Goal: Transaction & Acquisition: Book appointment/travel/reservation

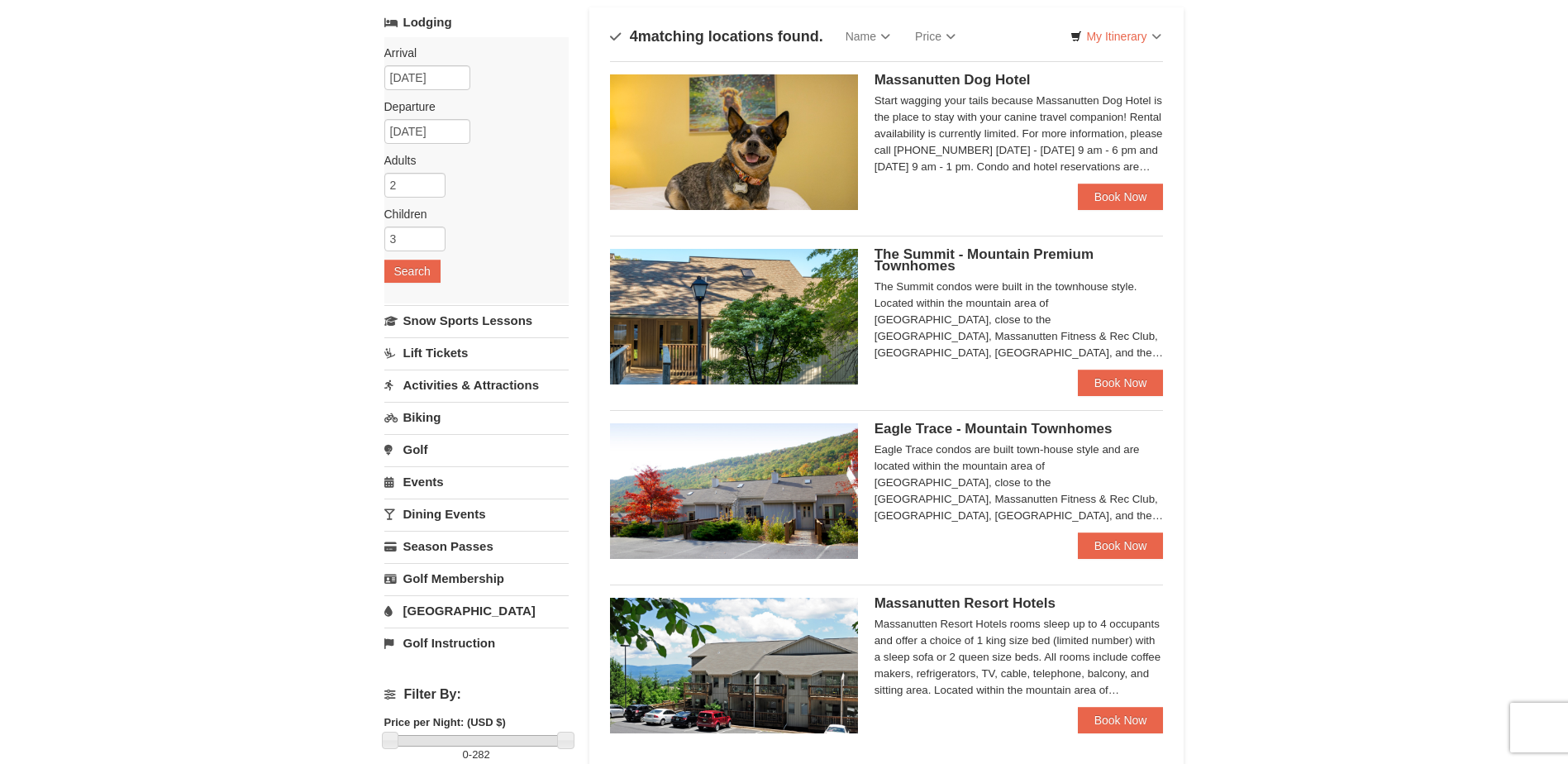
scroll to position [166, 0]
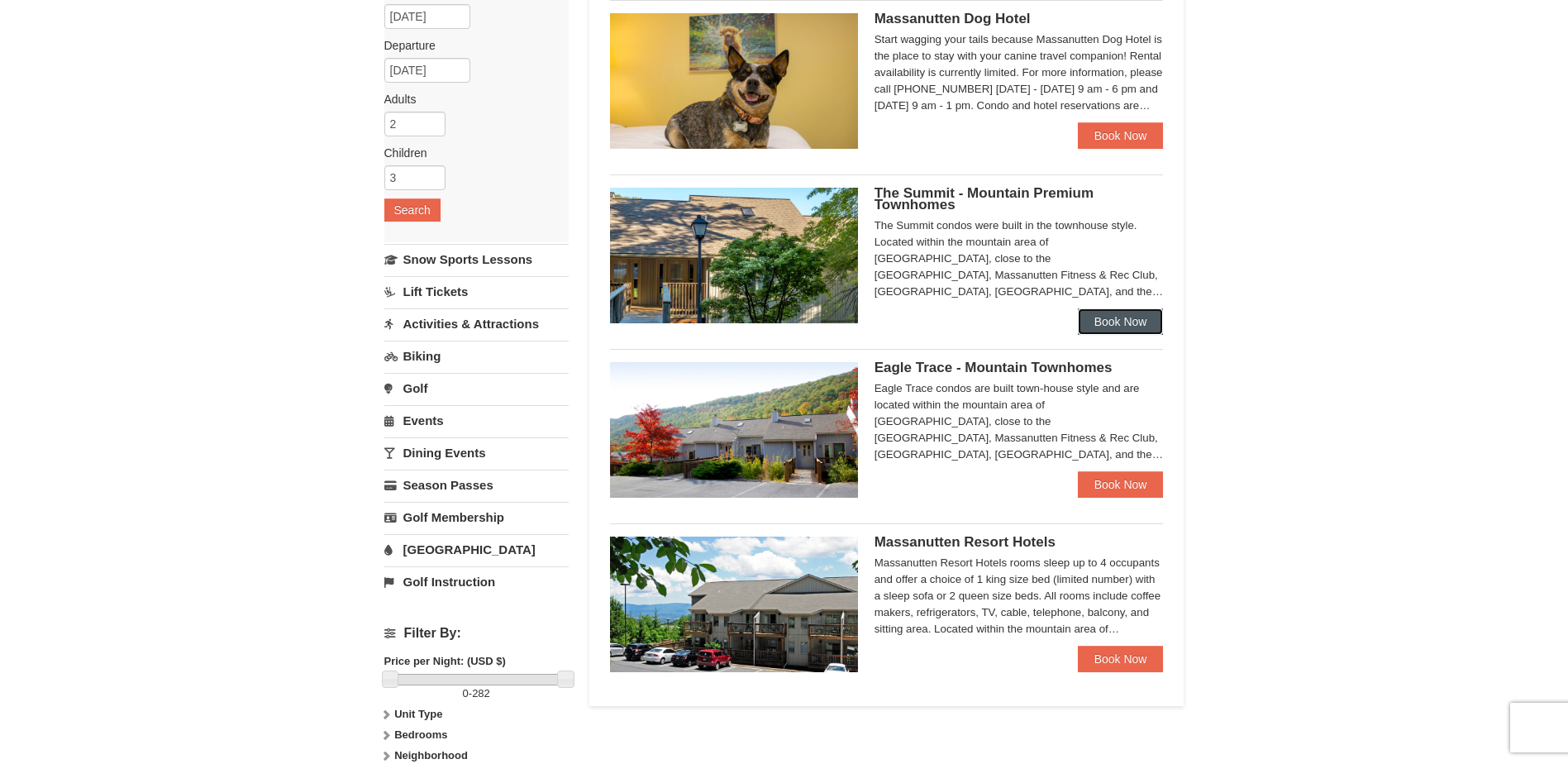
click at [1106, 327] on link "Book Now" at bounding box center [1121, 322] width 86 height 27
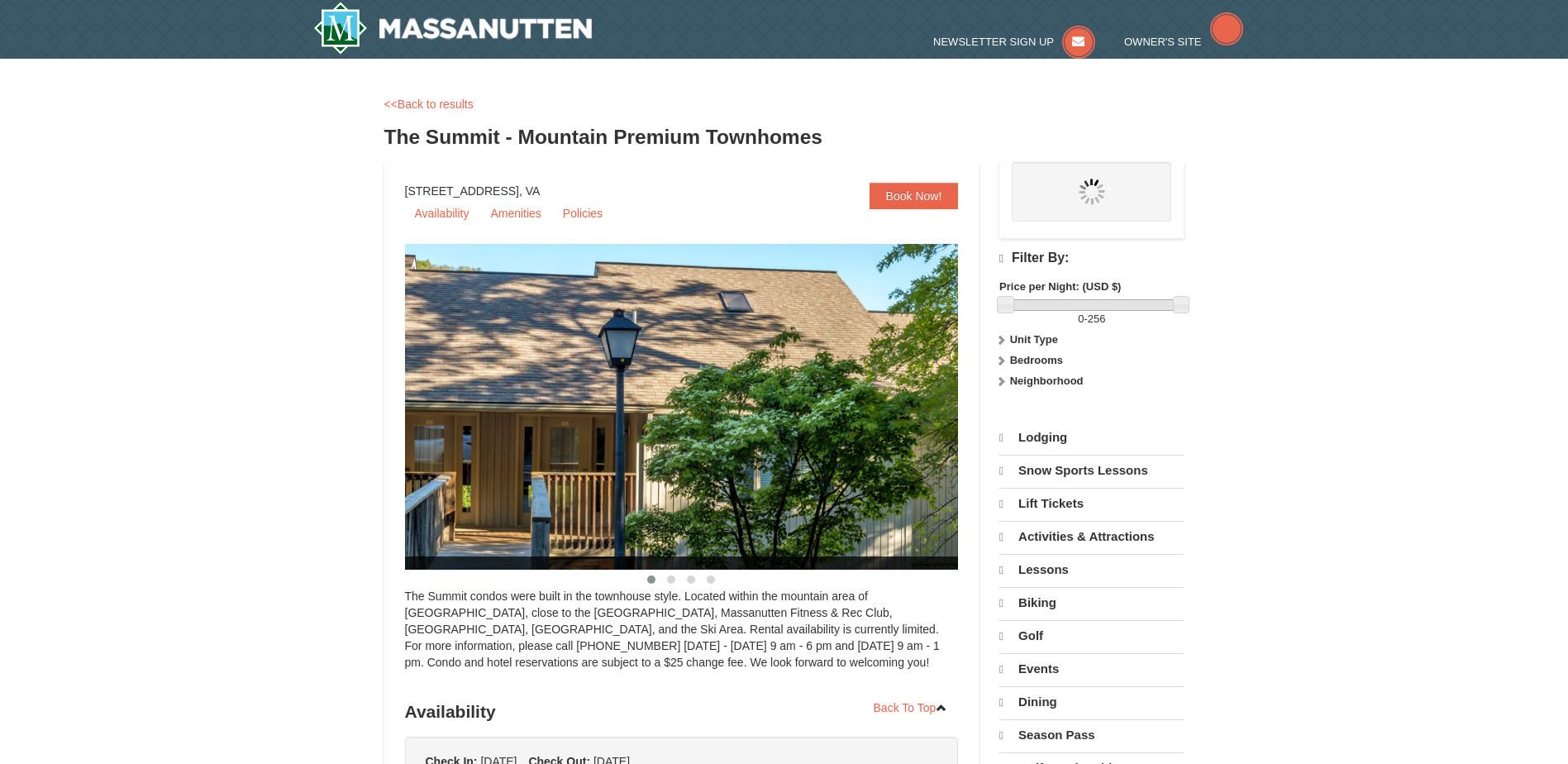
select select "10"
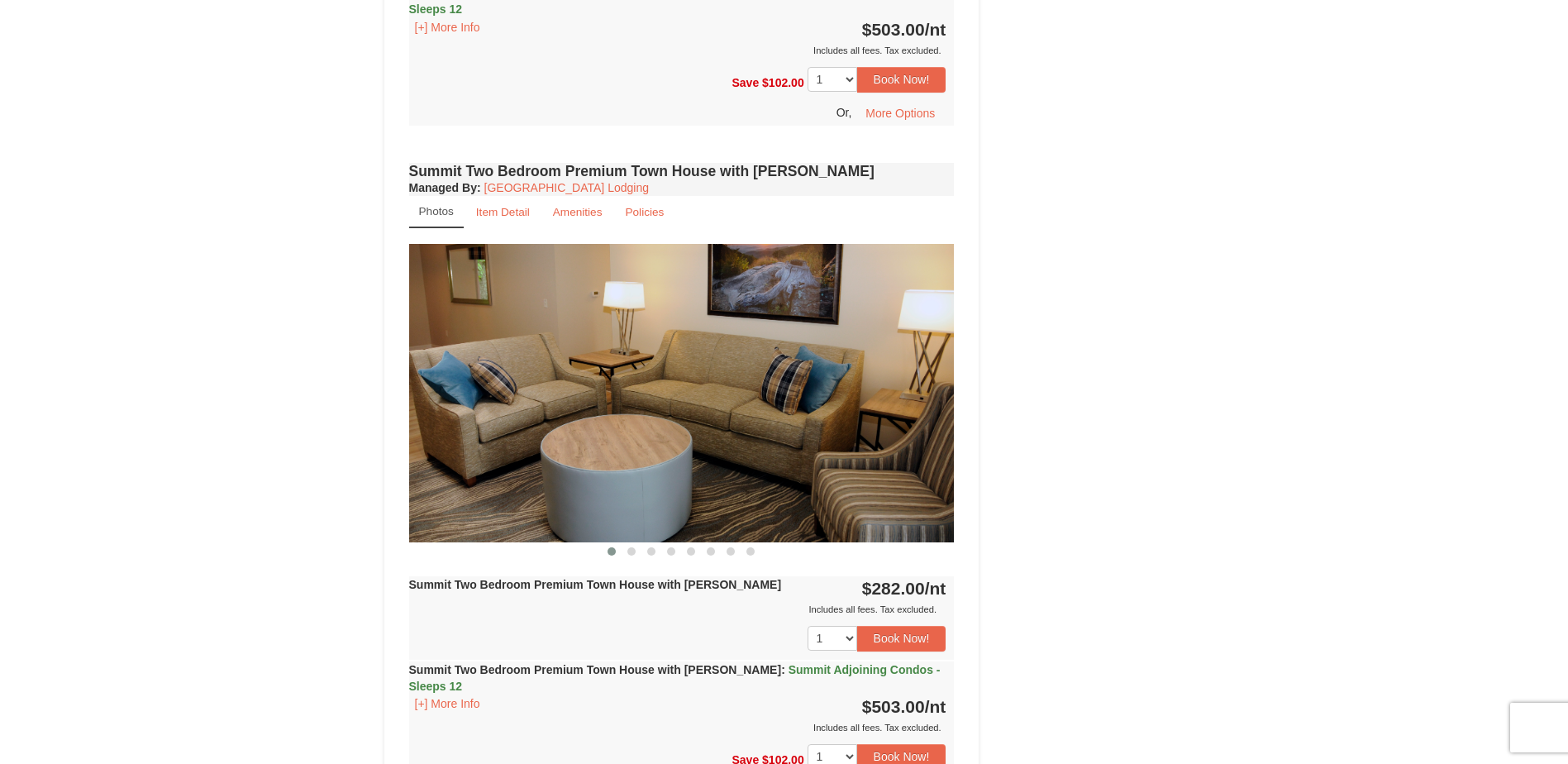
scroll to position [938, 0]
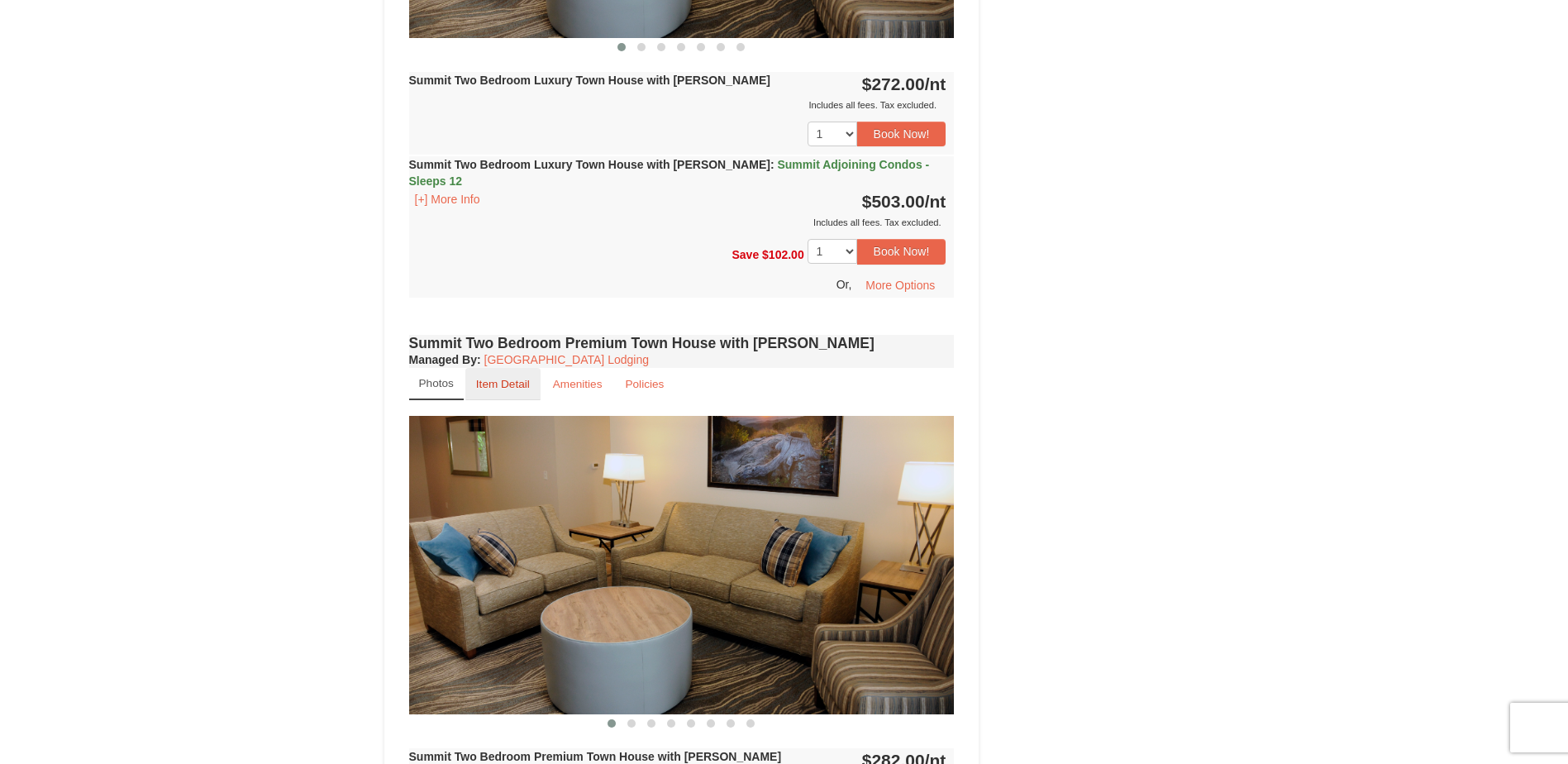
click at [501, 377] on small "Item Detail" at bounding box center [503, 384] width 54 height 13
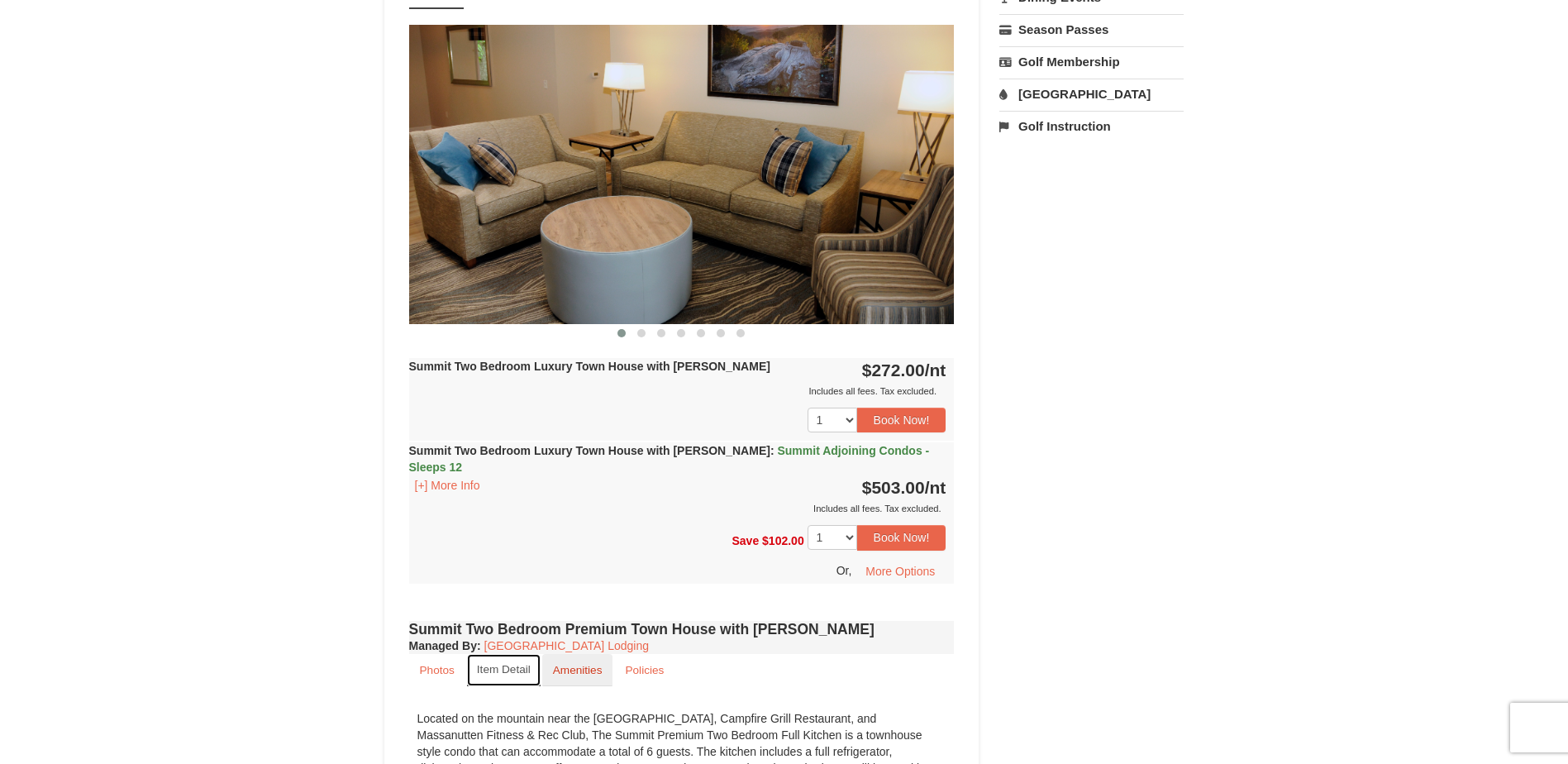
scroll to position [773, 0]
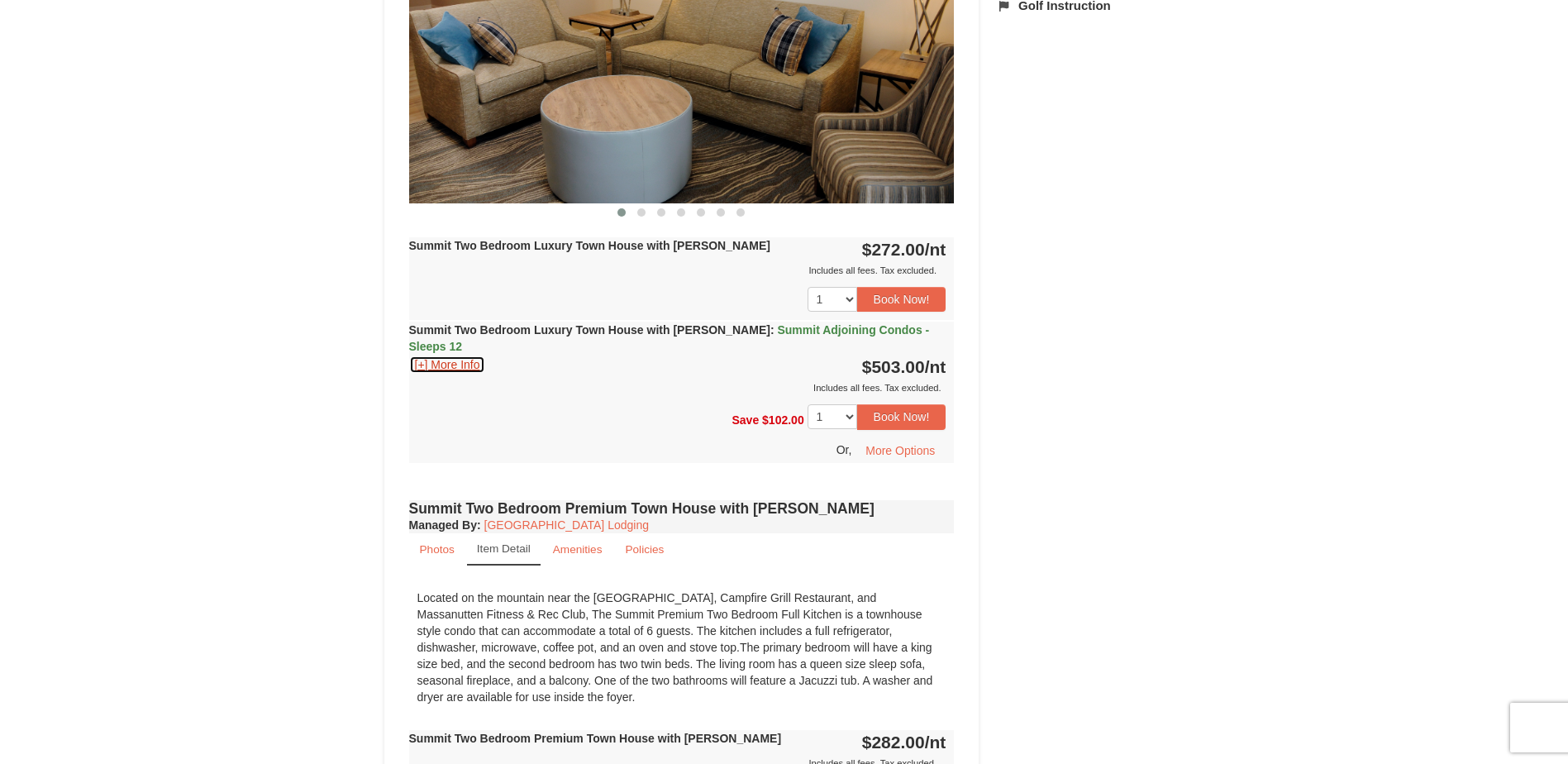
click at [445, 355] on button "[+] More Info" at bounding box center [448, 365] width 77 height 18
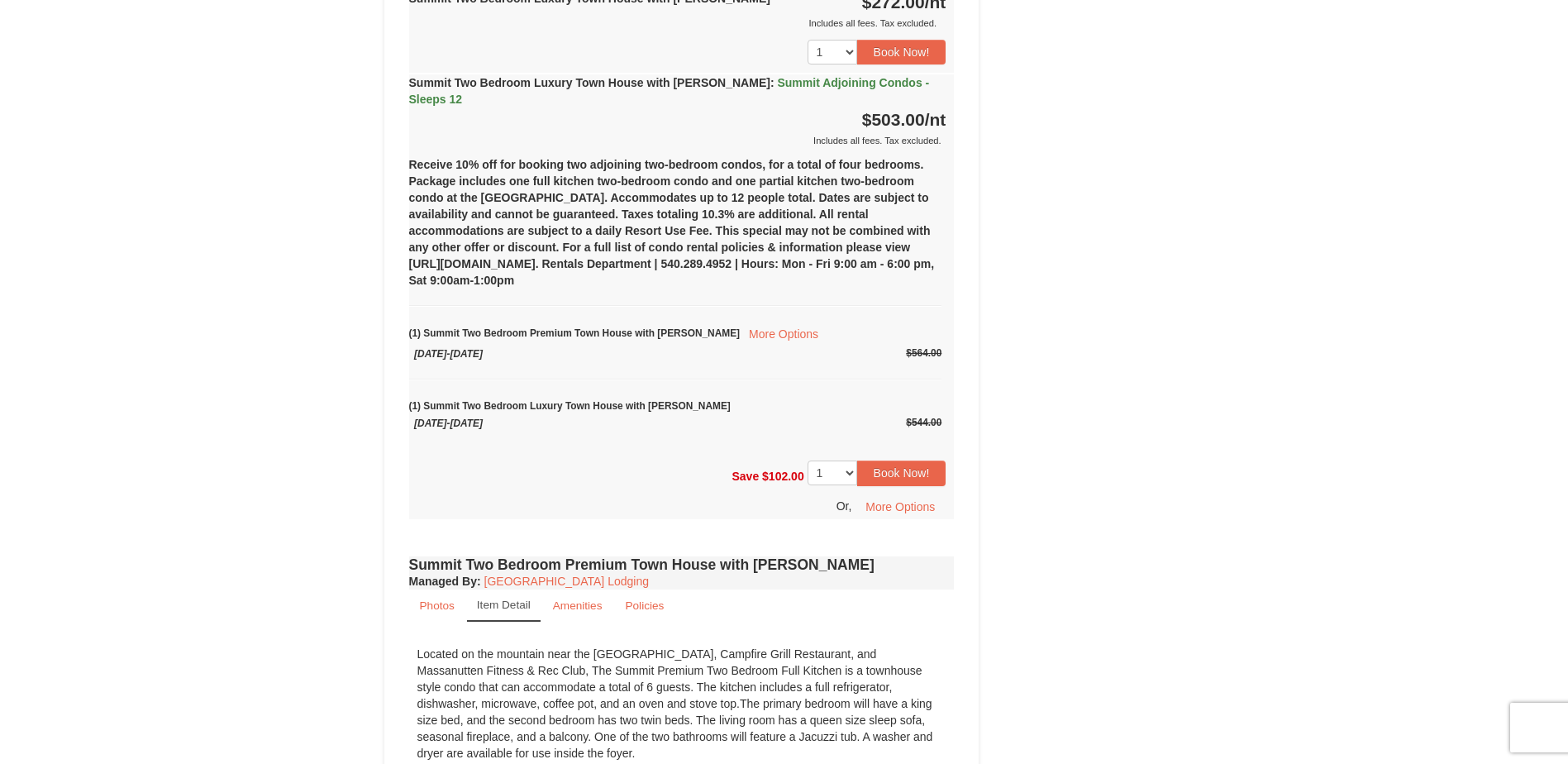
scroll to position [1021, 0]
click at [742, 322] on button "More Options" at bounding box center [784, 333] width 88 height 21
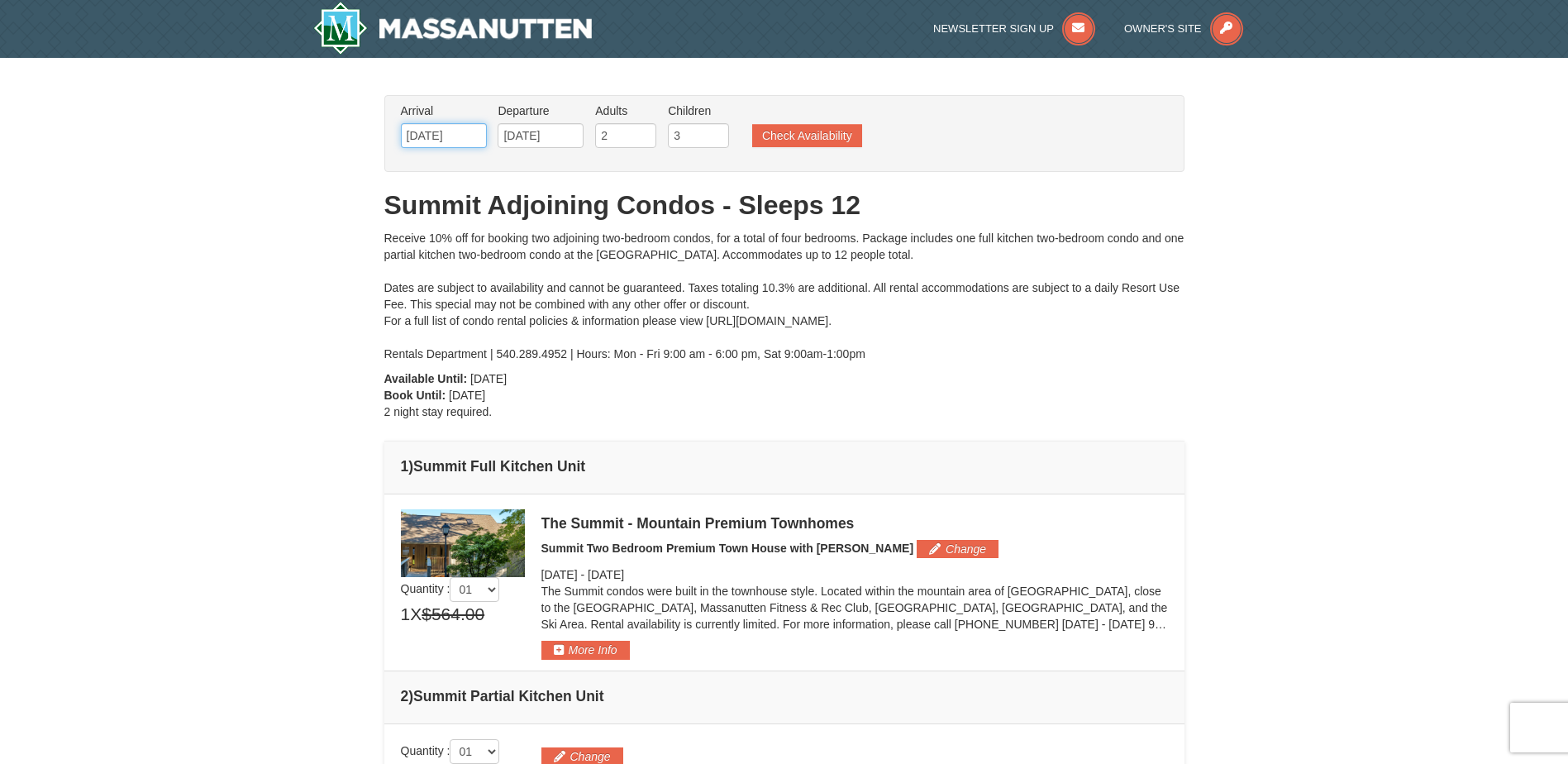
click at [474, 129] on input "[DATE]" at bounding box center [444, 135] width 86 height 25
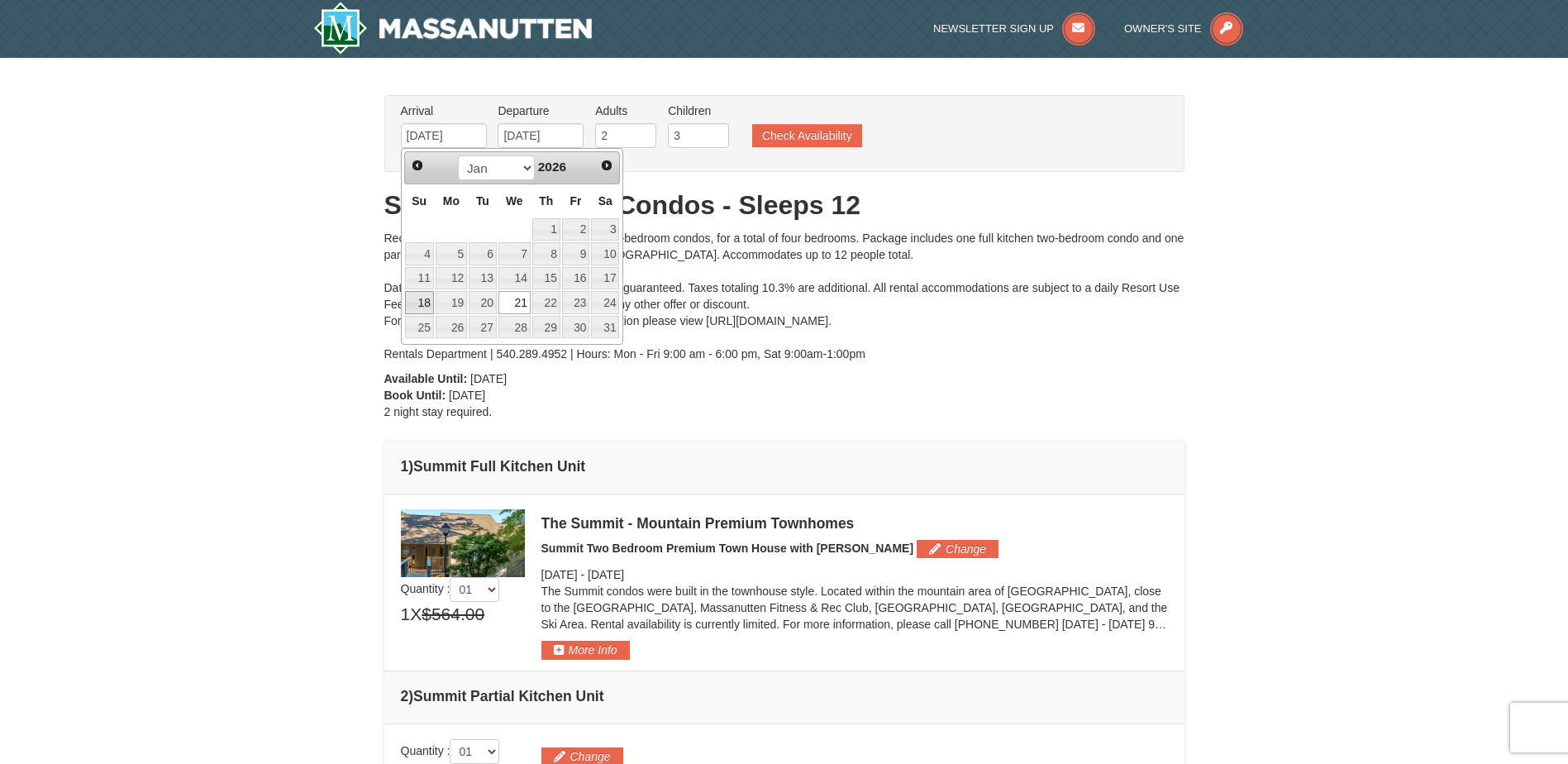
click at [420, 303] on link "18" at bounding box center [419, 302] width 29 height 23
type input "[DATE]"
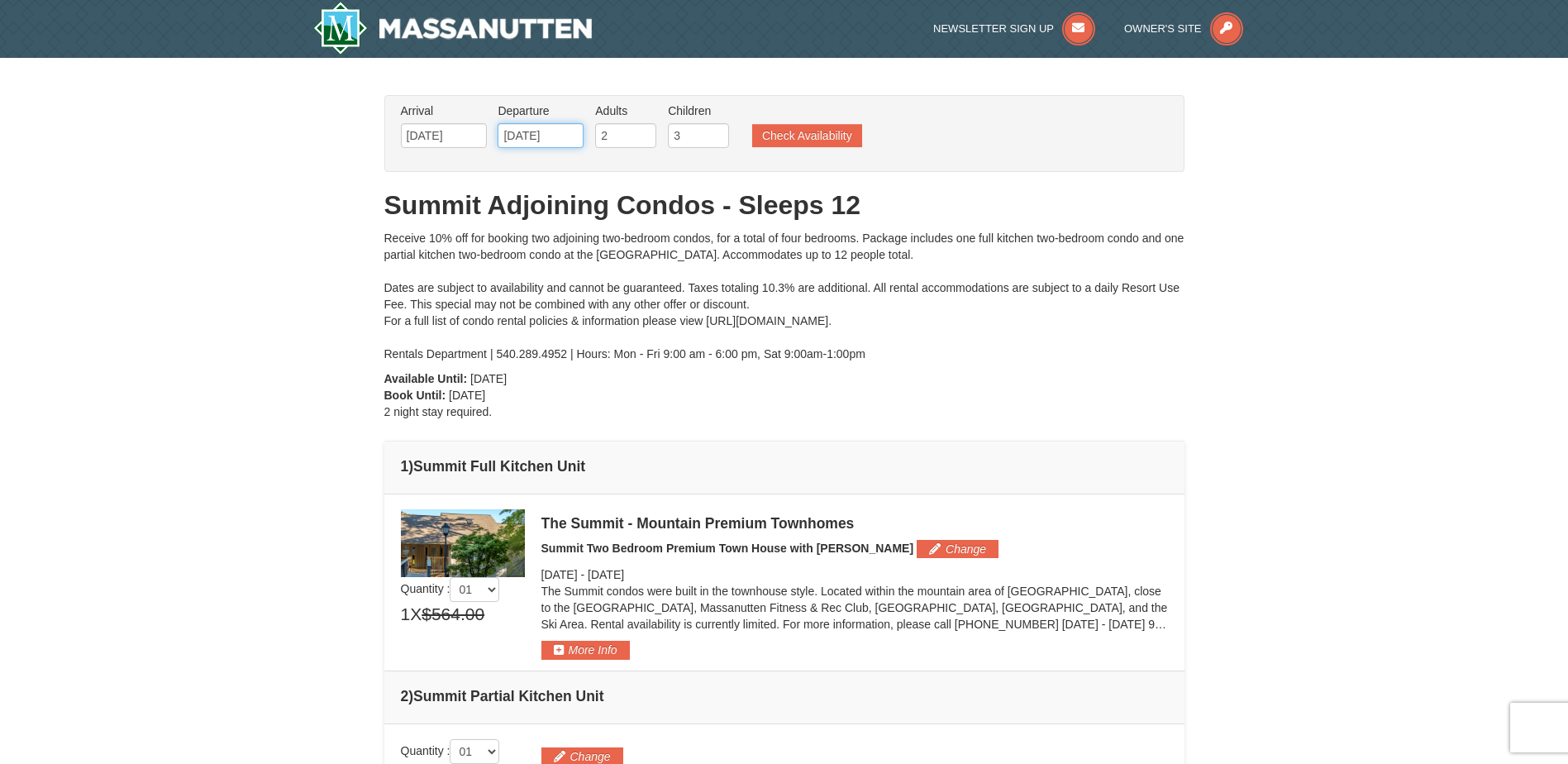
click at [567, 141] on input "01/23/2026" at bounding box center [540, 135] width 86 height 25
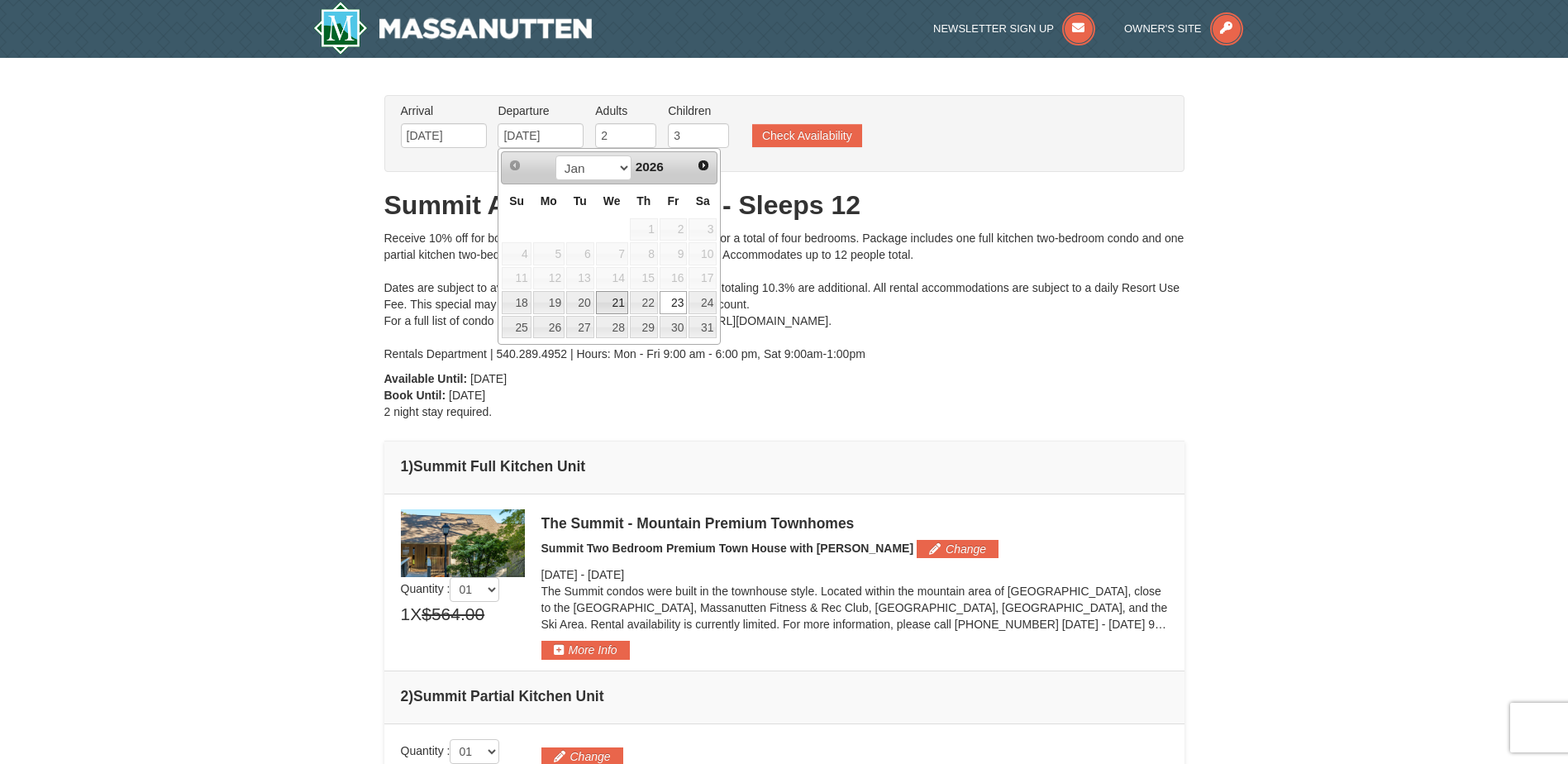
click at [619, 302] on link "21" at bounding box center [612, 302] width 32 height 23
type input "[DATE]"
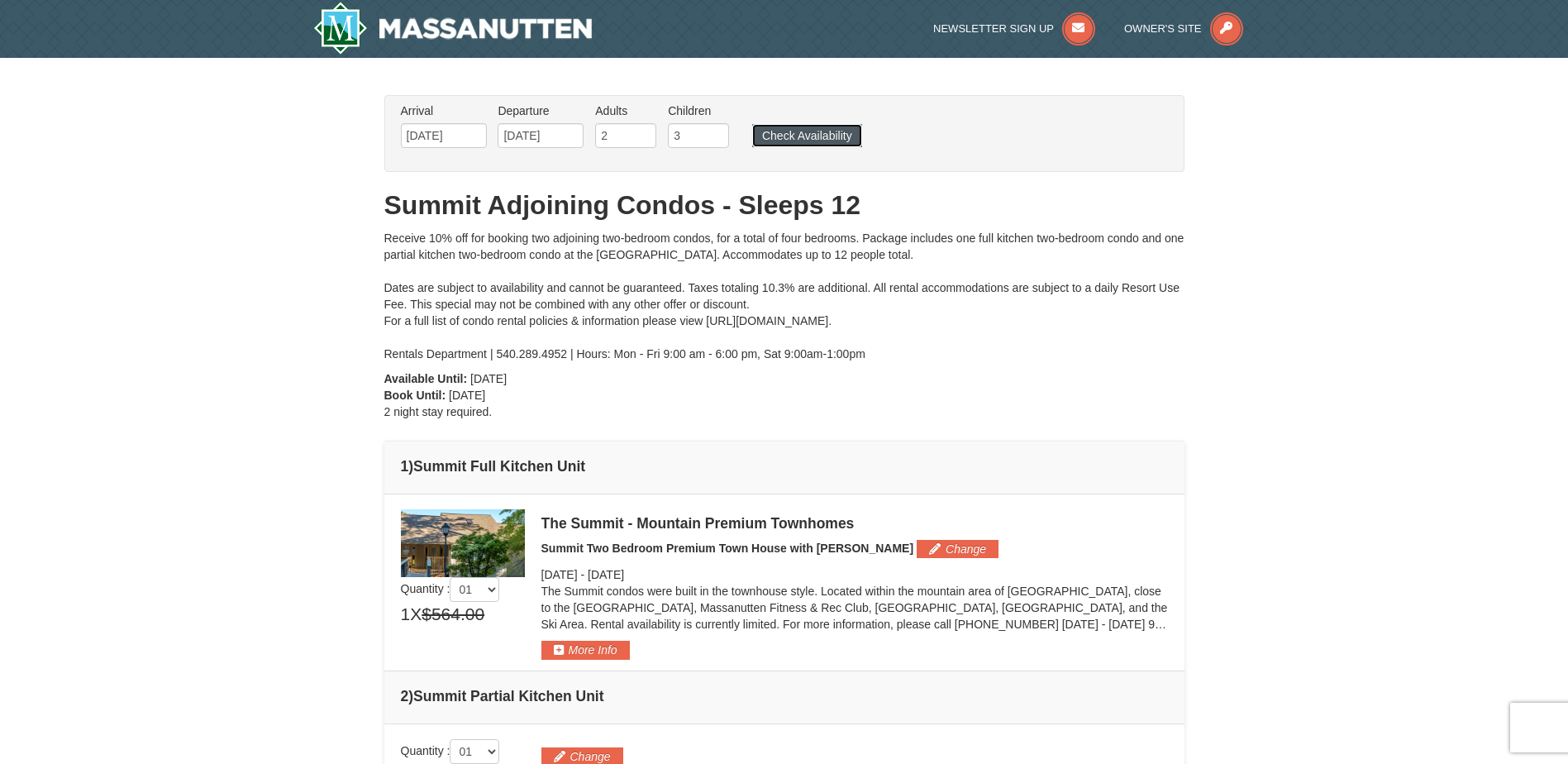
click at [810, 136] on button "Check Availability" at bounding box center [807, 135] width 110 height 23
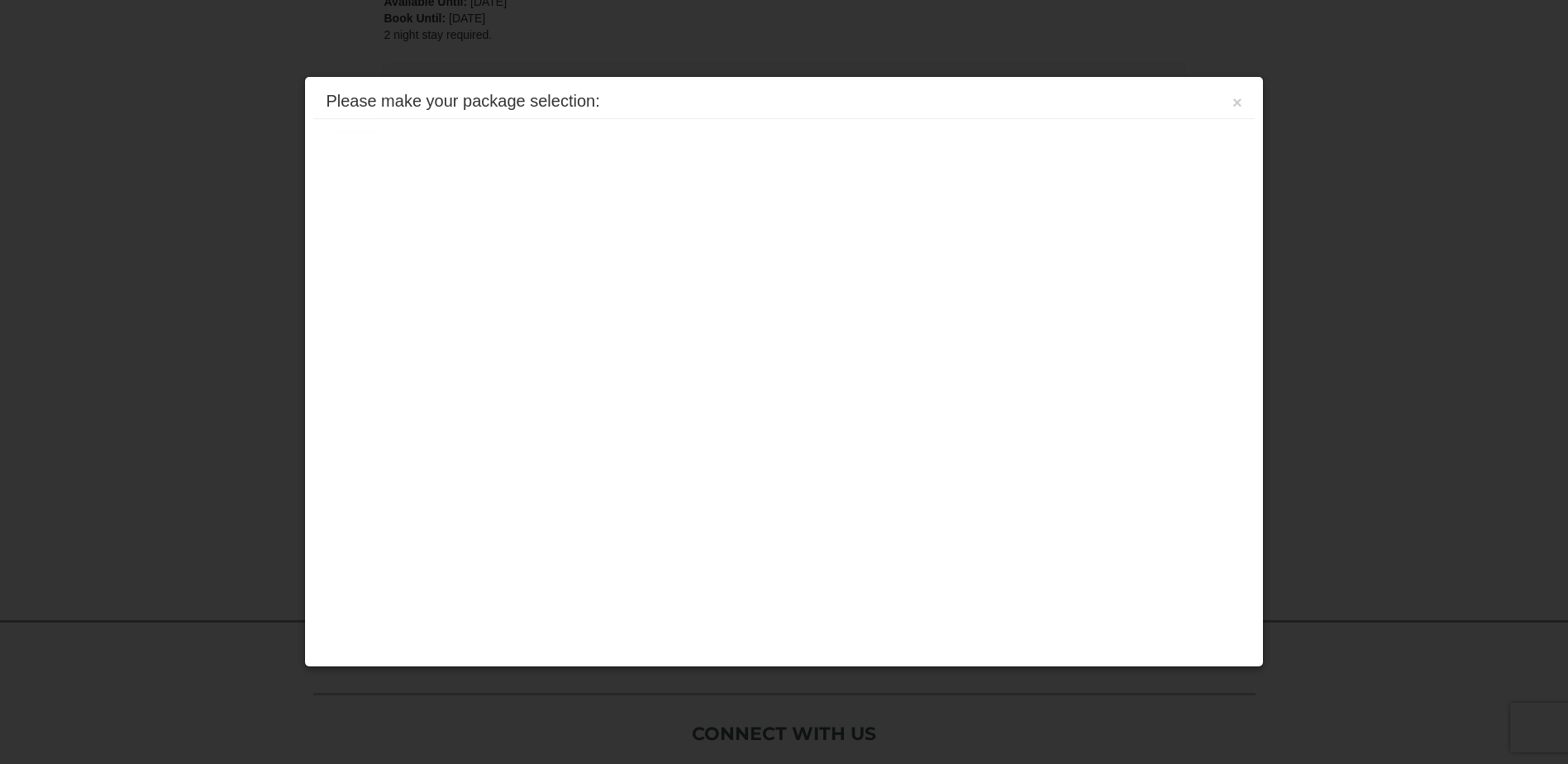
scroll to position [506, 0]
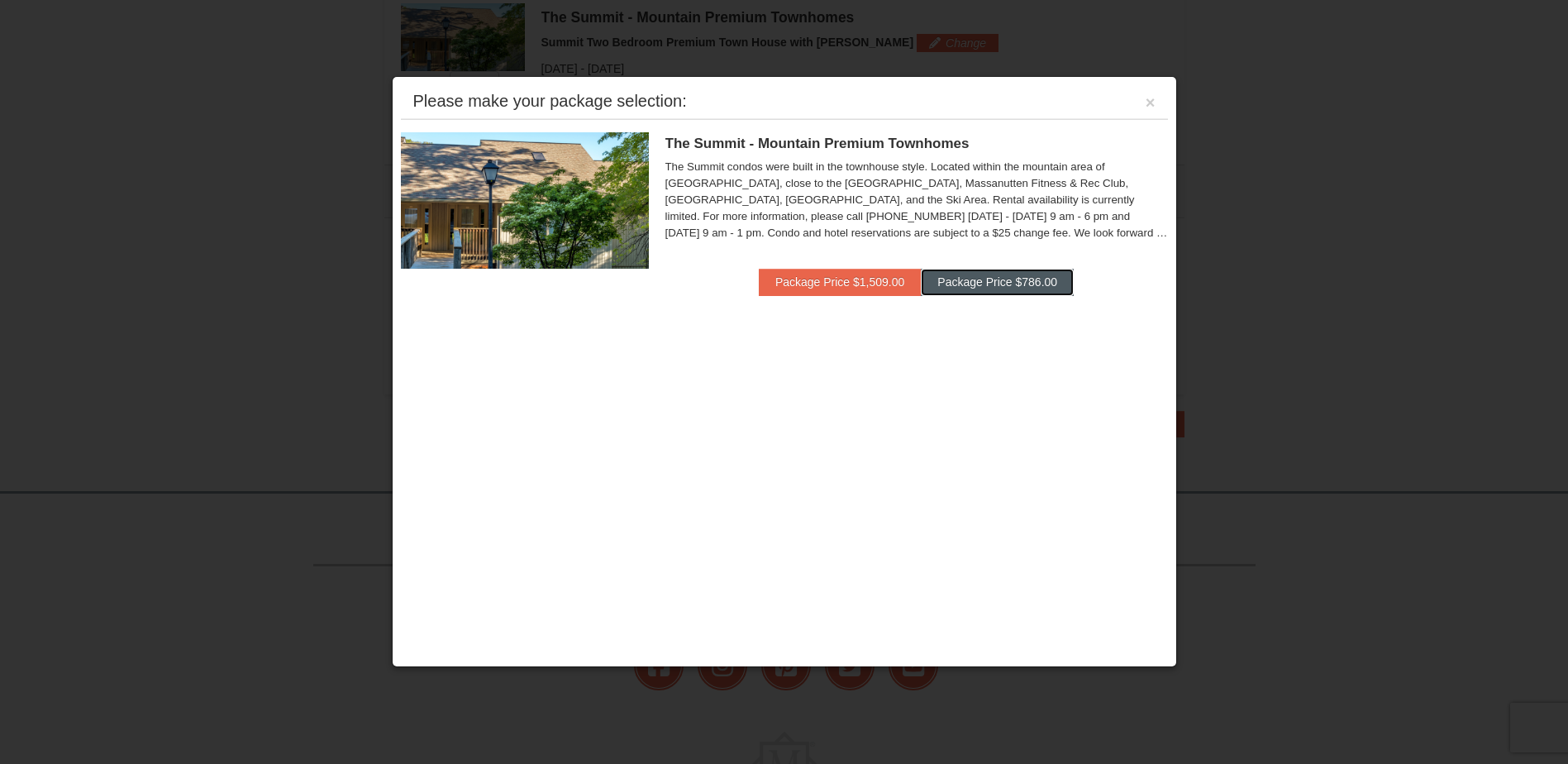
click at [1007, 286] on button "Package Price $786.00" at bounding box center [996, 281] width 153 height 27
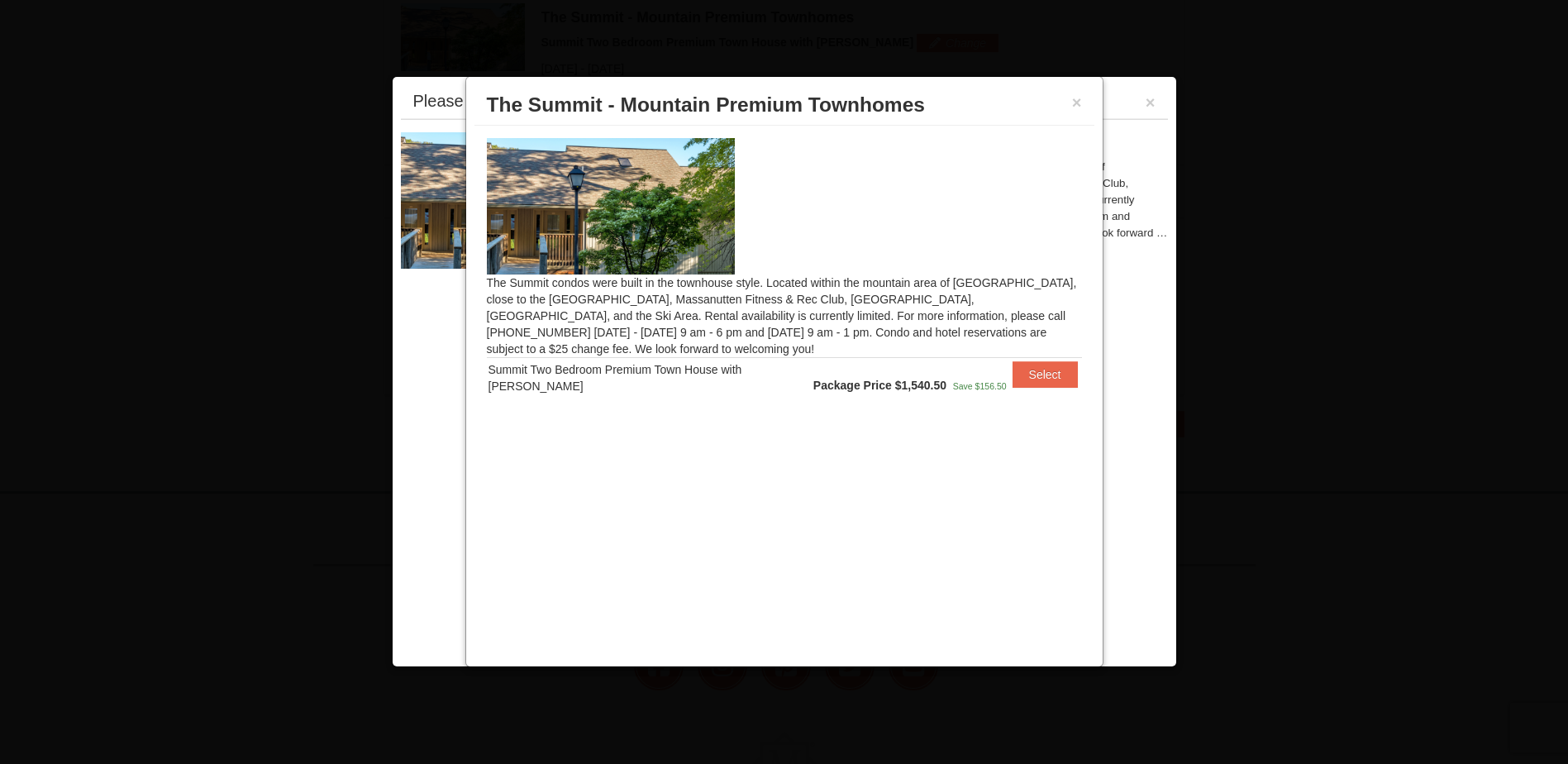
click at [1082, 104] on div "× The Summit - Mountain Premium Townhomes" at bounding box center [784, 105] width 620 height 40
click at [1078, 103] on button "×" at bounding box center [1077, 103] width 10 height 16
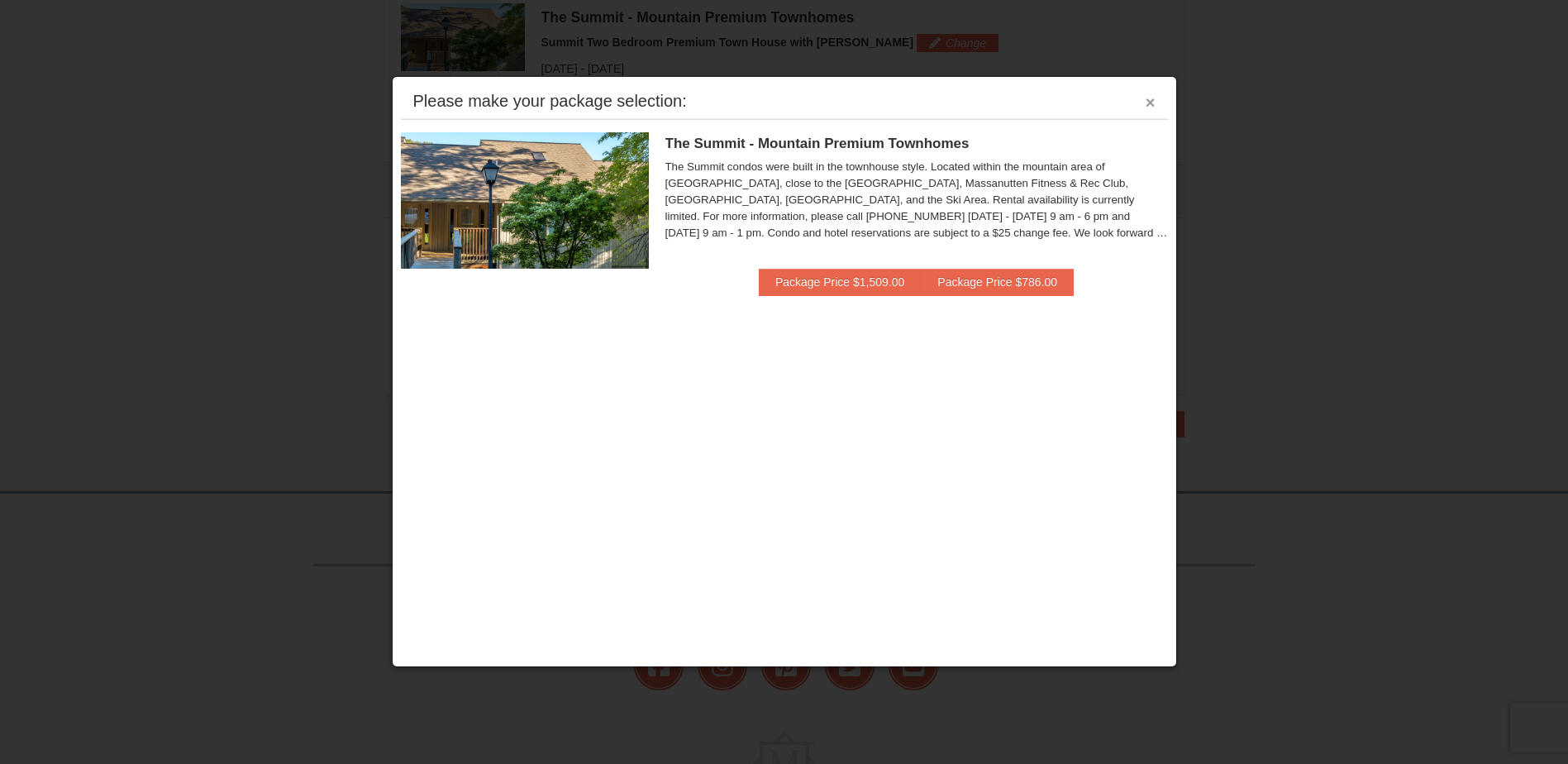
click at [1149, 106] on button "×" at bounding box center [1150, 103] width 10 height 16
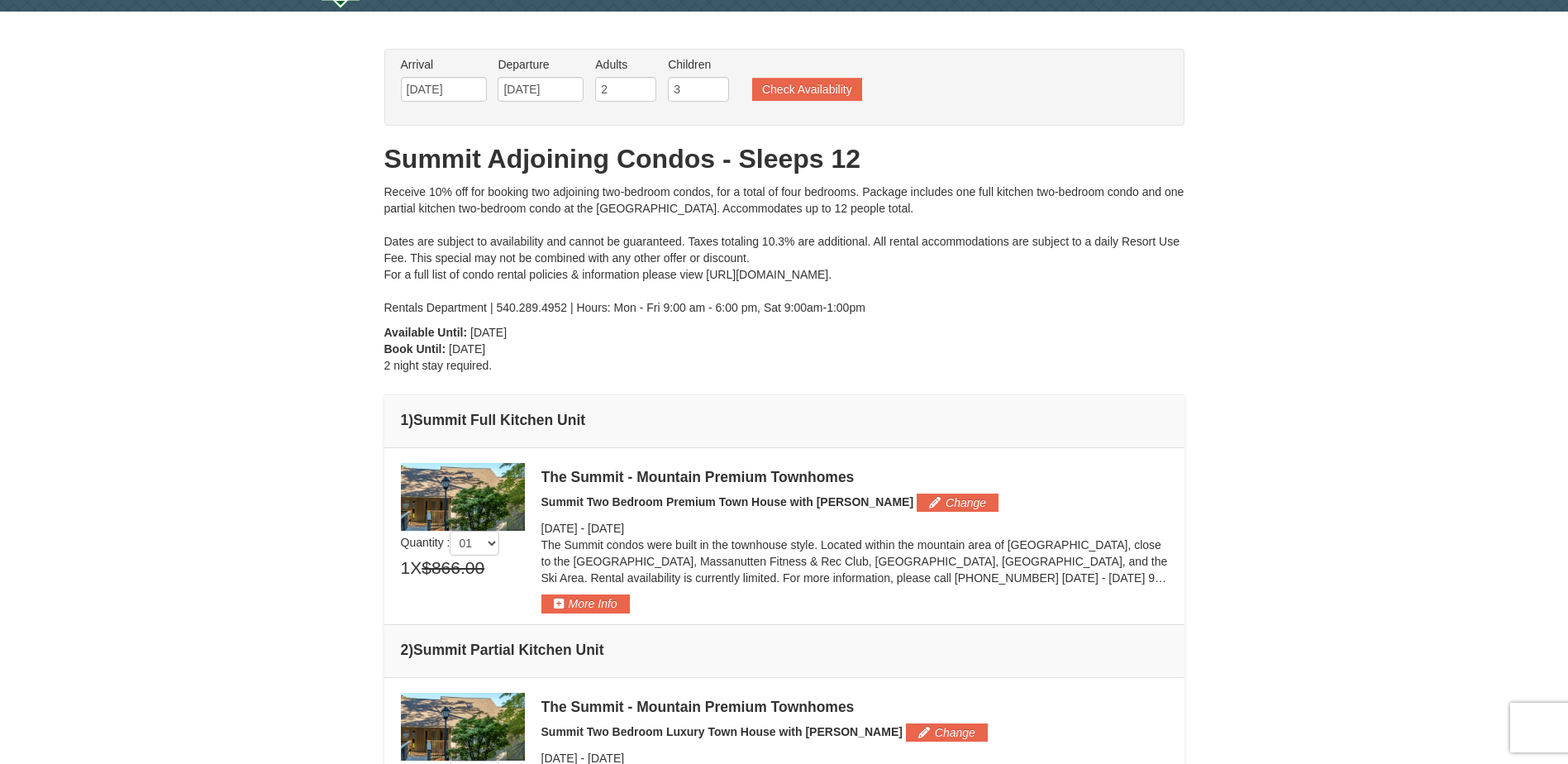
scroll to position [0, 0]
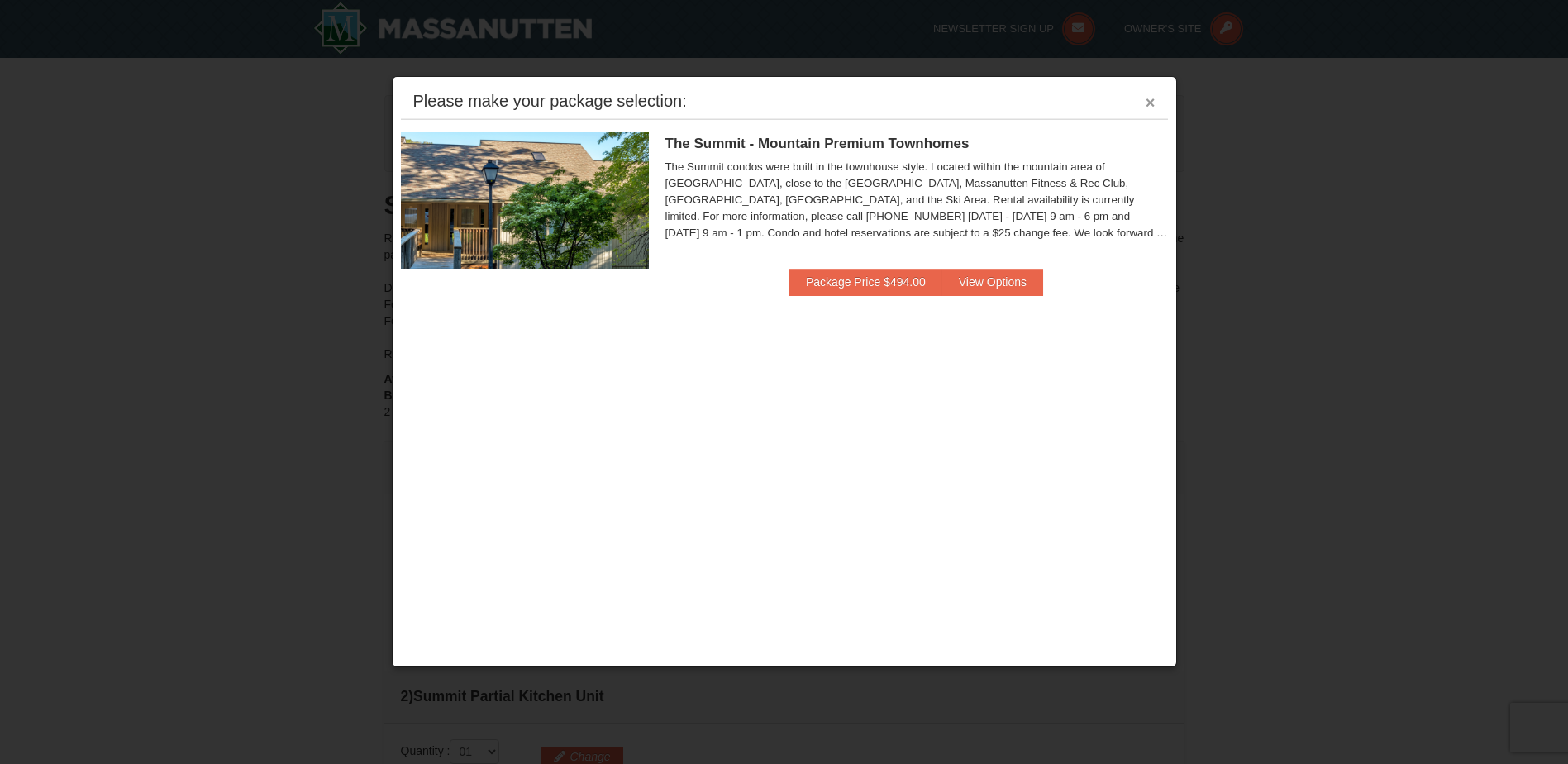
click at [1155, 99] on div "Please make your package selection: ×" at bounding box center [785, 102] width 768 height 34
click at [1152, 104] on button "×" at bounding box center [1150, 103] width 10 height 16
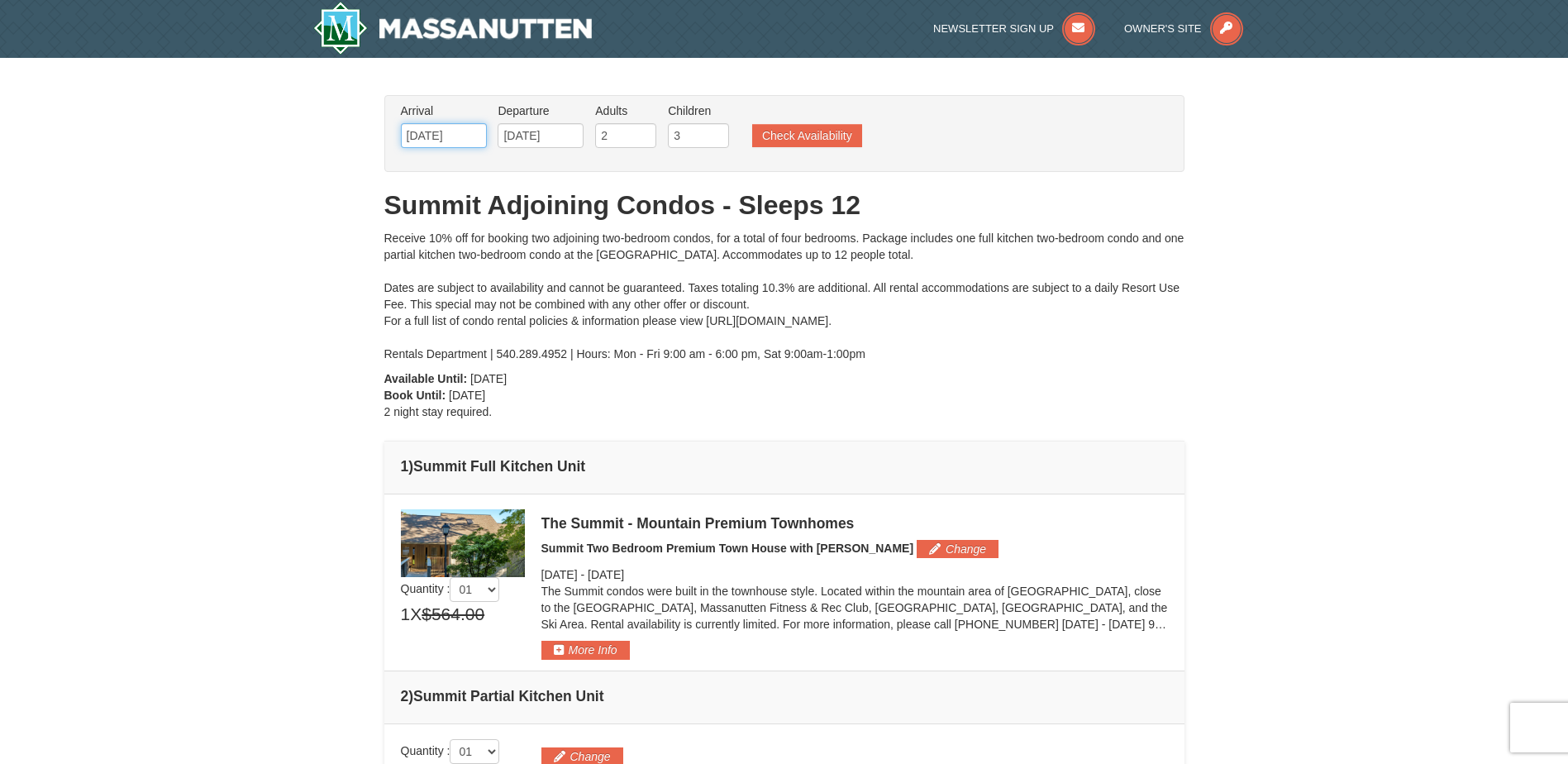
click at [472, 135] on input "[DATE]" at bounding box center [444, 135] width 86 height 25
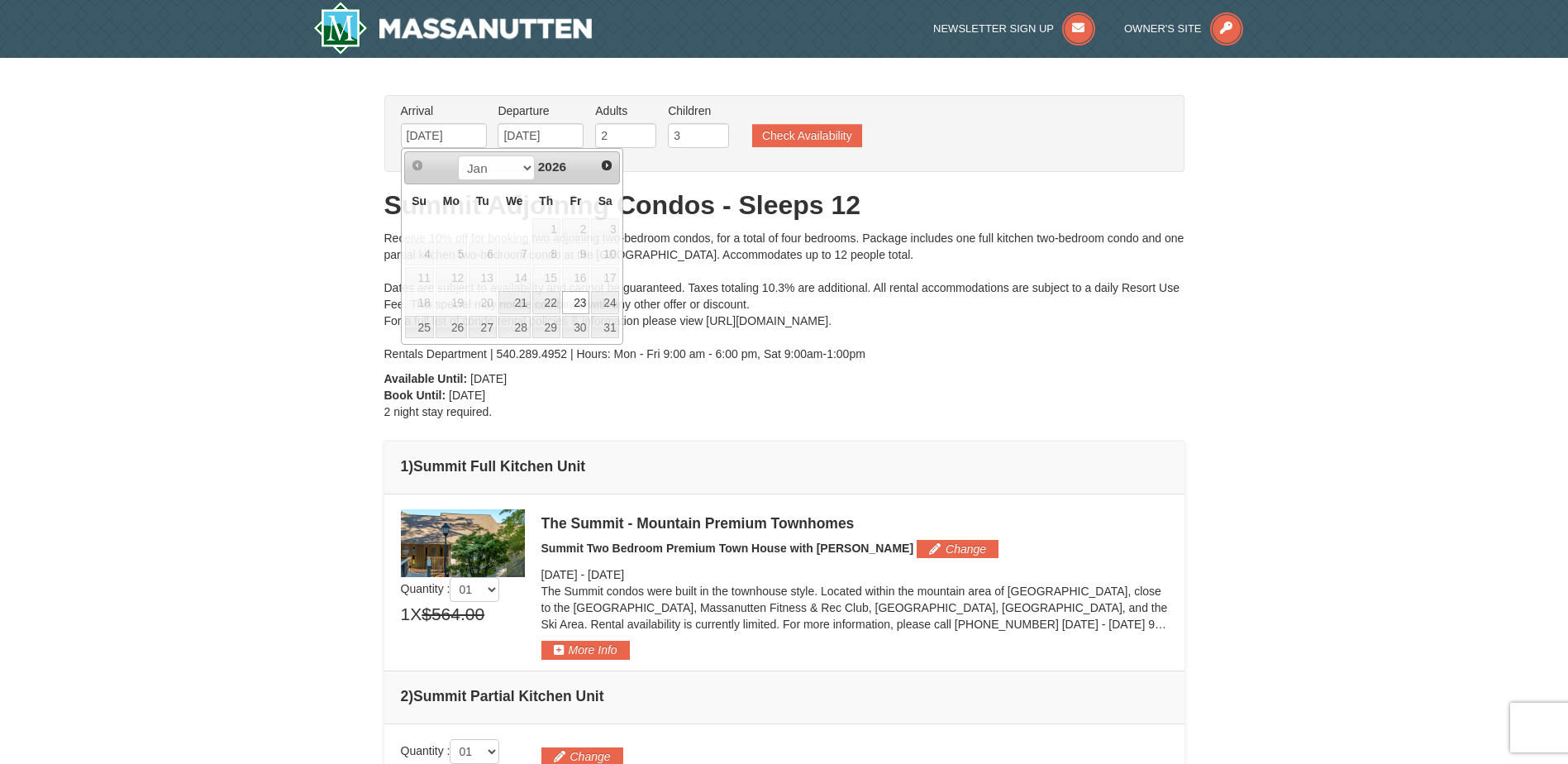
click at [285, 148] on div "× From: To: Adults: 2 Children: 3 Change Arrival Please format dates MM/DD/YYYY…" at bounding box center [784, 483] width 1568 height 851
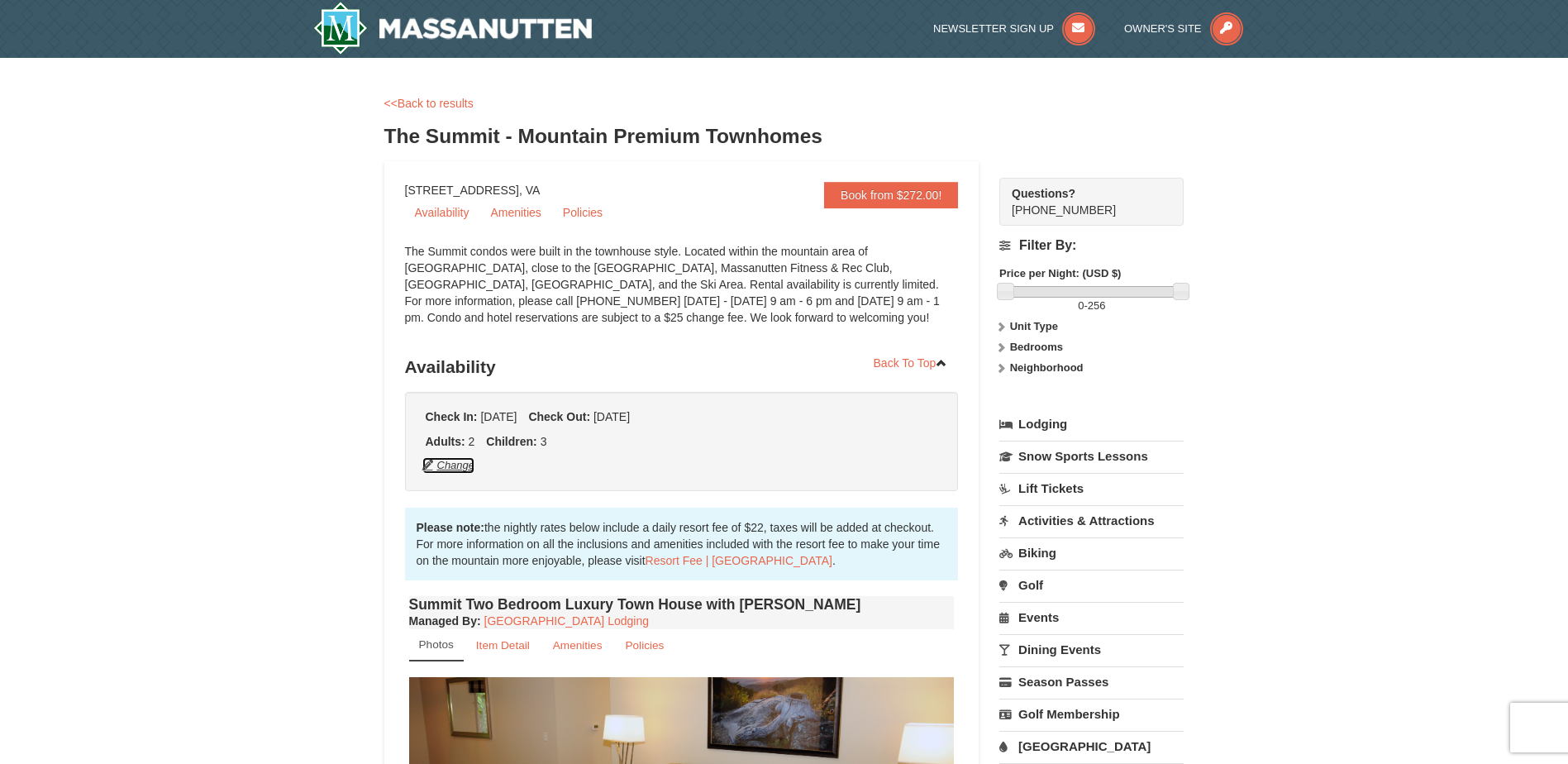
click at [455, 466] on button "Change" at bounding box center [449, 465] width 55 height 18
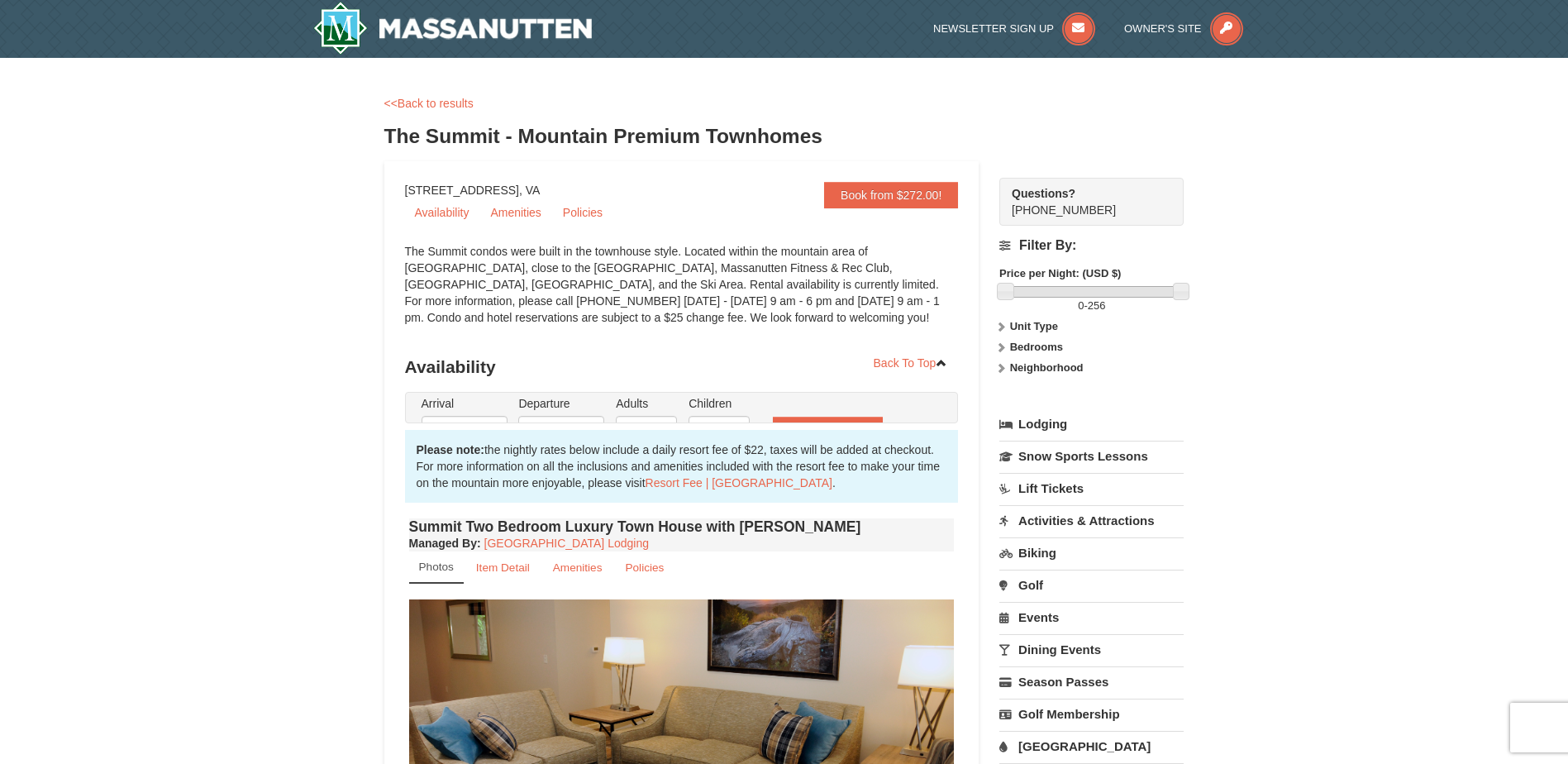
type input "[DATE]"
type input "01/23/2026"
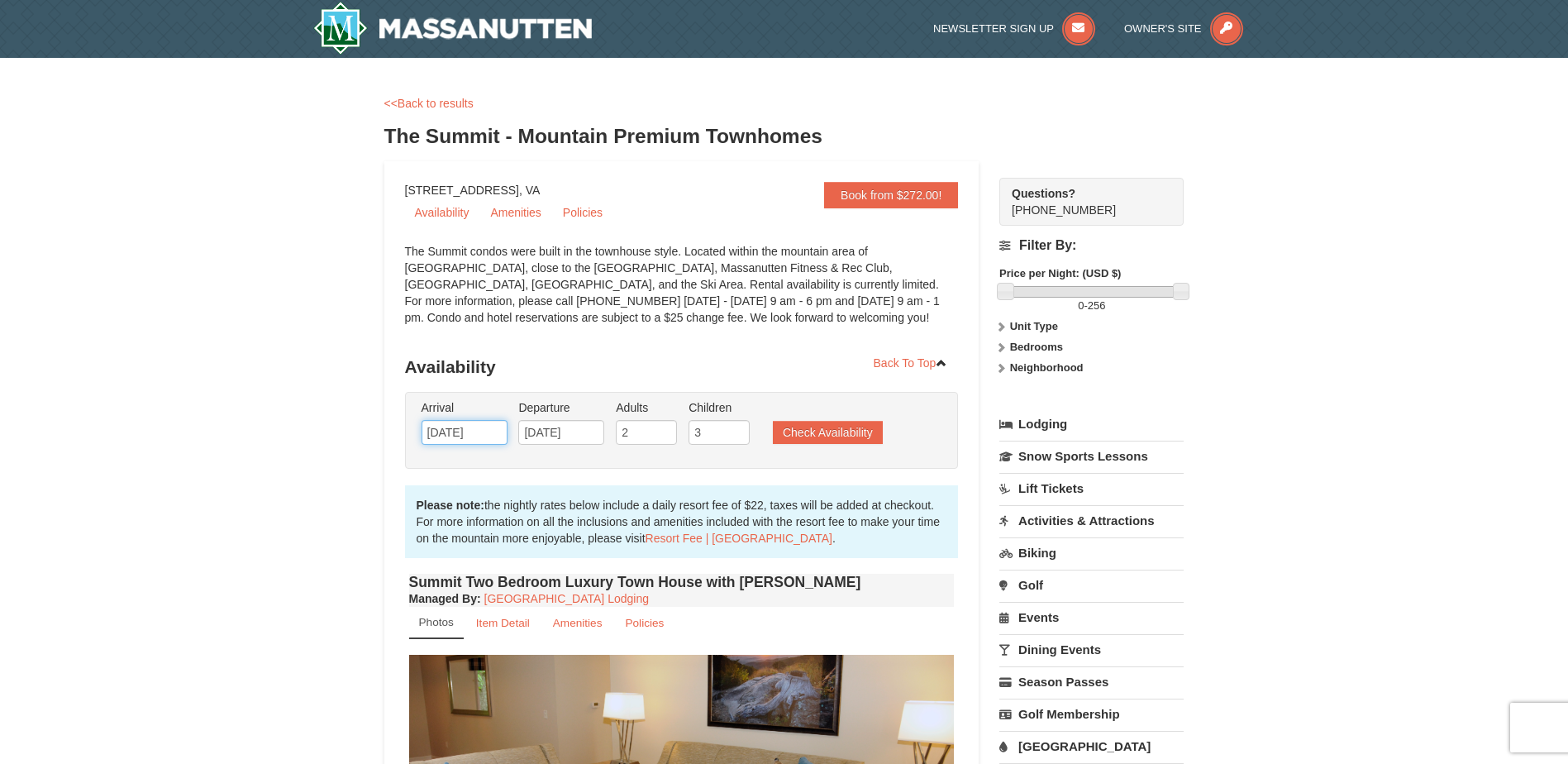
click at [493, 430] on input "[DATE]" at bounding box center [464, 431] width 86 height 25
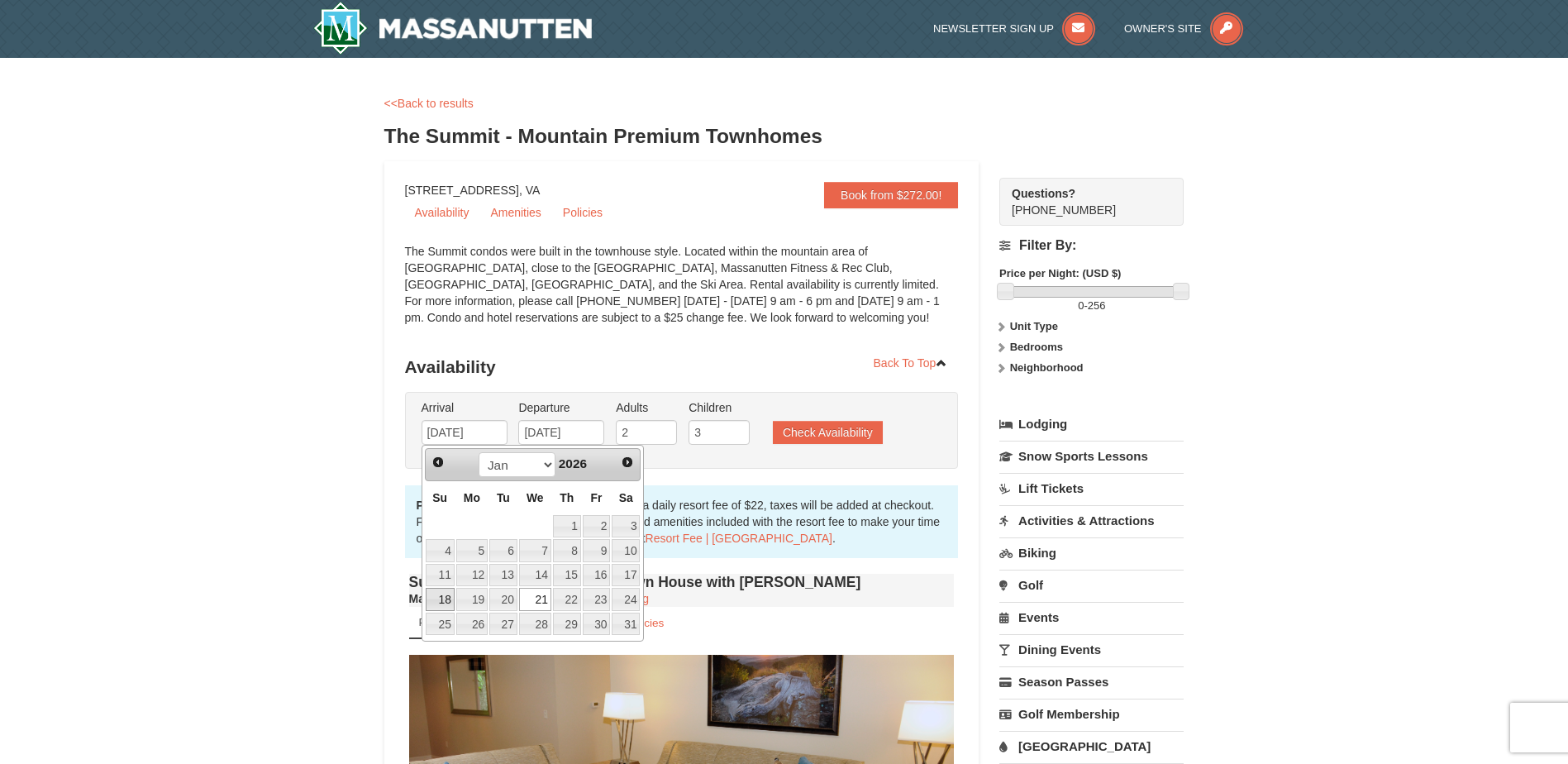
click at [437, 600] on link "18" at bounding box center [441, 599] width 29 height 23
type input "01/18/2026"
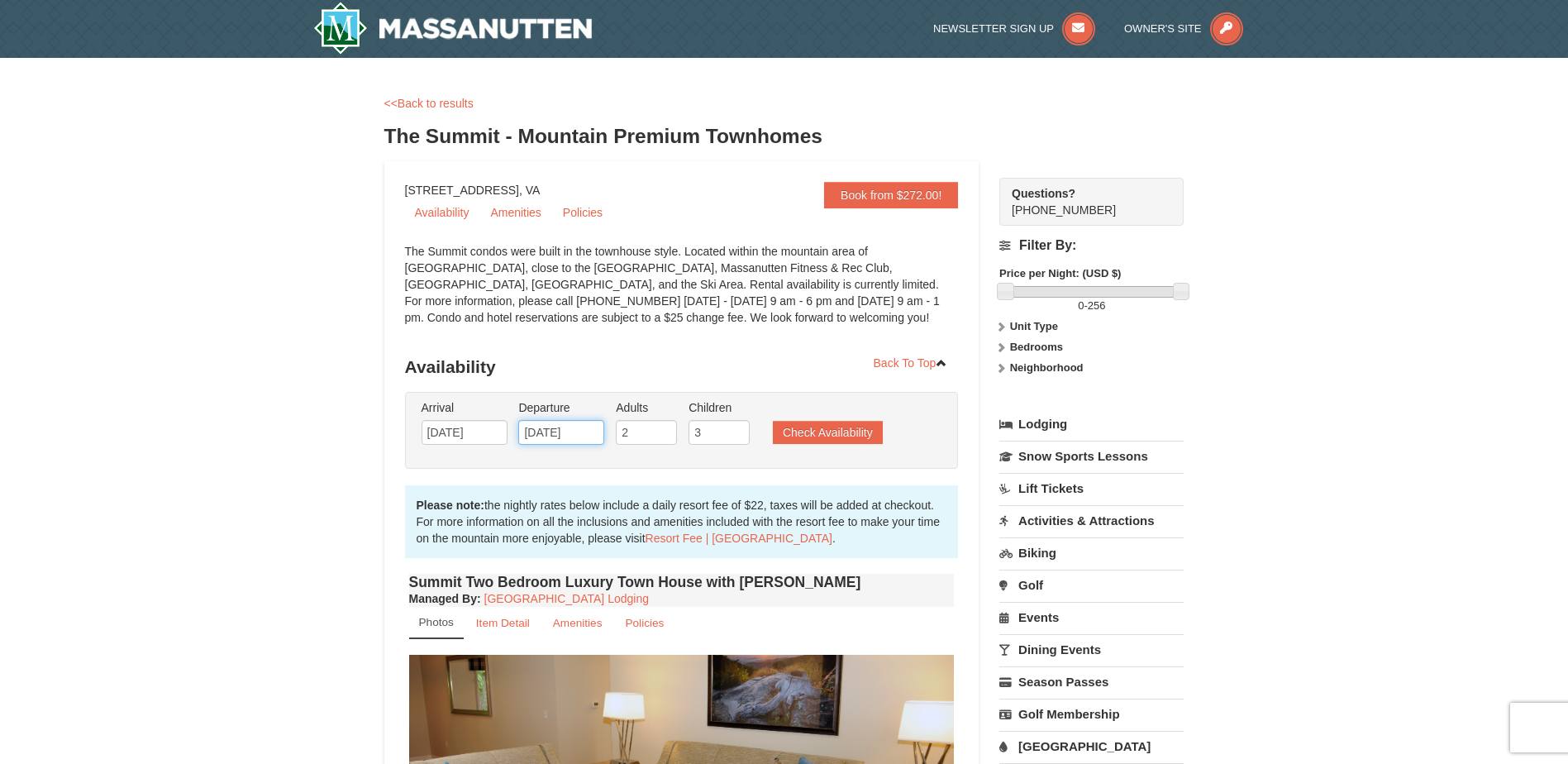
click at [582, 436] on input "[DATE]" at bounding box center [561, 431] width 86 height 25
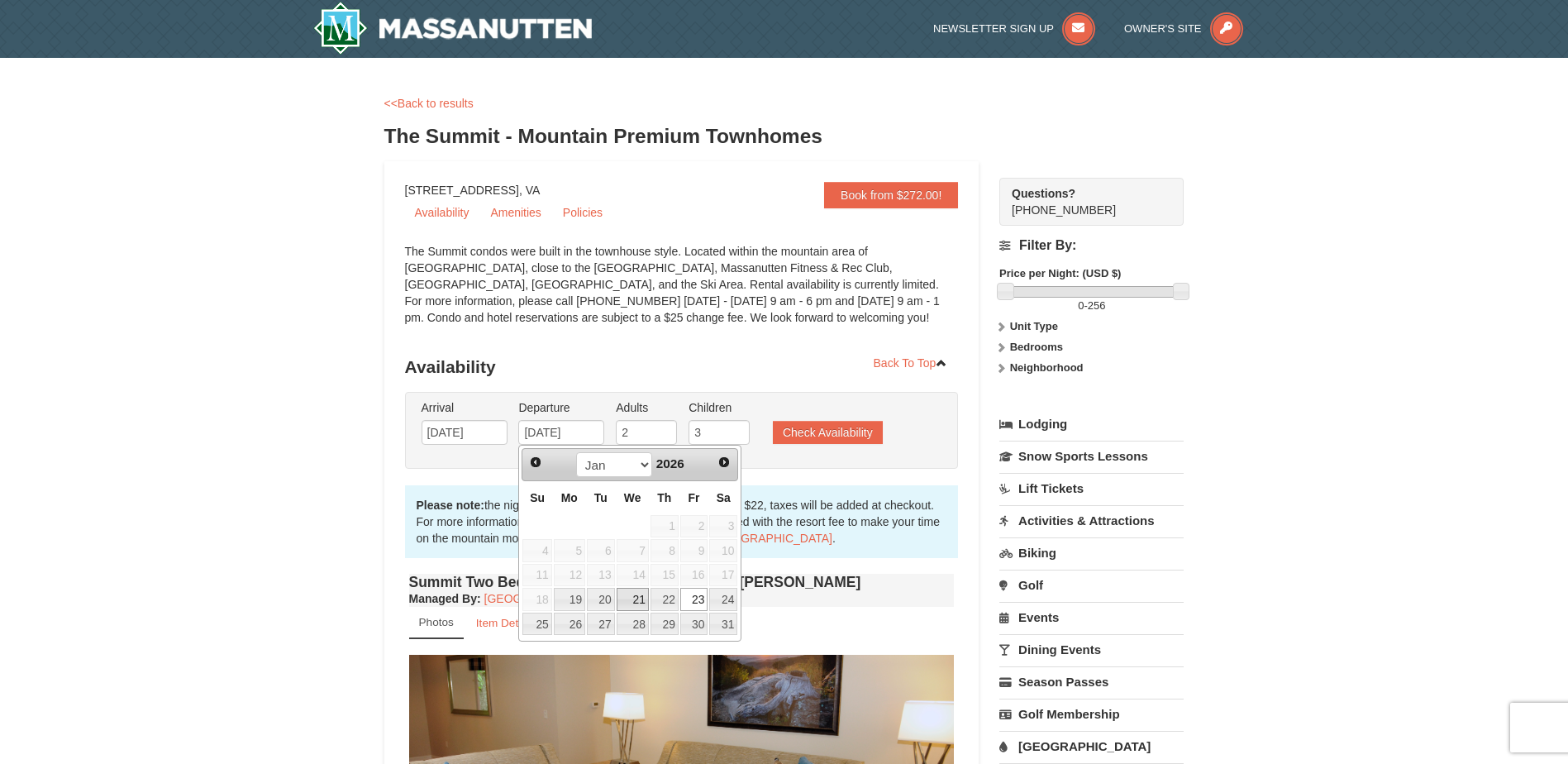
click at [644, 599] on link "21" at bounding box center [632, 599] width 32 height 23
type input "[DATE]"
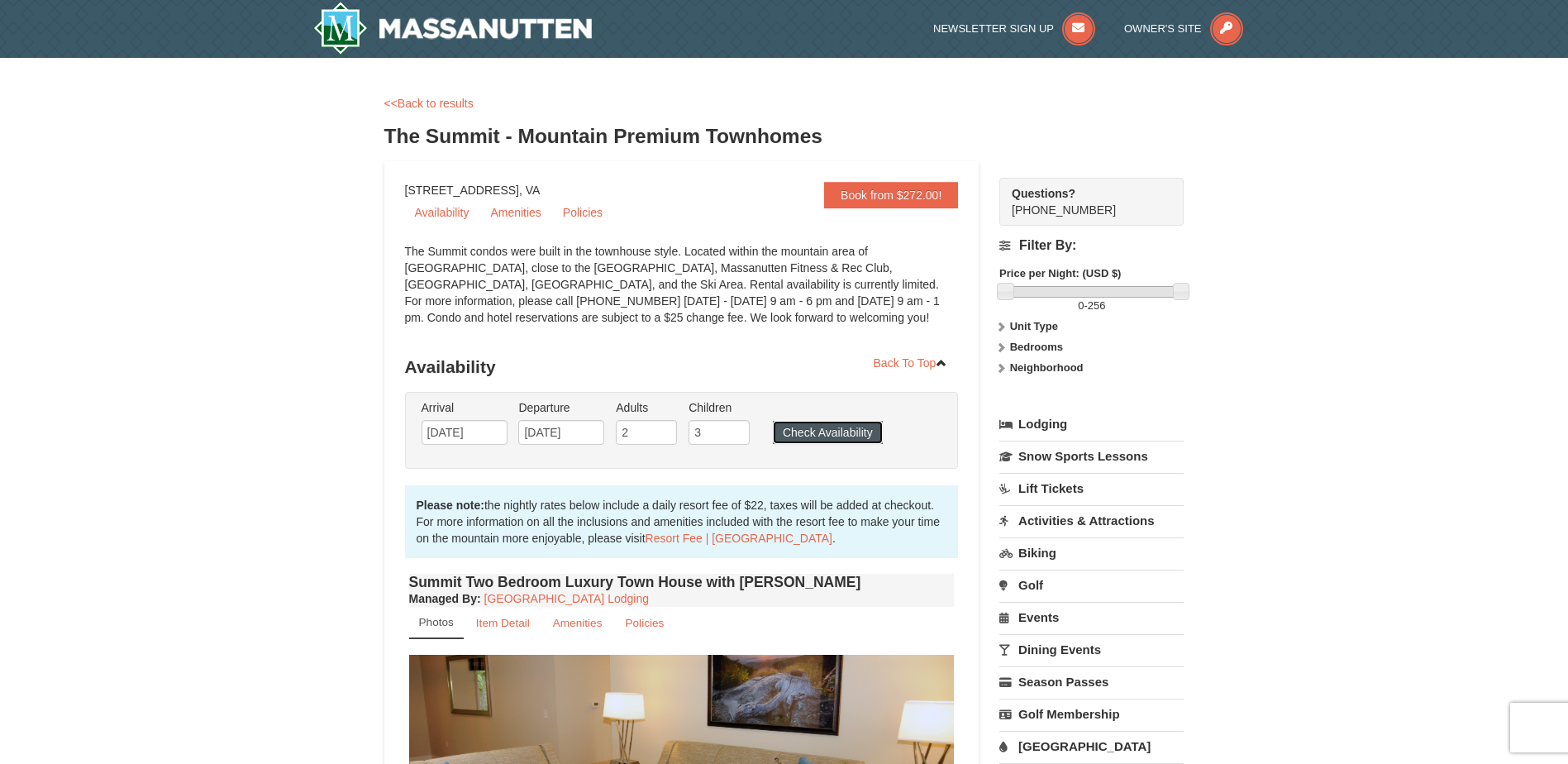
click at [836, 433] on button "Check Availability" at bounding box center [828, 431] width 110 height 23
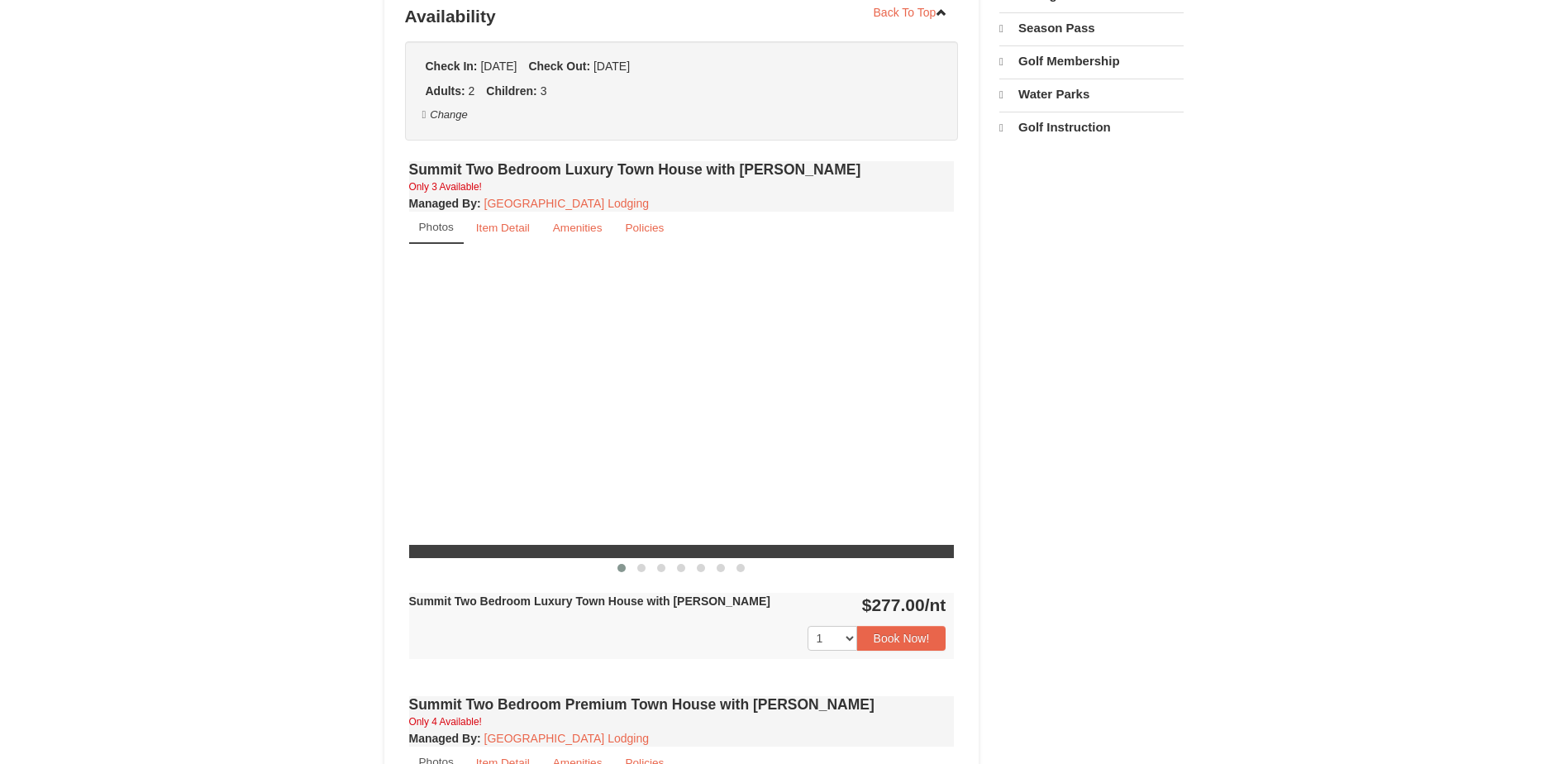
select select "10"
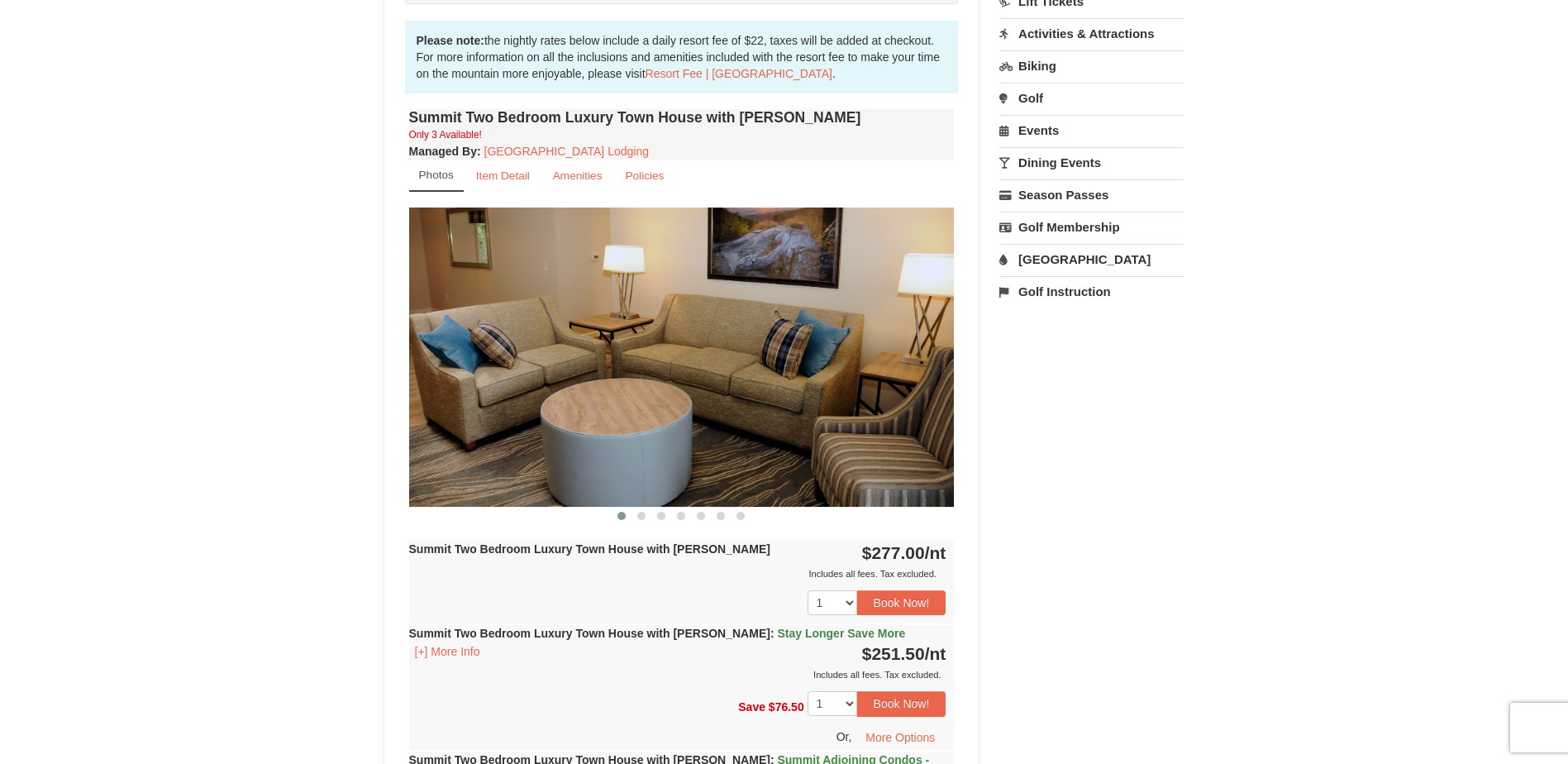
scroll to position [499, 0]
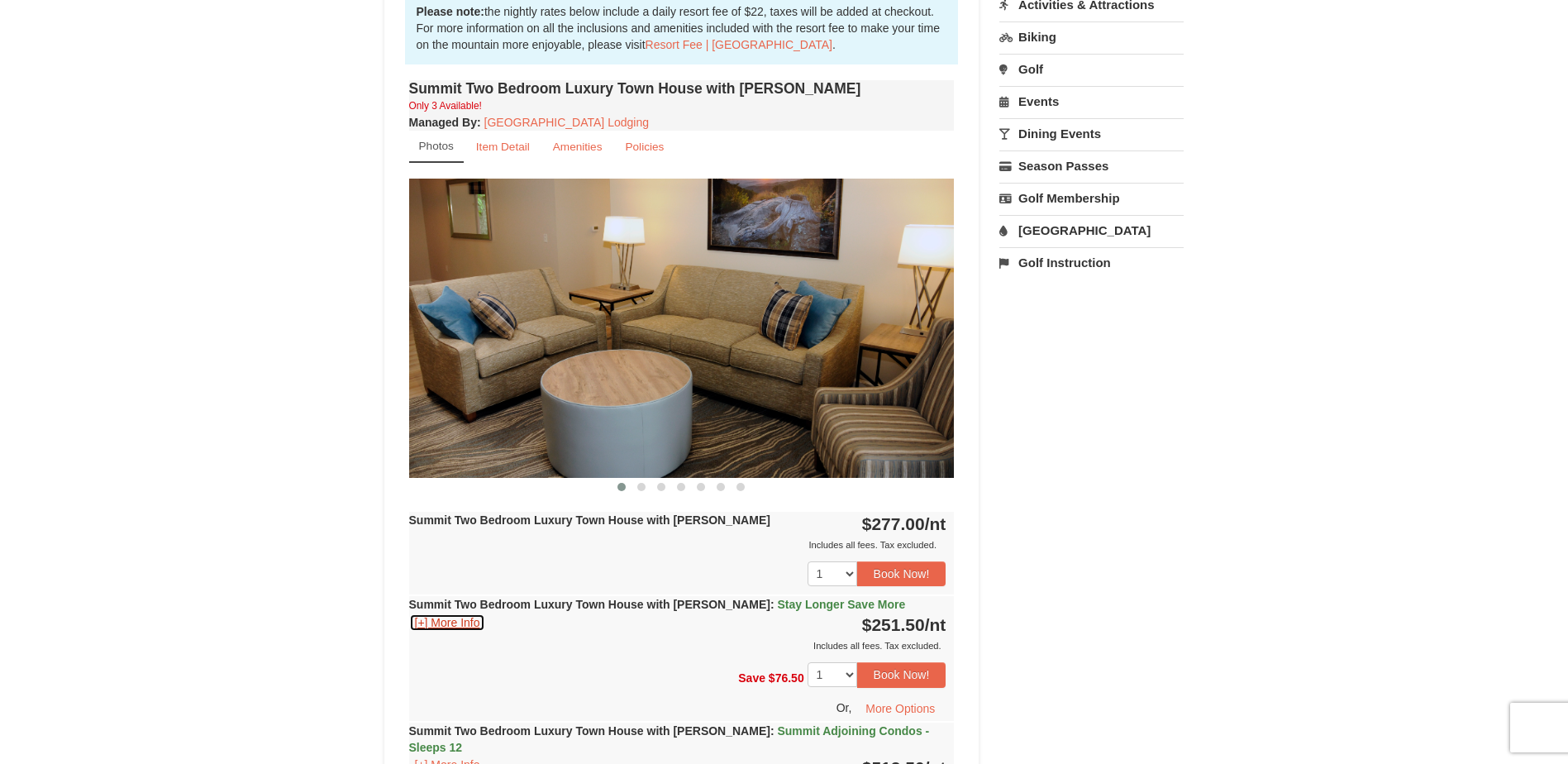
click at [462, 626] on button "[+] More Info" at bounding box center [448, 623] width 77 height 18
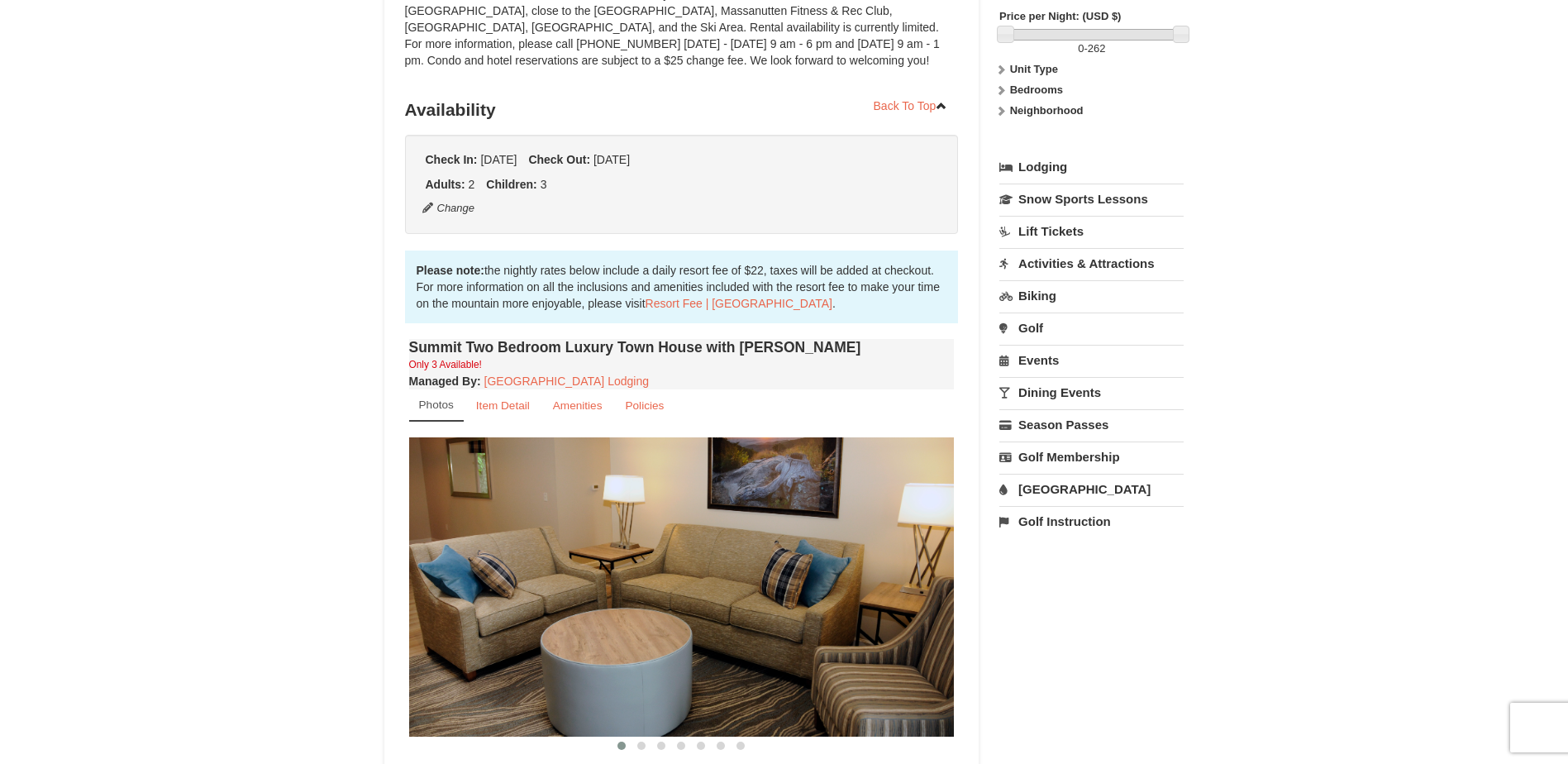
scroll to position [0, 0]
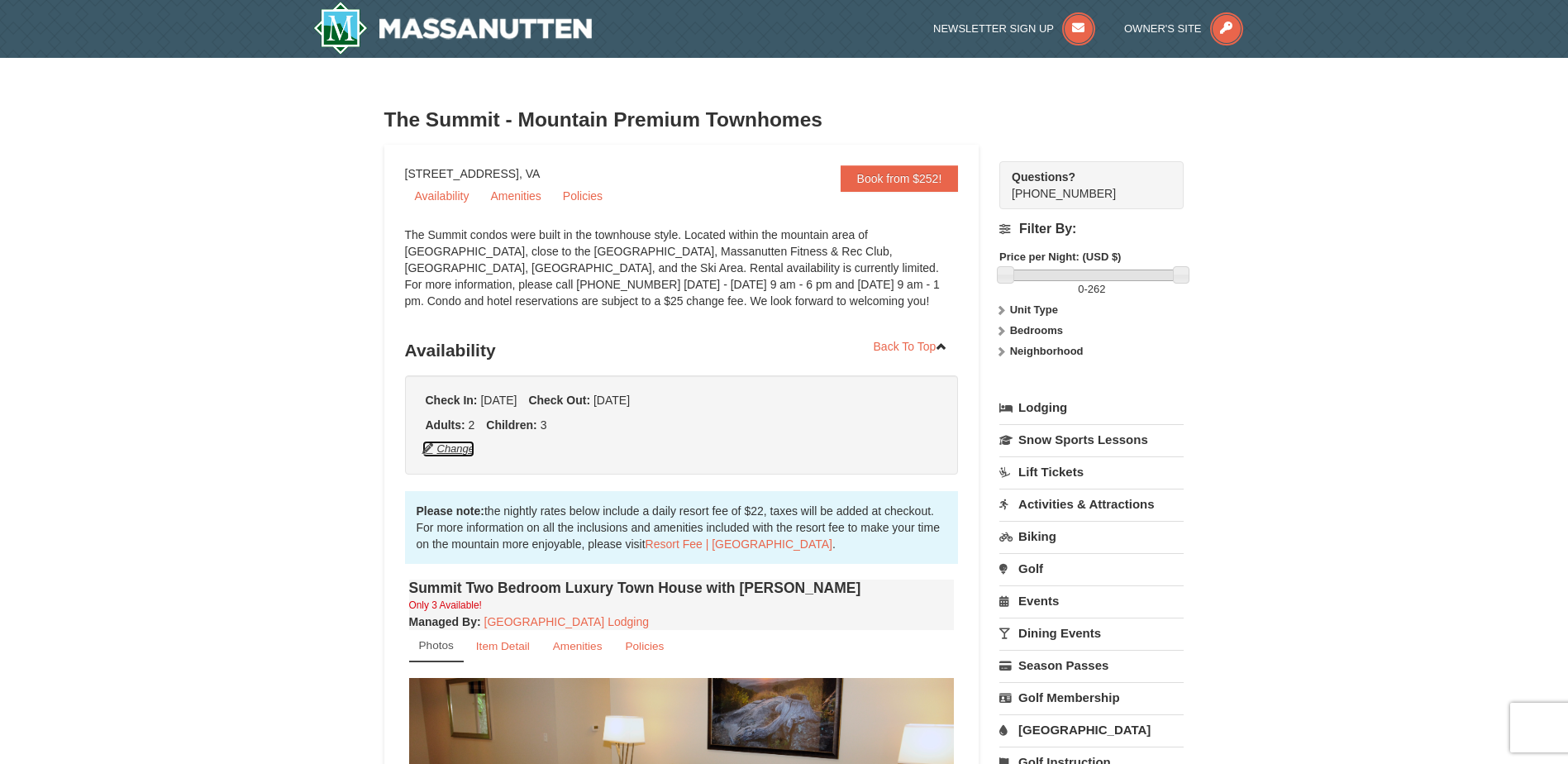
click at [436, 450] on button "Change" at bounding box center [449, 449] width 55 height 18
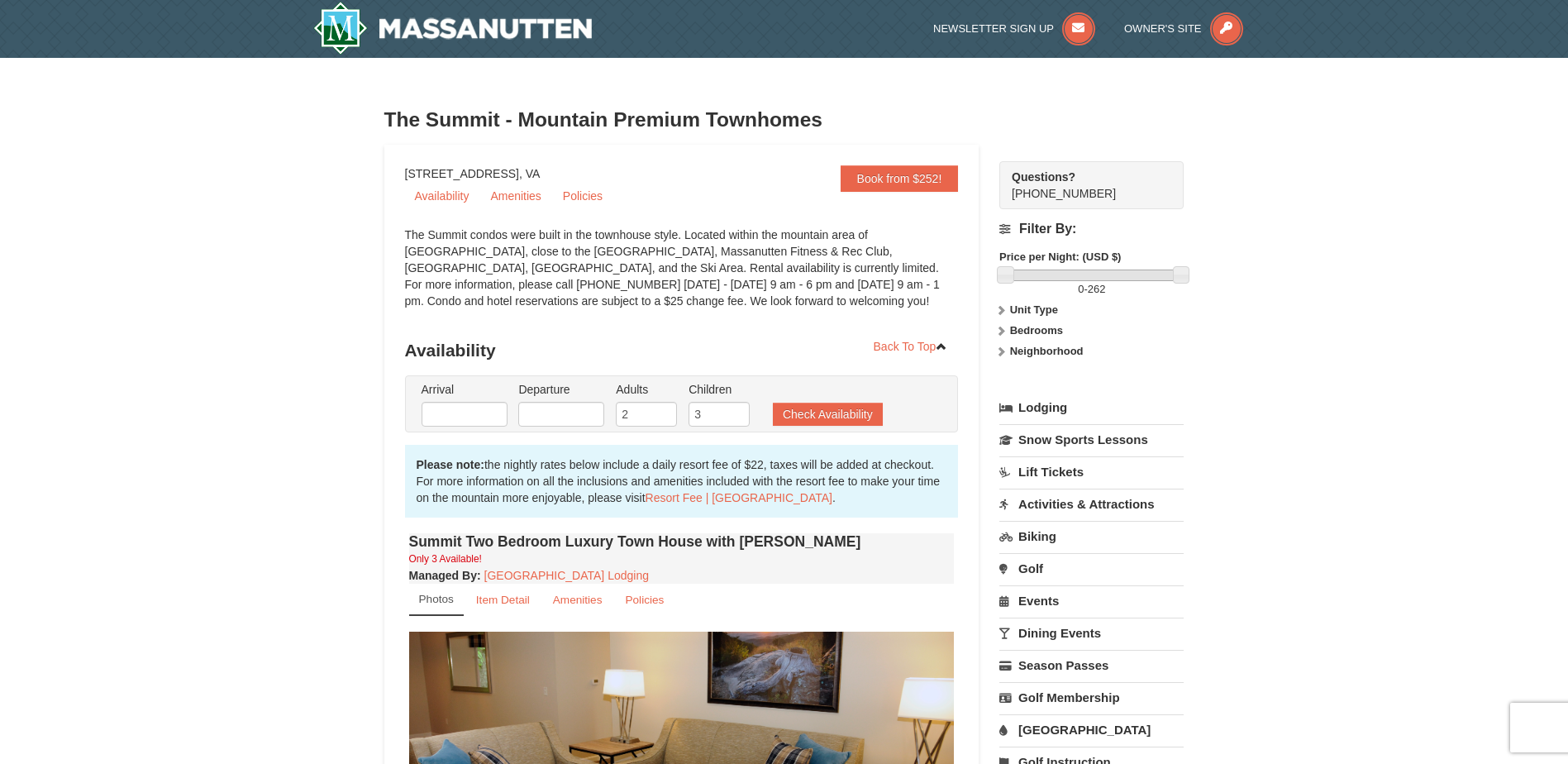
type input "01/18/2026"
type input "[DATE]"
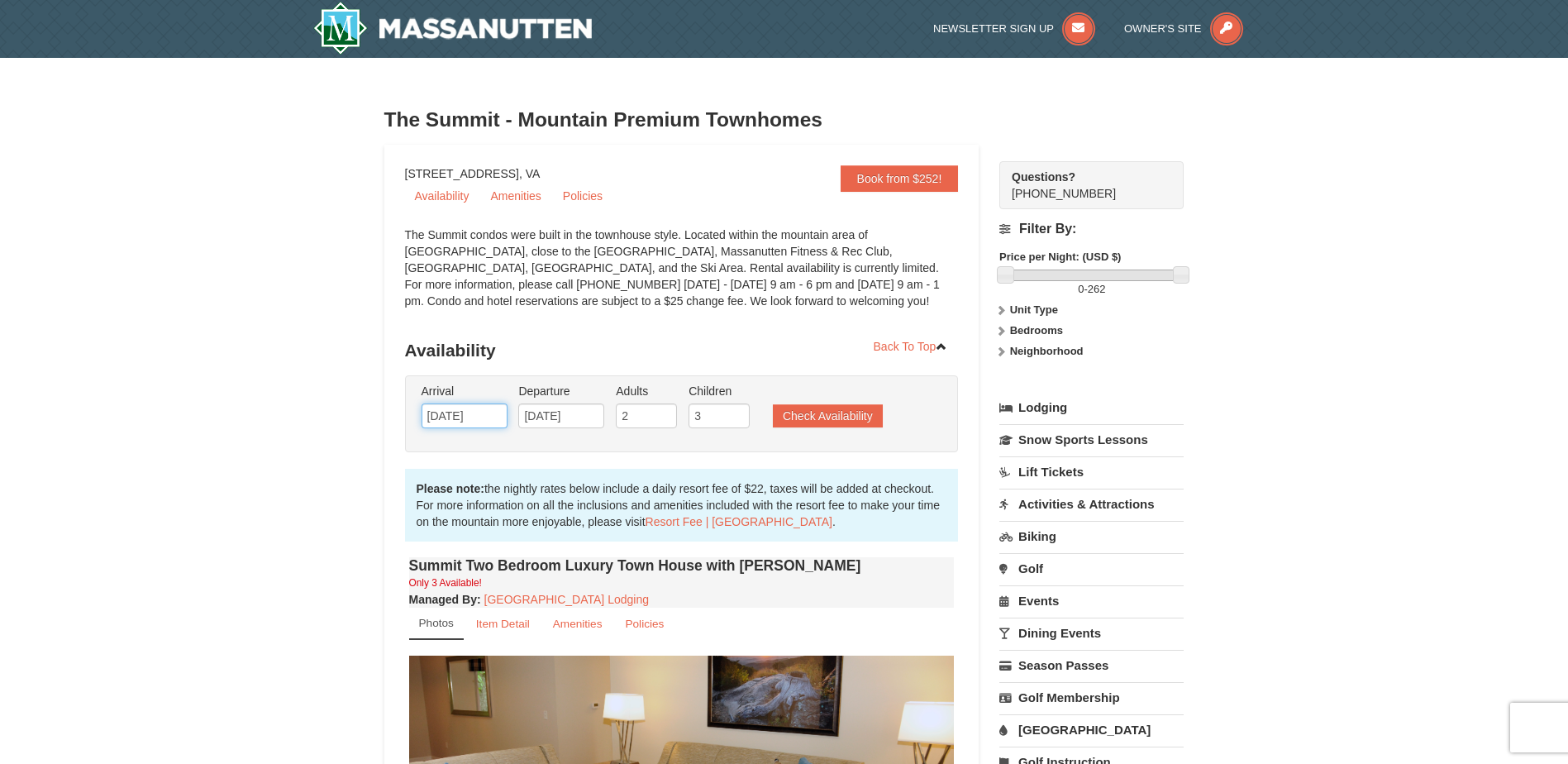
click at [484, 413] on input "01/18/2026" at bounding box center [464, 415] width 86 height 25
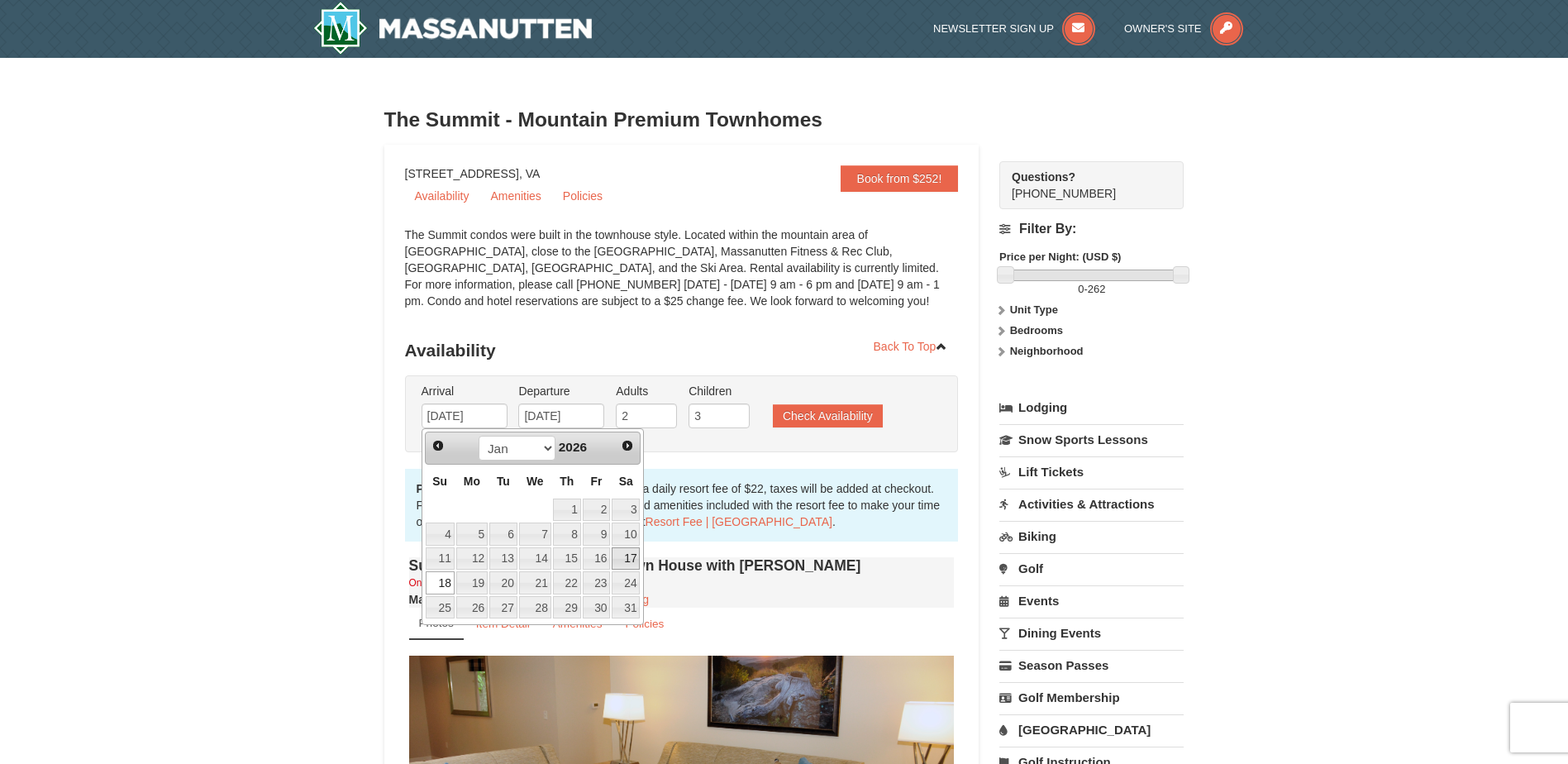
click at [626, 553] on link "17" at bounding box center [626, 558] width 28 height 23
type input "[DATE]"
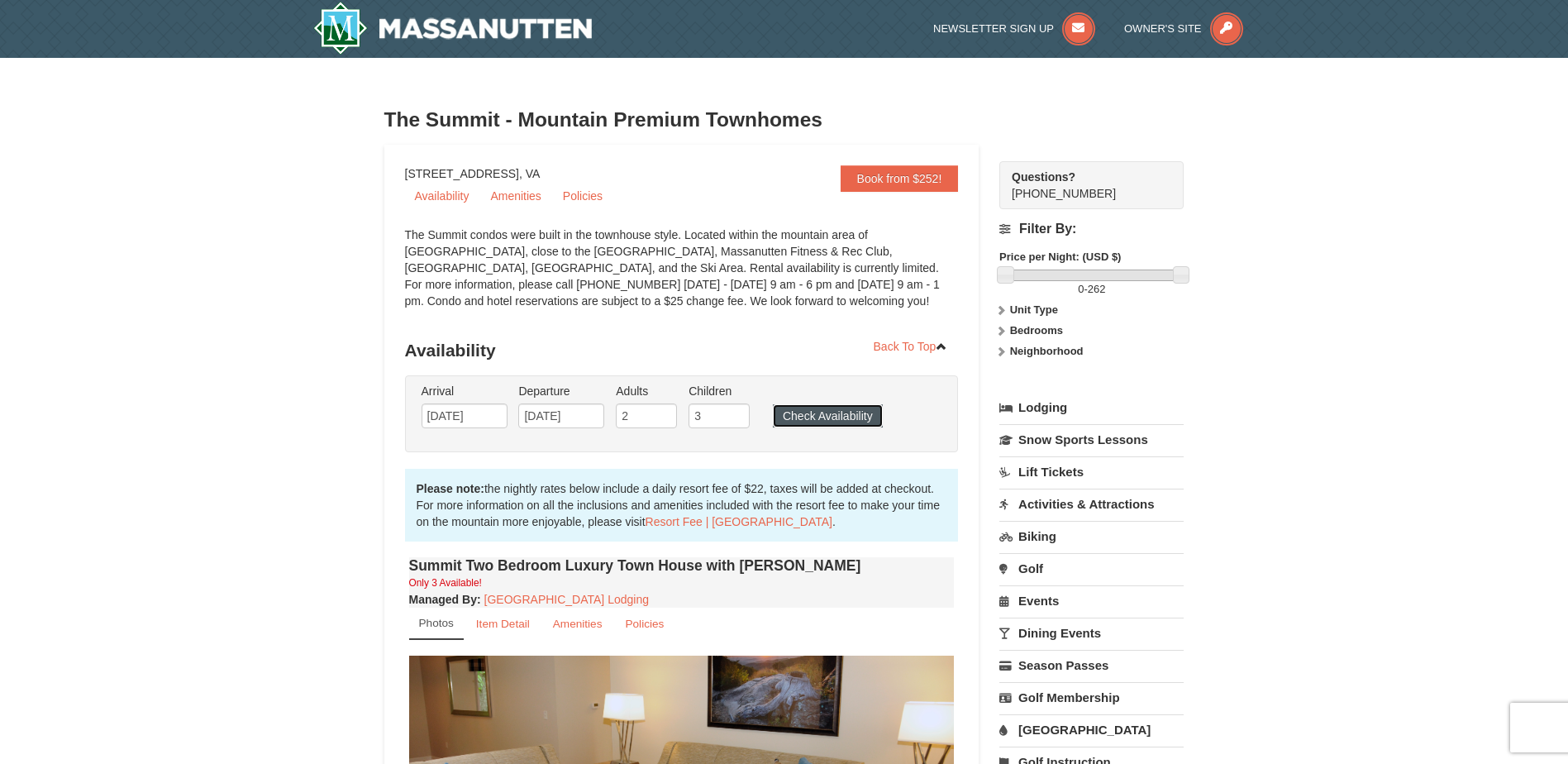
click at [820, 418] on button "Check Availability" at bounding box center [828, 415] width 110 height 23
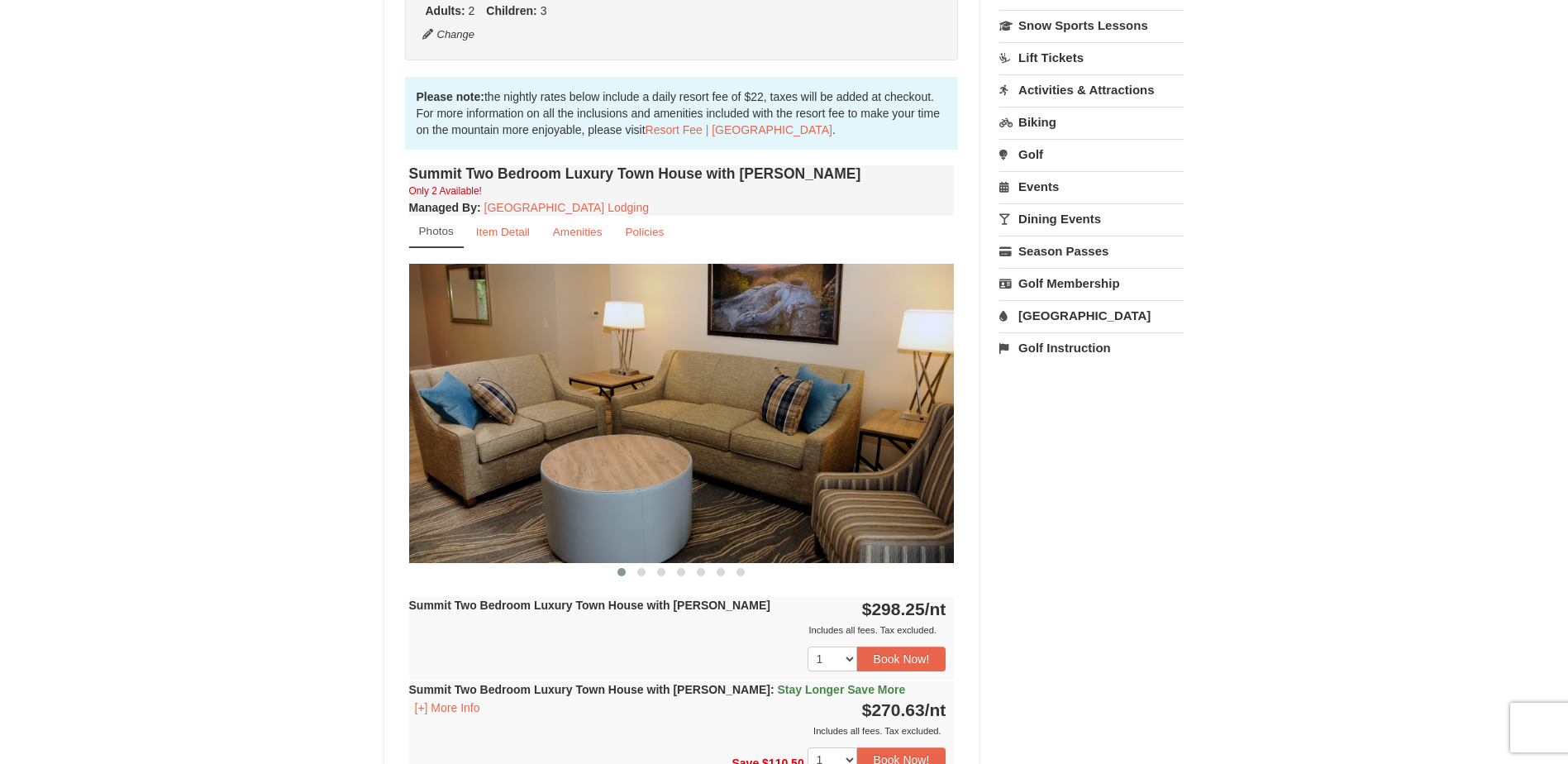
scroll to position [413, 0]
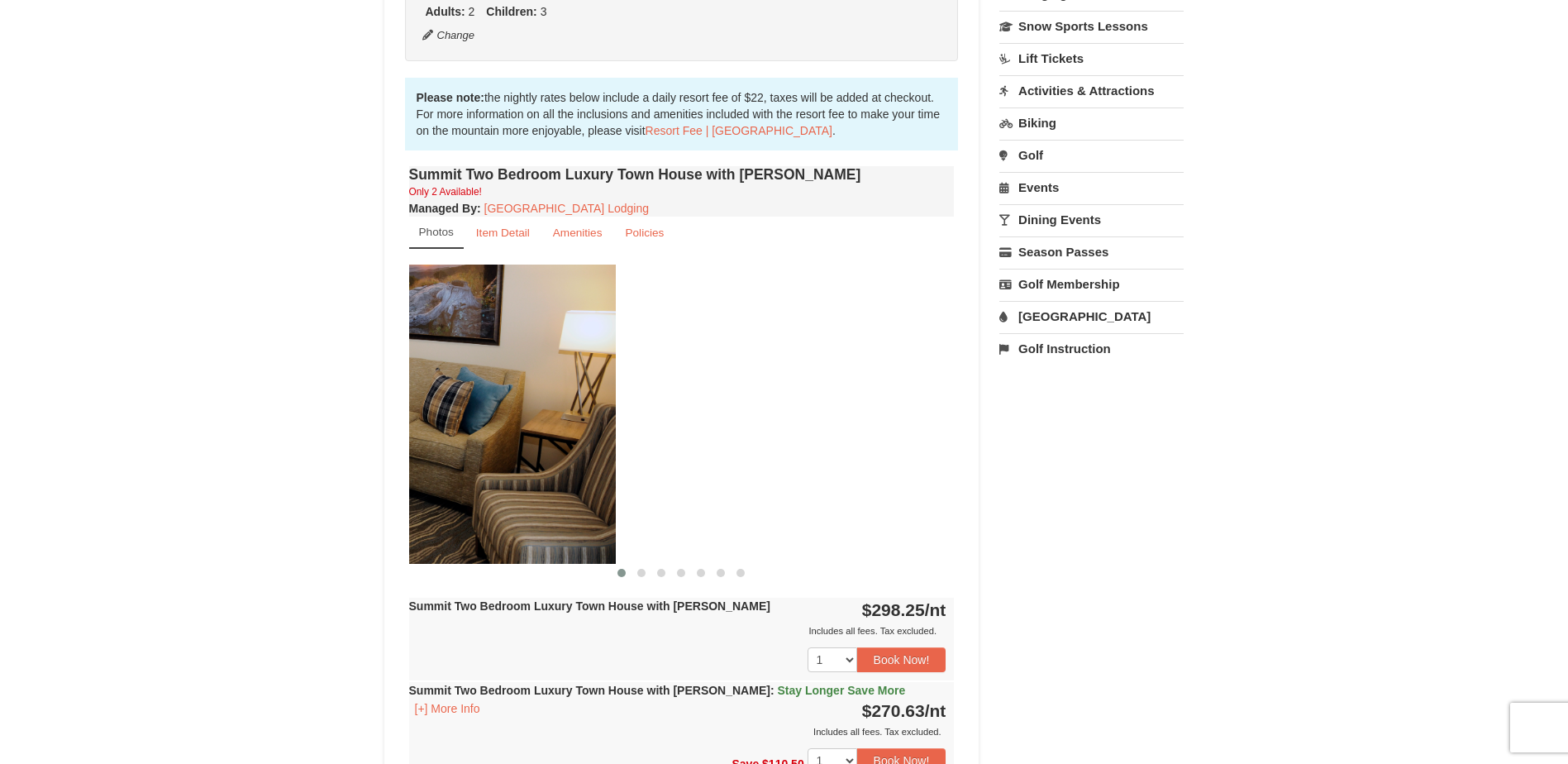
drag, startPoint x: 866, startPoint y: 424, endPoint x: 402, endPoint y: 412, distance: 464.2
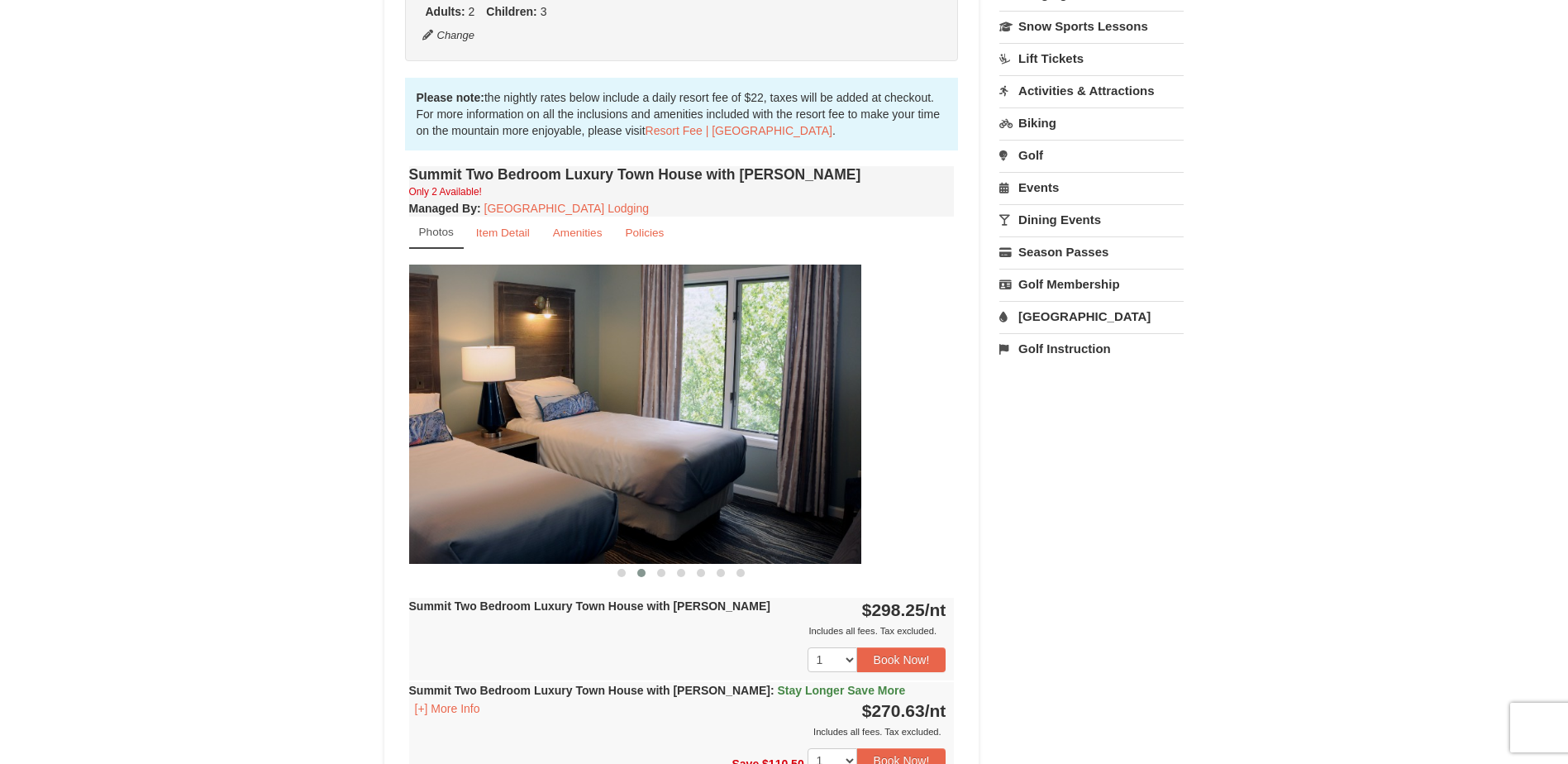
drag, startPoint x: 893, startPoint y: 459, endPoint x: 409, endPoint y: 479, distance: 484.4
click at [407, 483] on div "Summit Two Bedroom Luxury Town House with Jacuzzi Only 2 Available! Managed By …" at bounding box center [681, 572] width 554 height 820
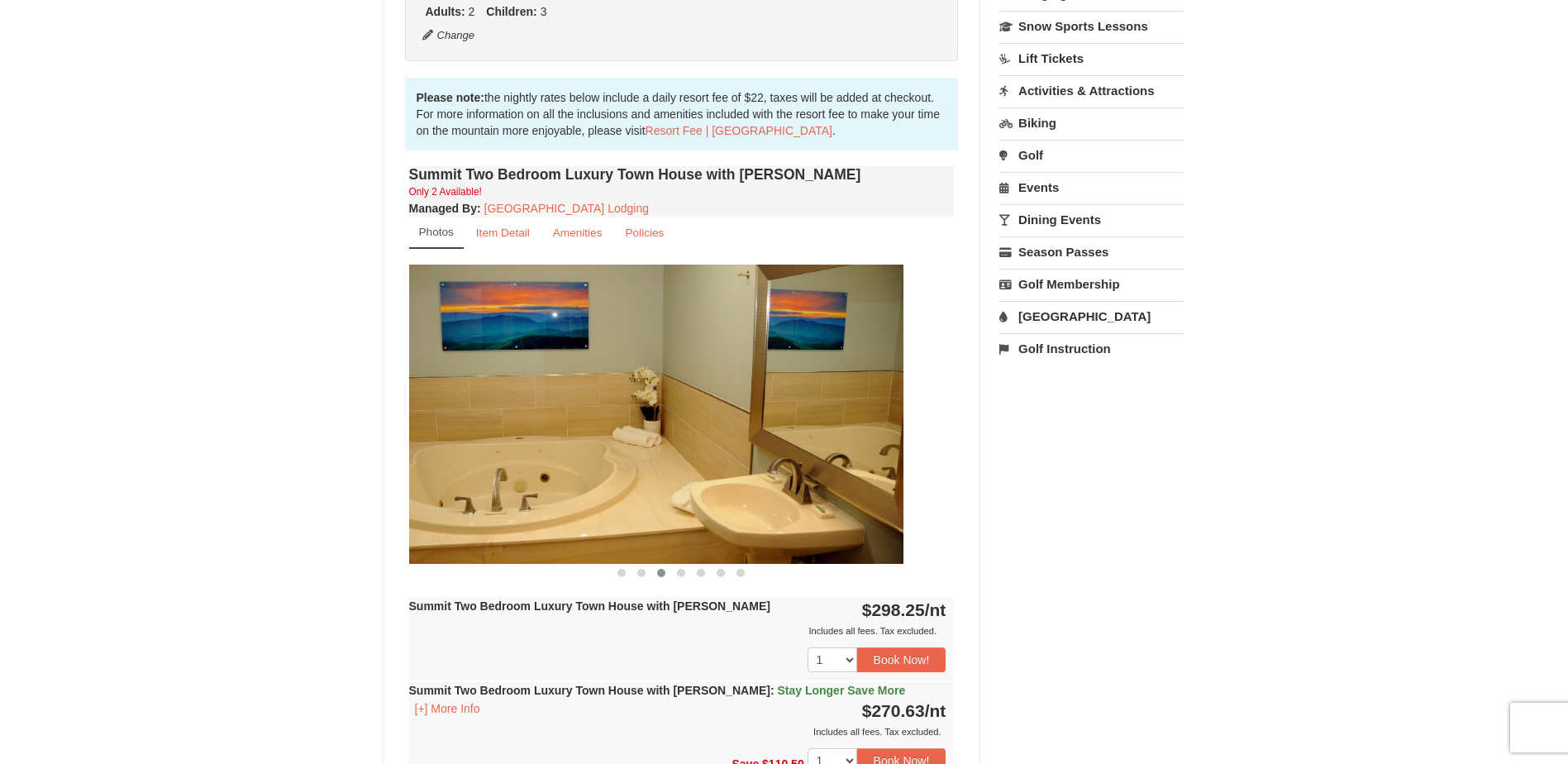
drag, startPoint x: 810, startPoint y: 494, endPoint x: 296, endPoint y: 492, distance: 514.0
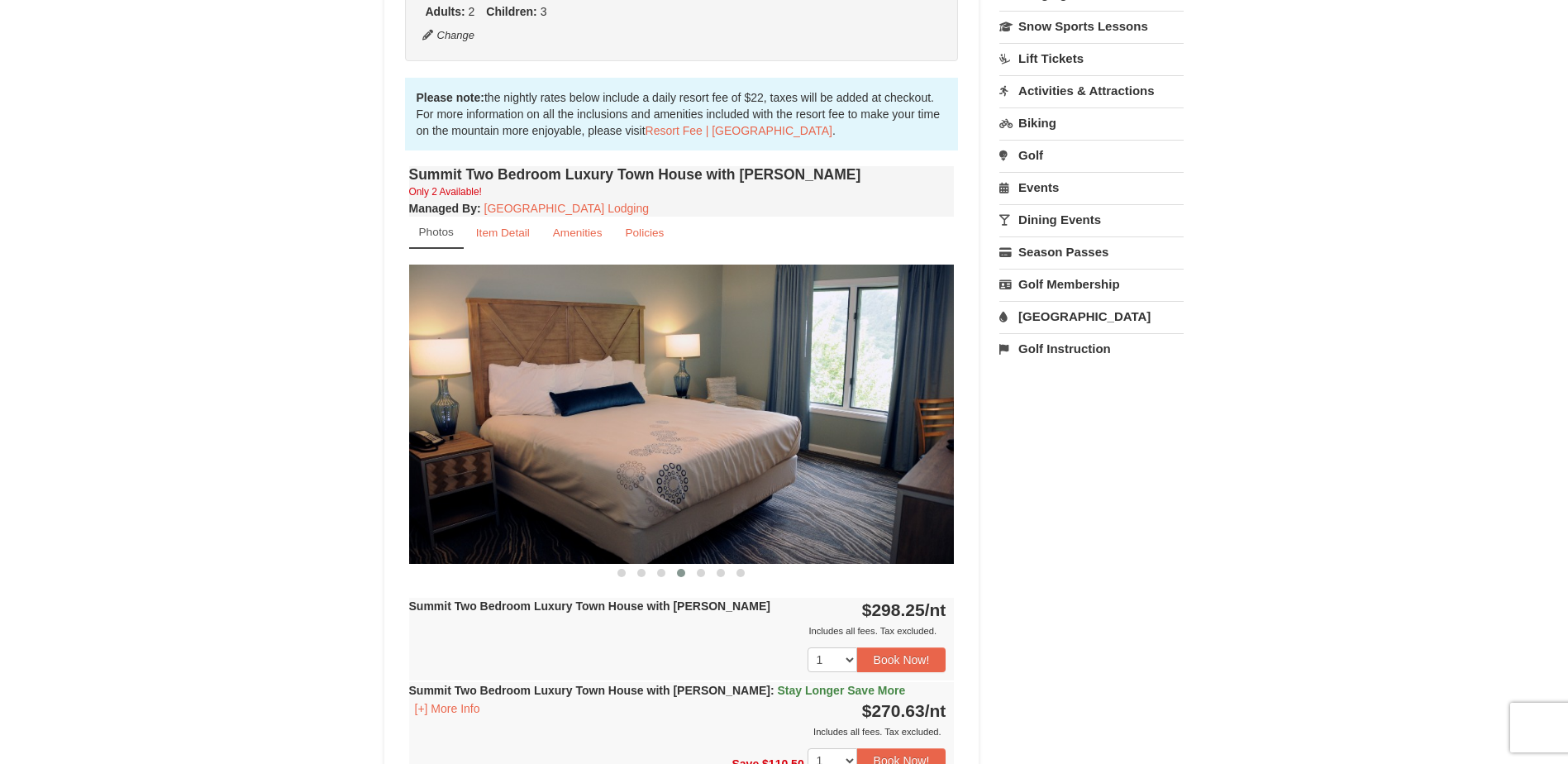
drag, startPoint x: 855, startPoint y: 490, endPoint x: 288, endPoint y: 490, distance: 567.0
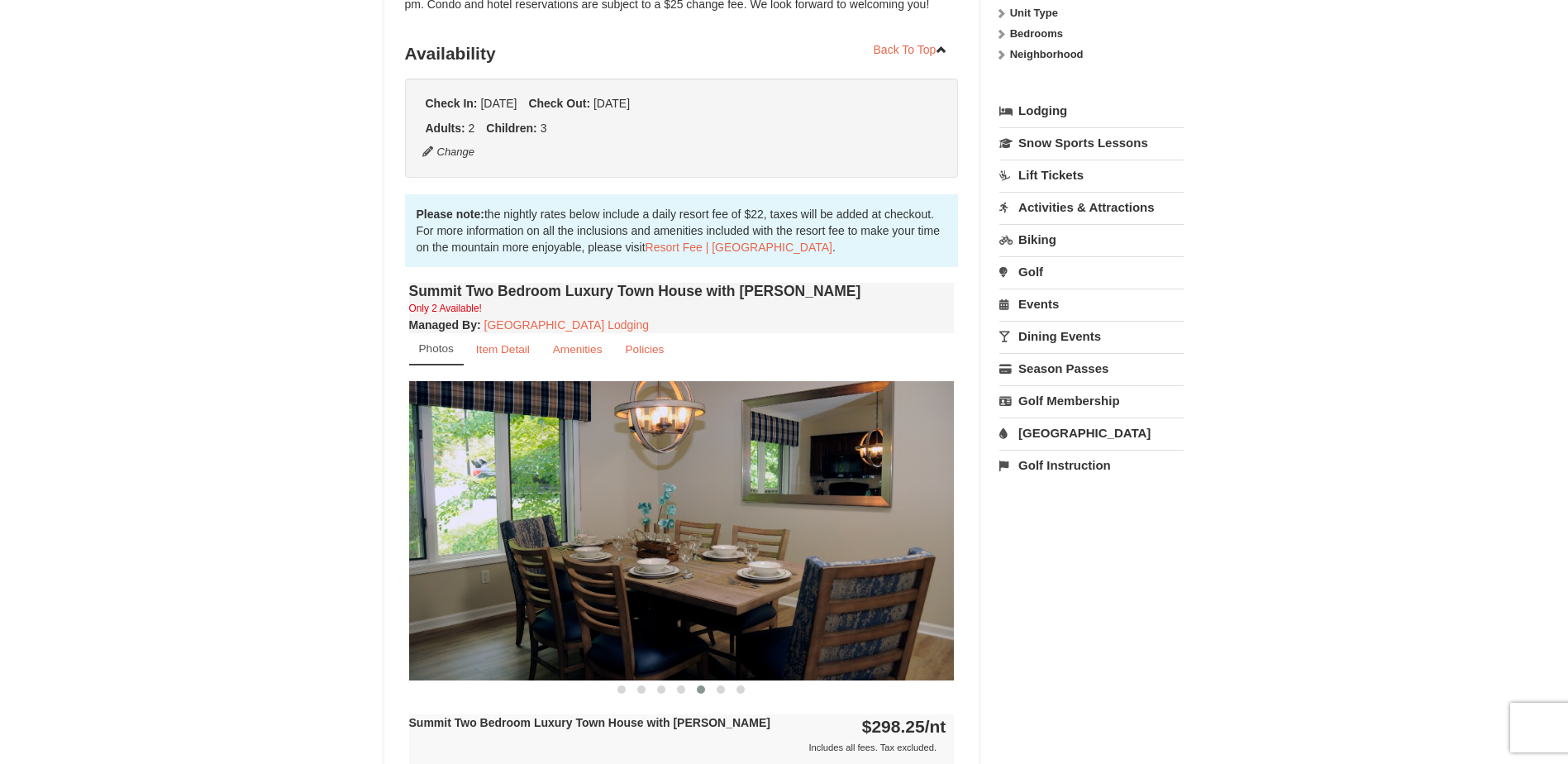
scroll to position [0, 0]
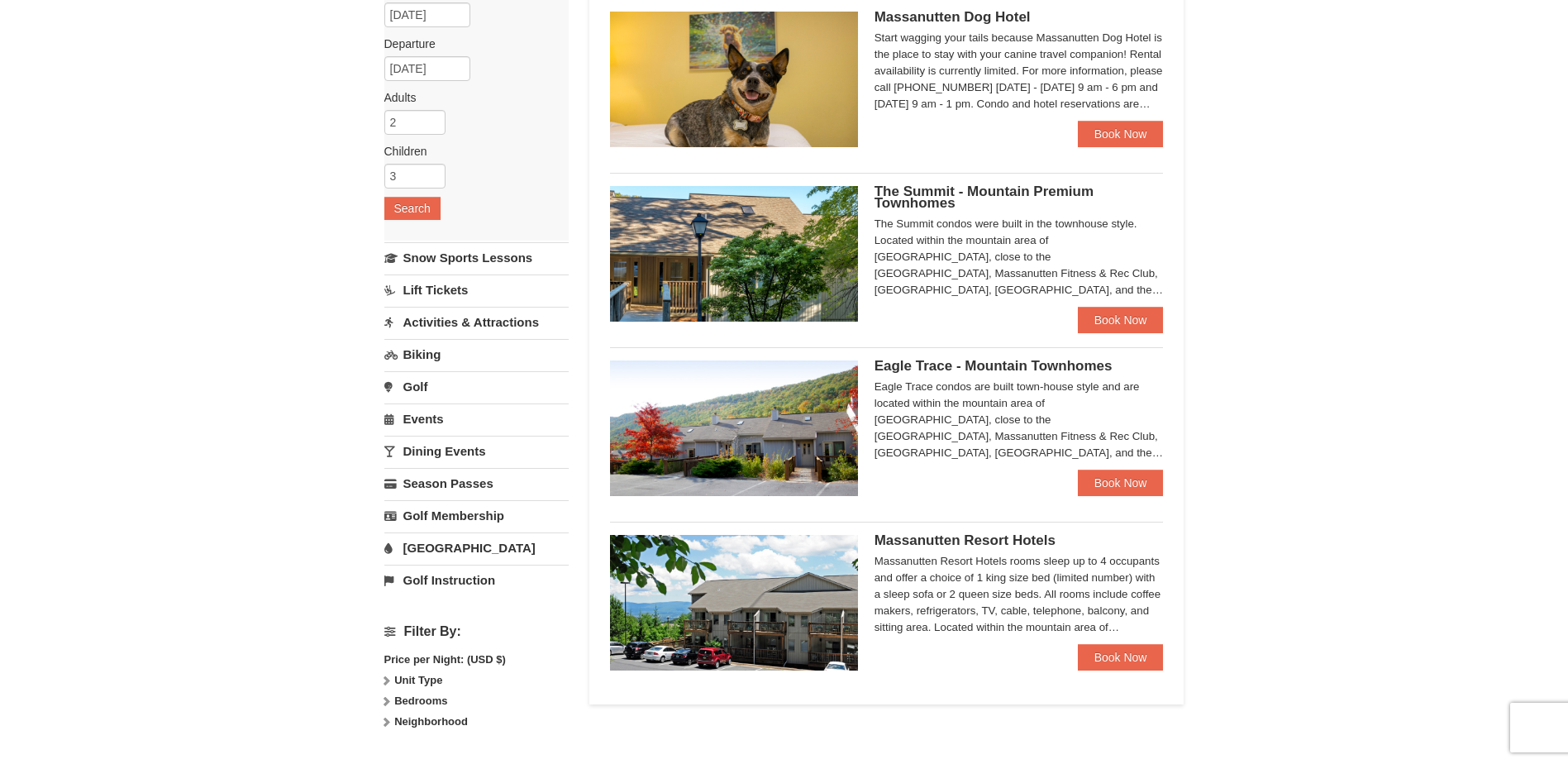
scroll to position [166, 0]
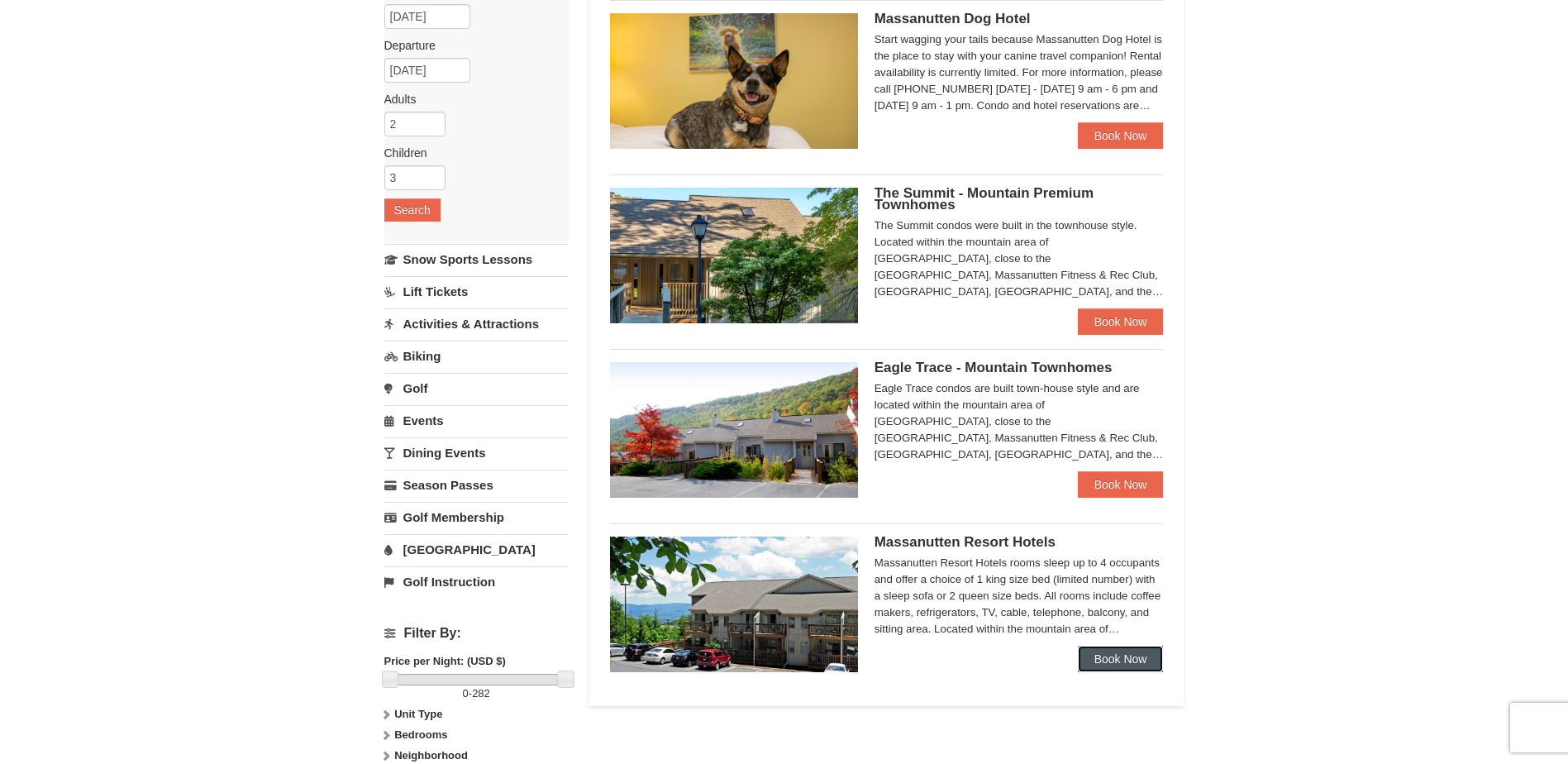
click at [1142, 663] on link "Book Now" at bounding box center [1121, 659] width 86 height 27
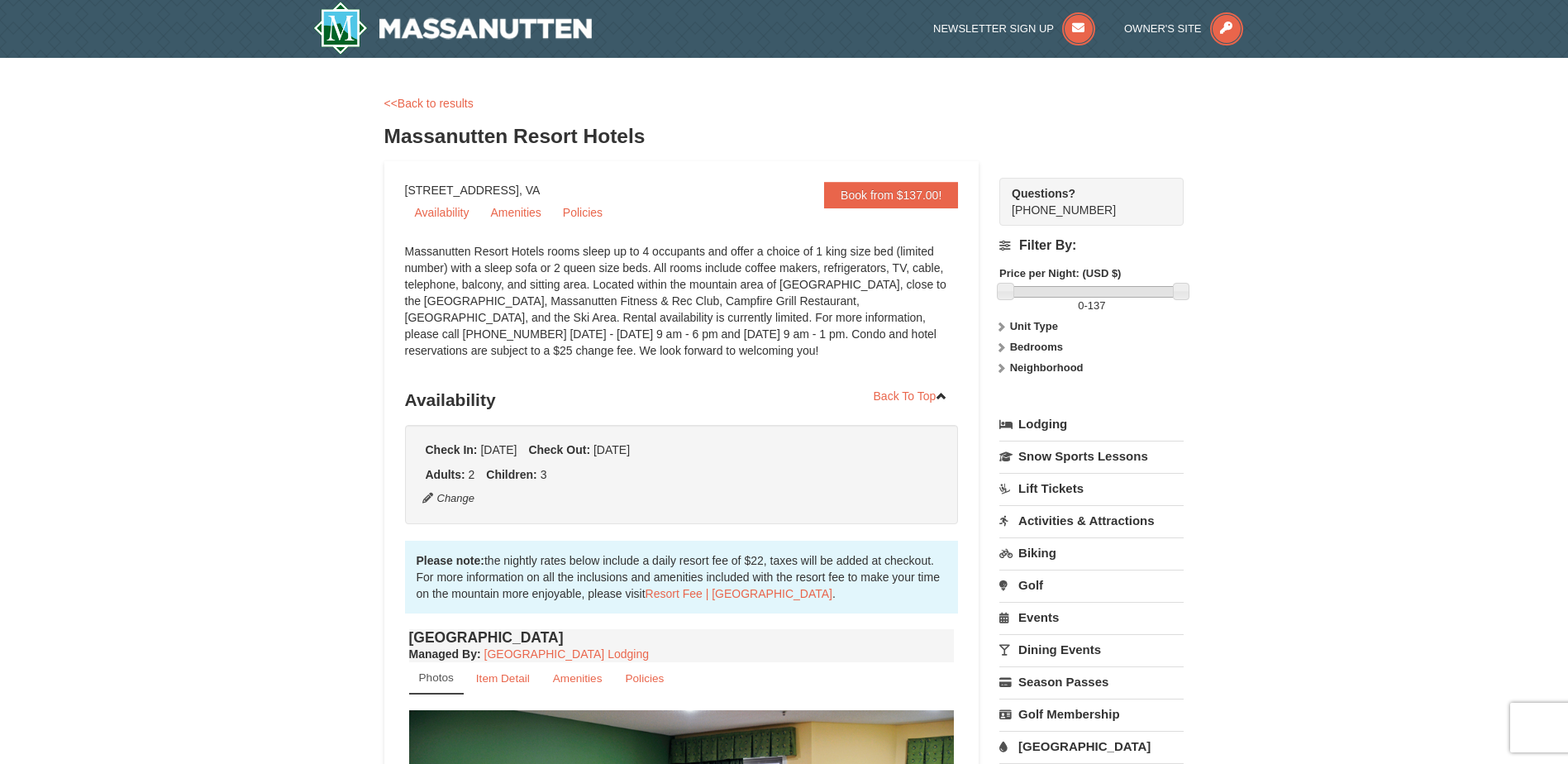
click at [1022, 344] on strong "Bedrooms" at bounding box center [1037, 347] width 53 height 13
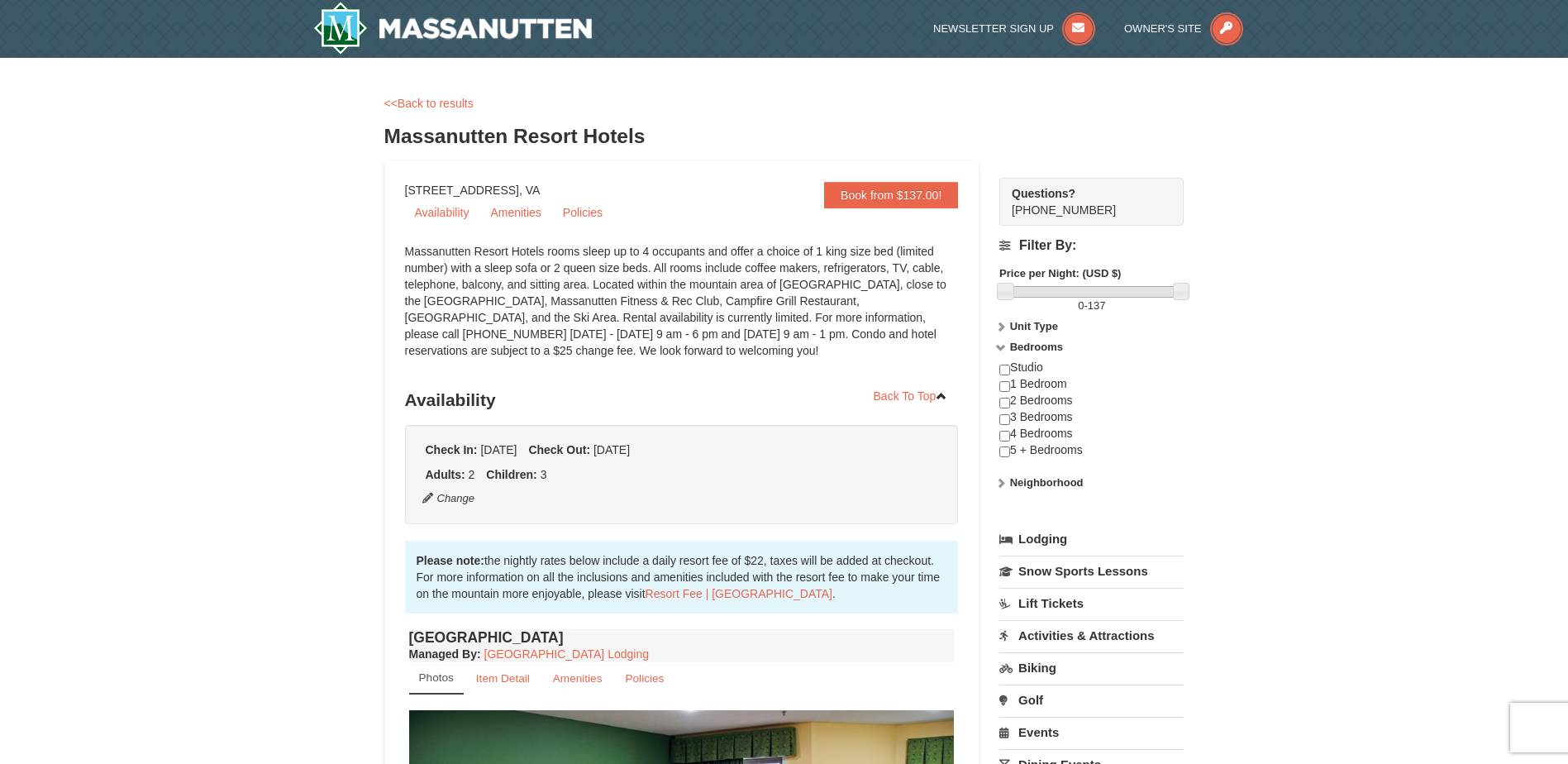
click at [1022, 429] on div "Studio 1 Bedroom 2 Bedrooms 3 Bedrooms 4 Bedrooms 5 + Bedrooms" at bounding box center [1091, 417] width 184 height 115
click at [1002, 417] on input "checkbox" at bounding box center [1005, 420] width 11 height 11
checkbox input "true"
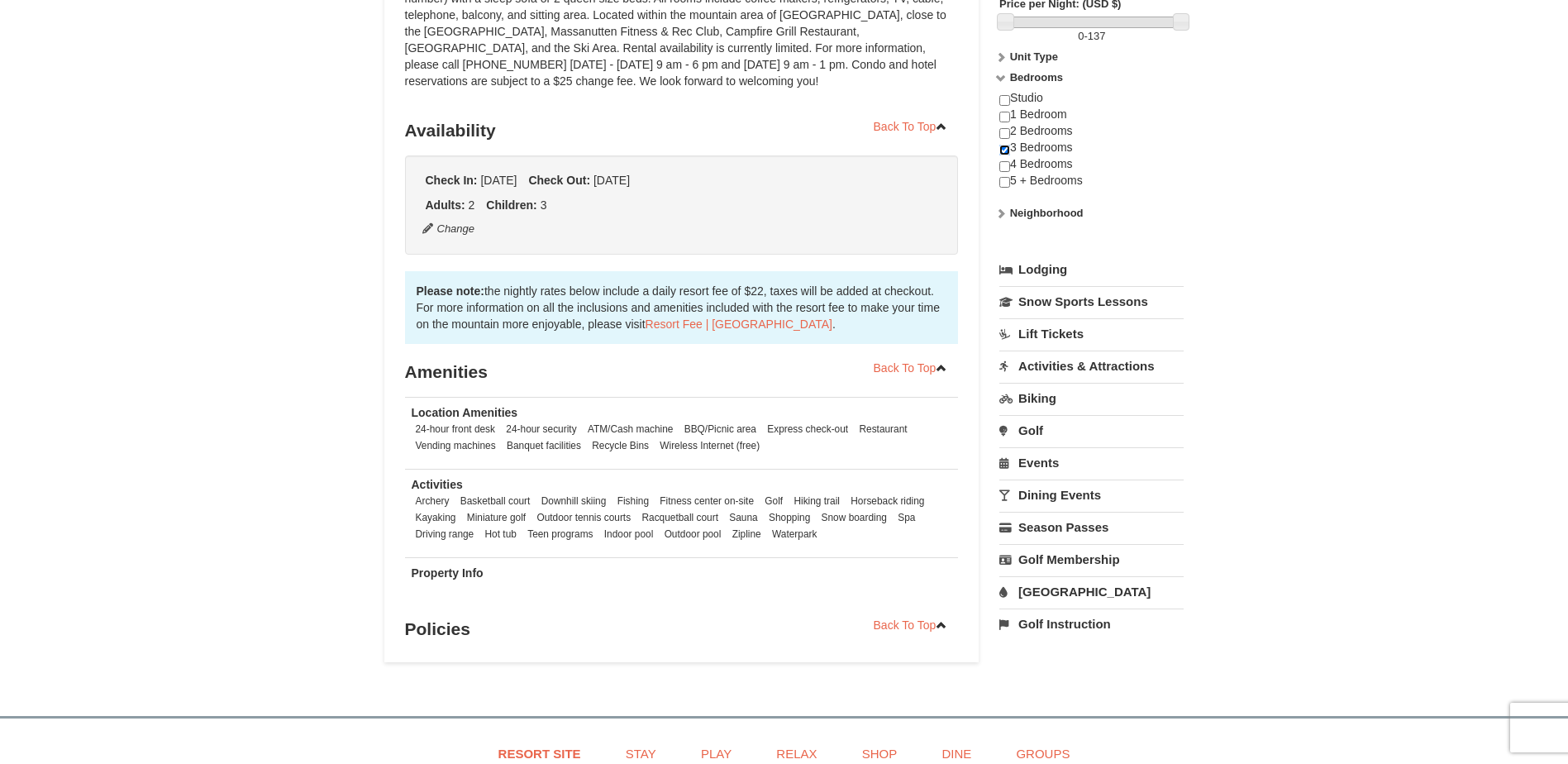
scroll to position [166, 0]
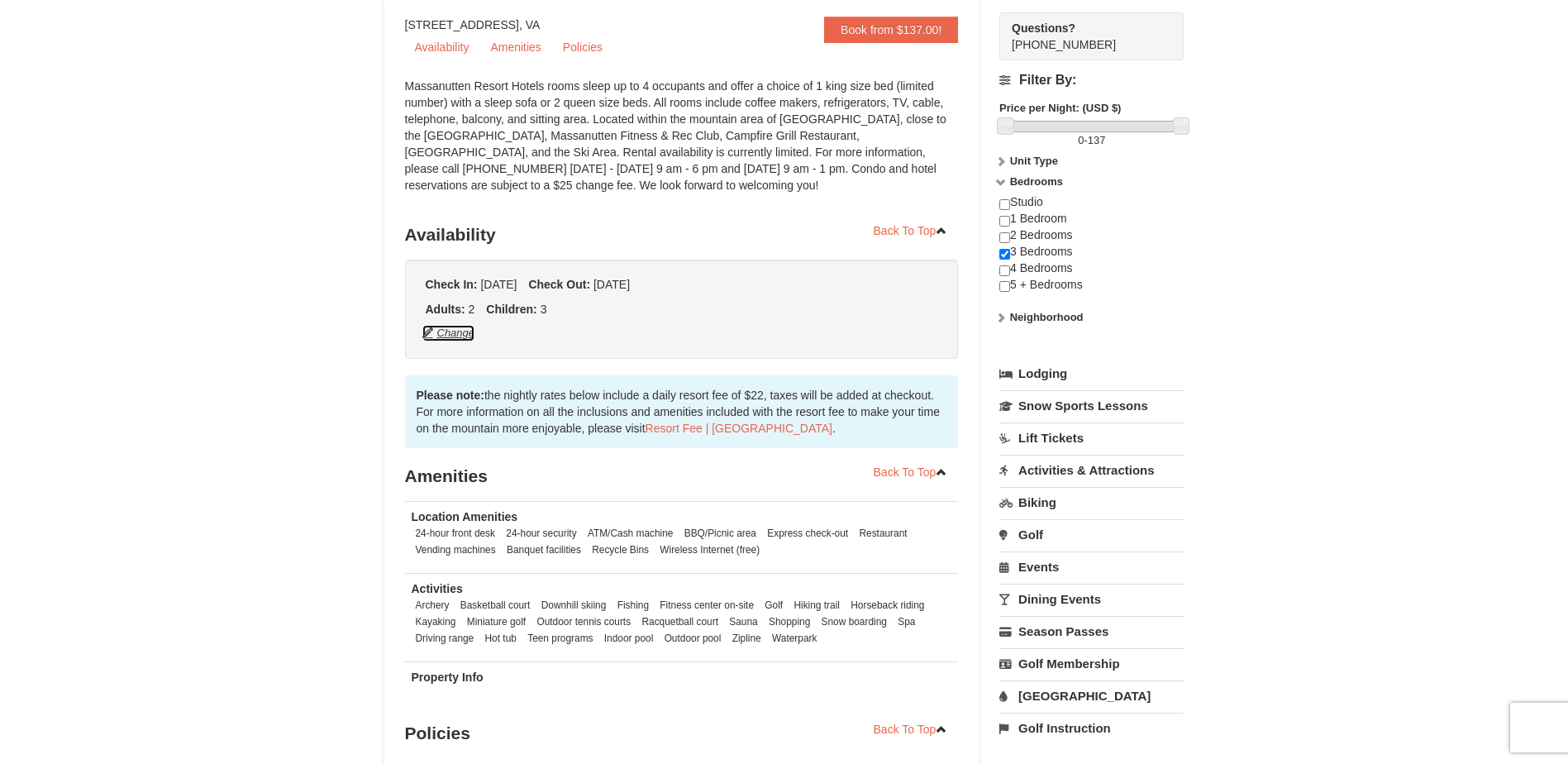
click at [455, 328] on button "Change" at bounding box center [449, 333] width 55 height 18
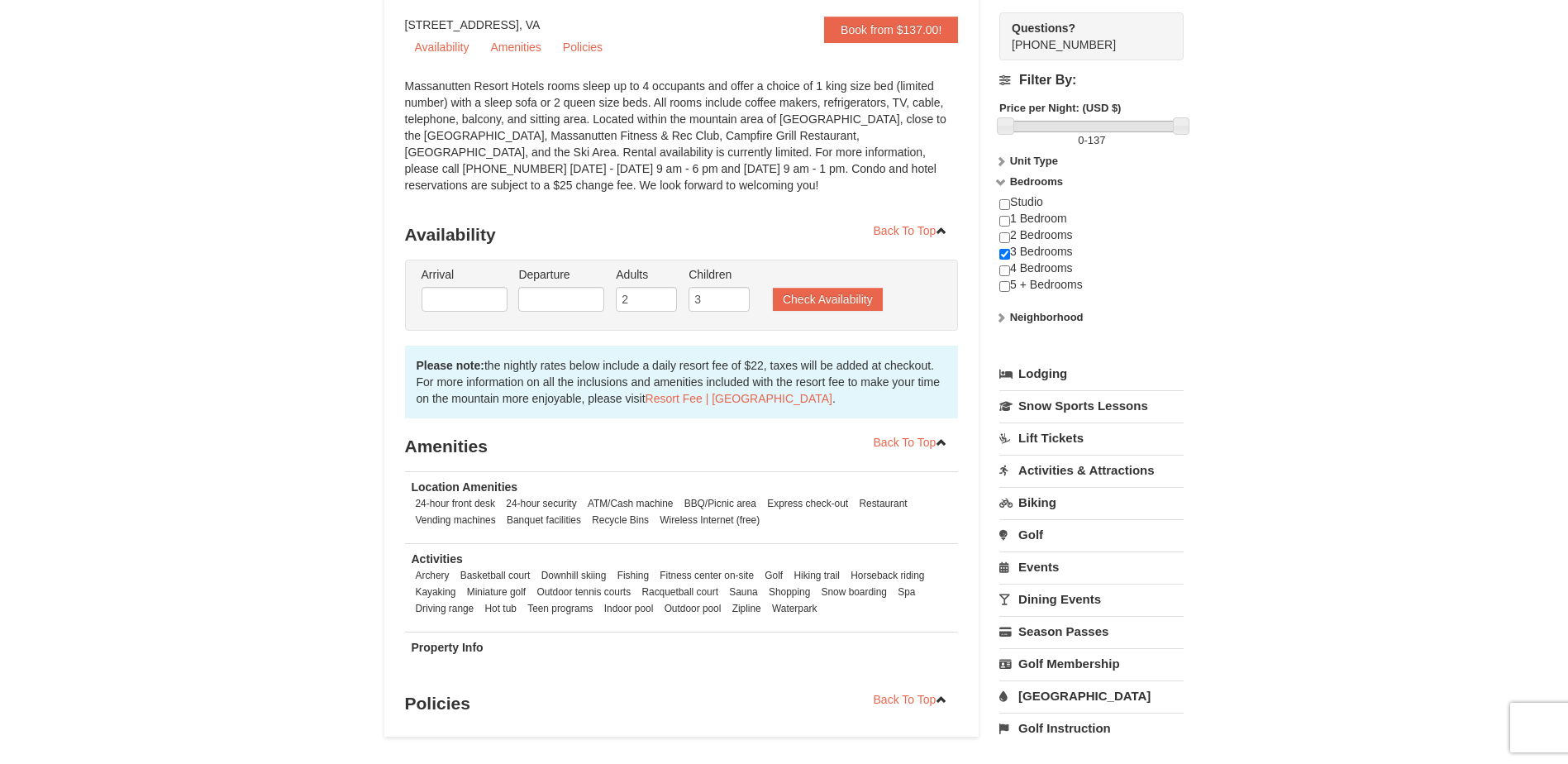
type input "[DATE]"
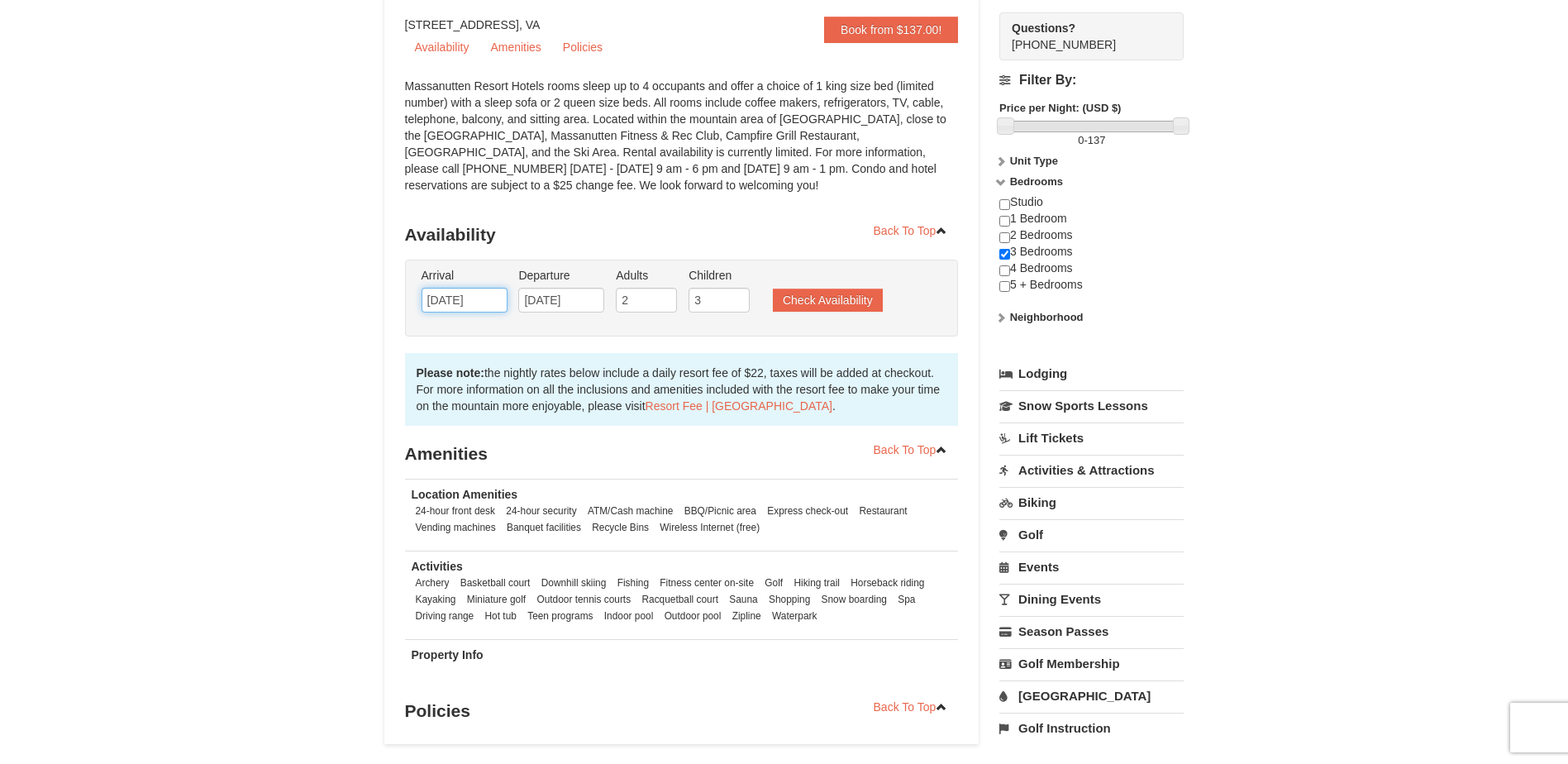
click at [500, 303] on input "[DATE]" at bounding box center [464, 300] width 86 height 25
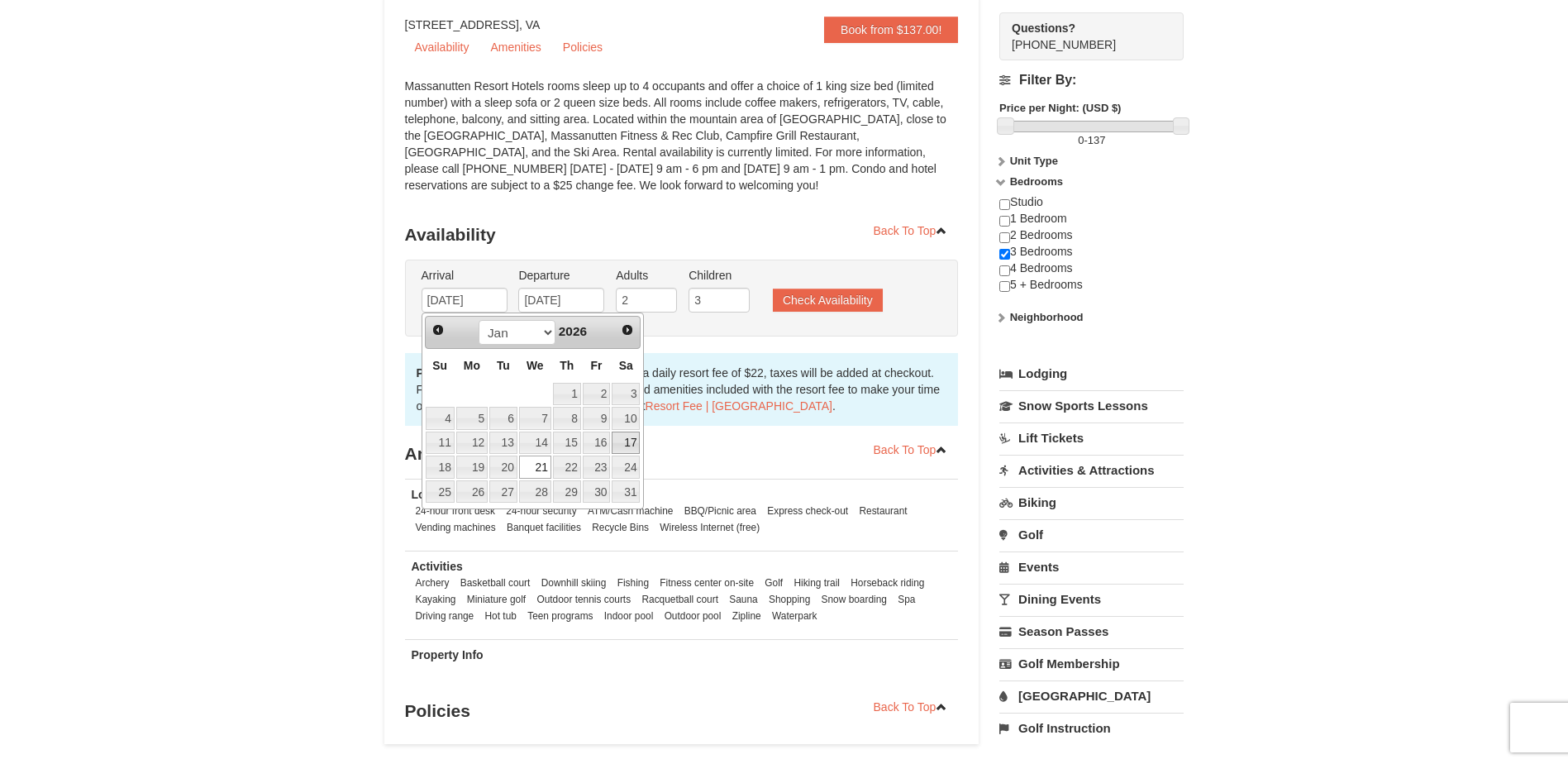
click at [624, 442] on link "17" at bounding box center [626, 442] width 28 height 23
type input "[DATE]"
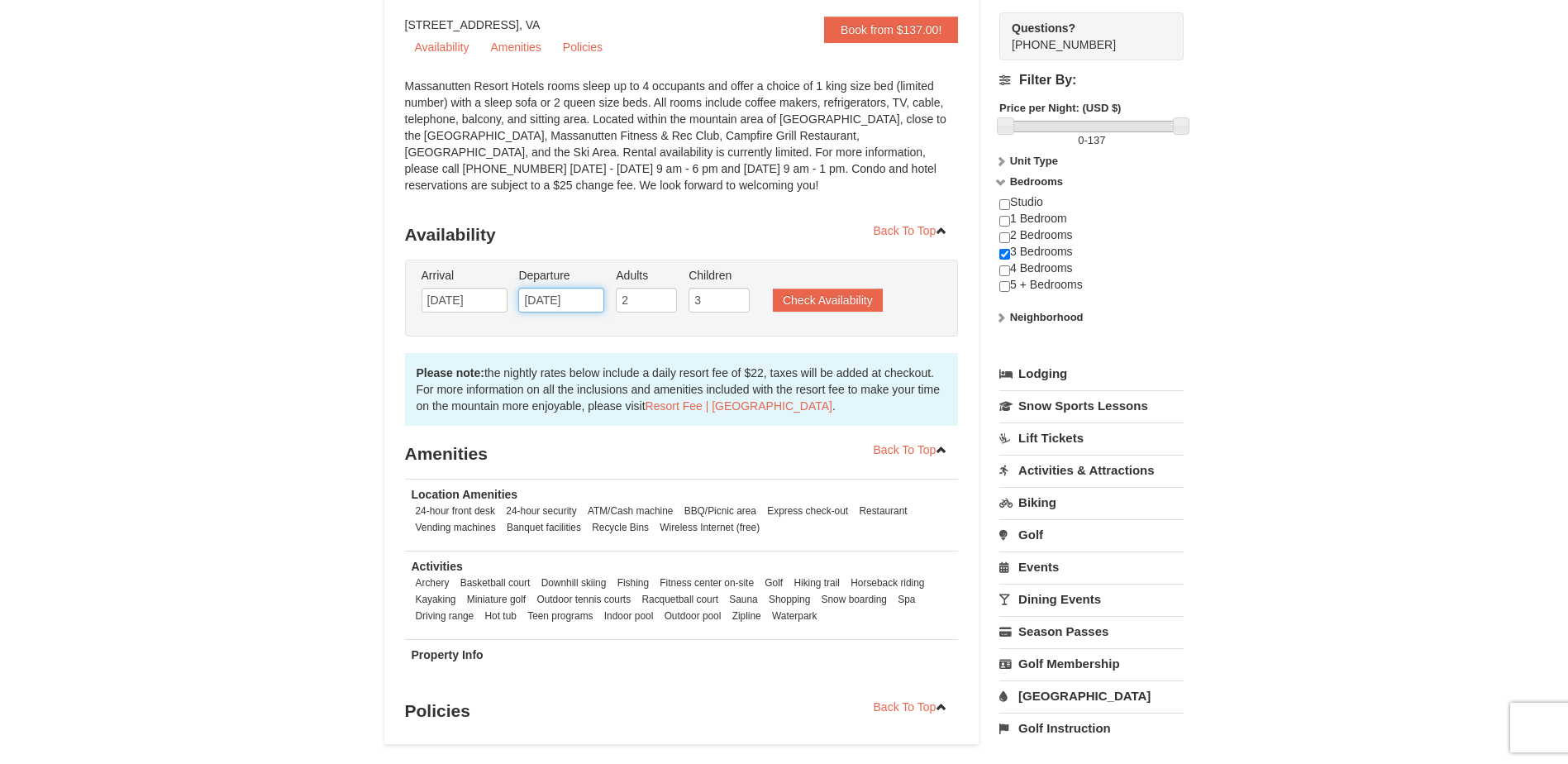
click at [595, 304] on input "[DATE]" at bounding box center [561, 300] width 86 height 25
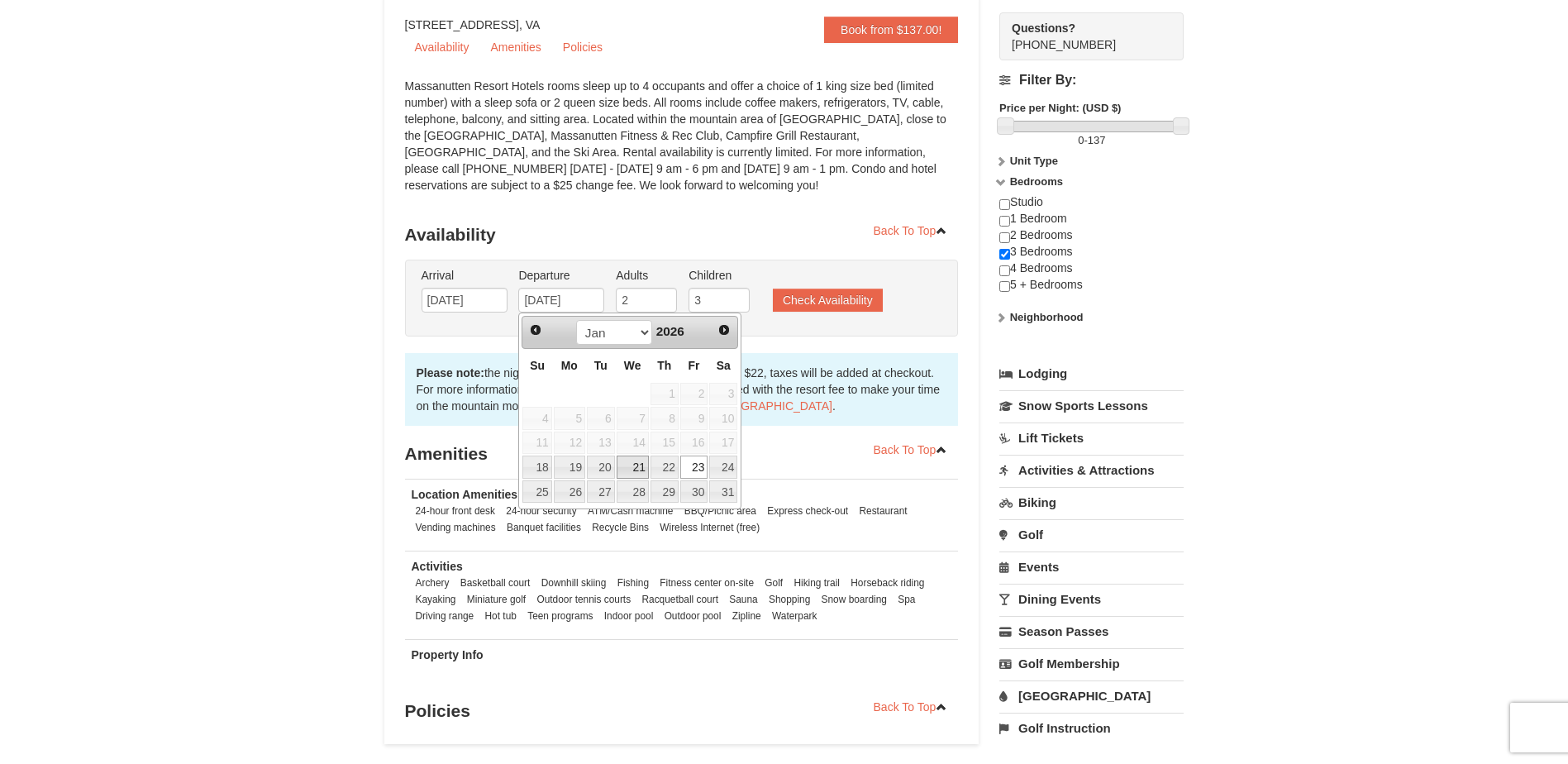
click at [632, 464] on link "21" at bounding box center [632, 466] width 32 height 23
type input "[DATE]"
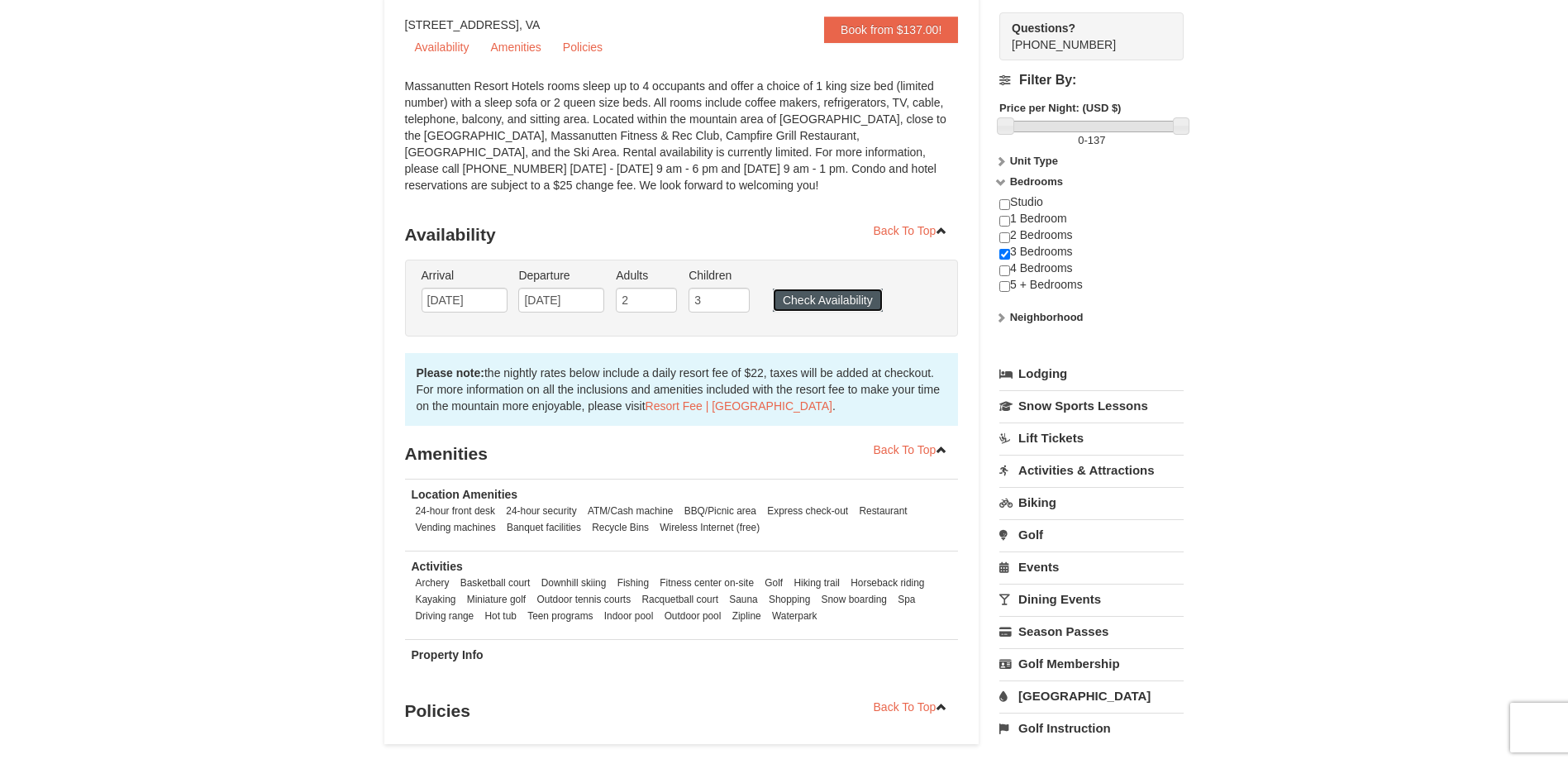
click at [850, 301] on button "Check Availability" at bounding box center [828, 300] width 110 height 23
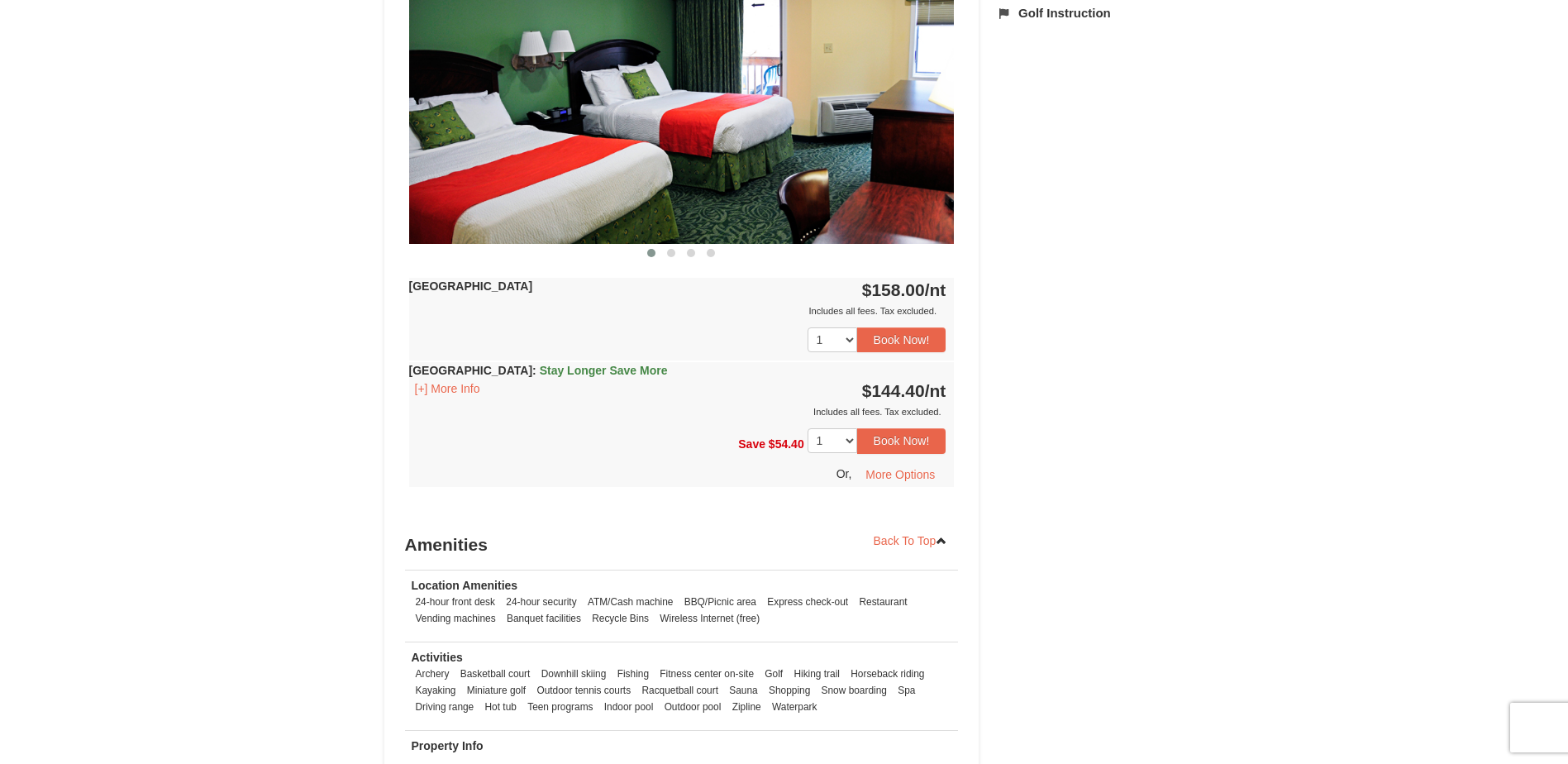
scroll to position [615, 0]
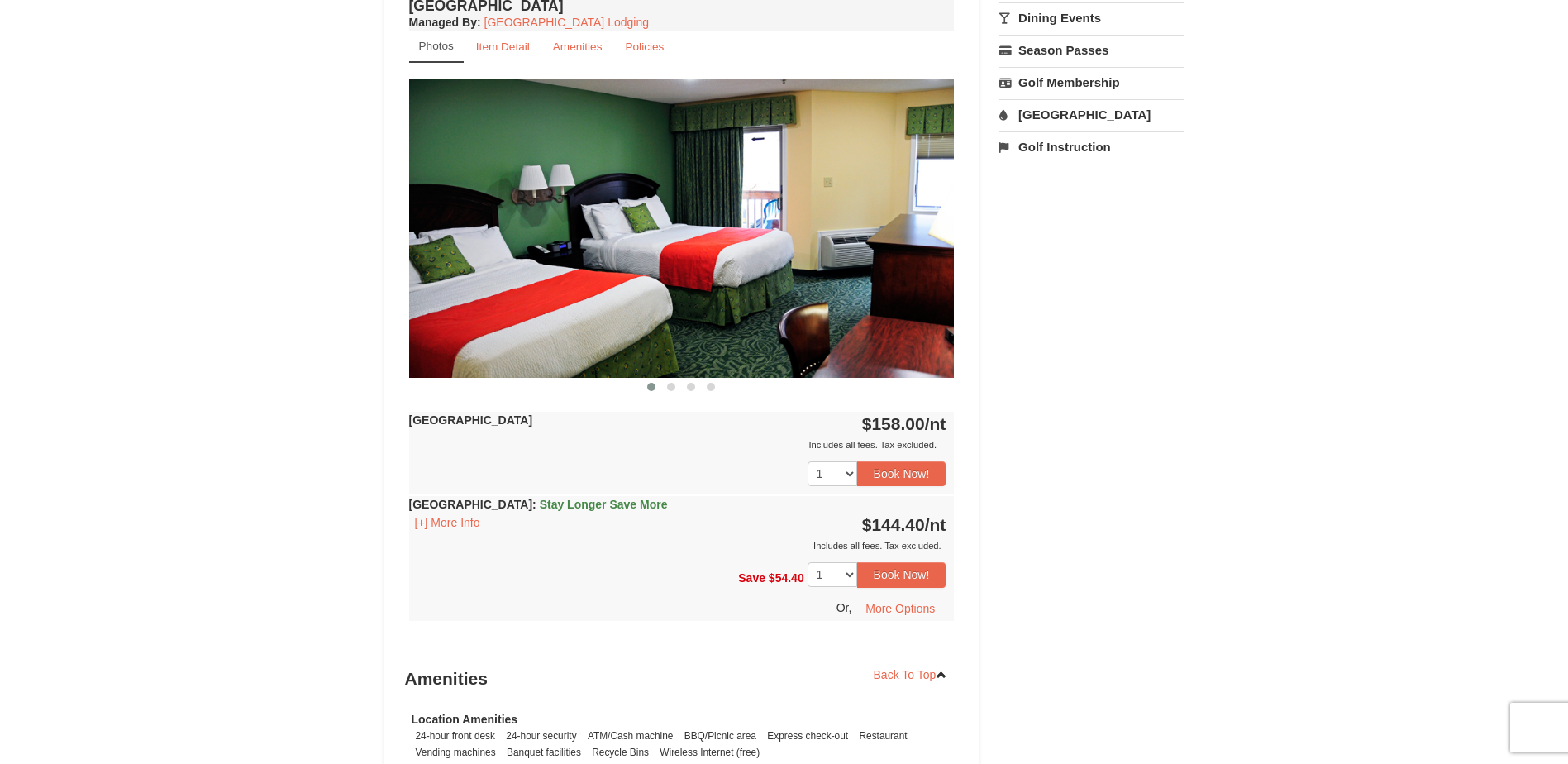
click at [798, 263] on img at bounding box center [682, 228] width 546 height 299
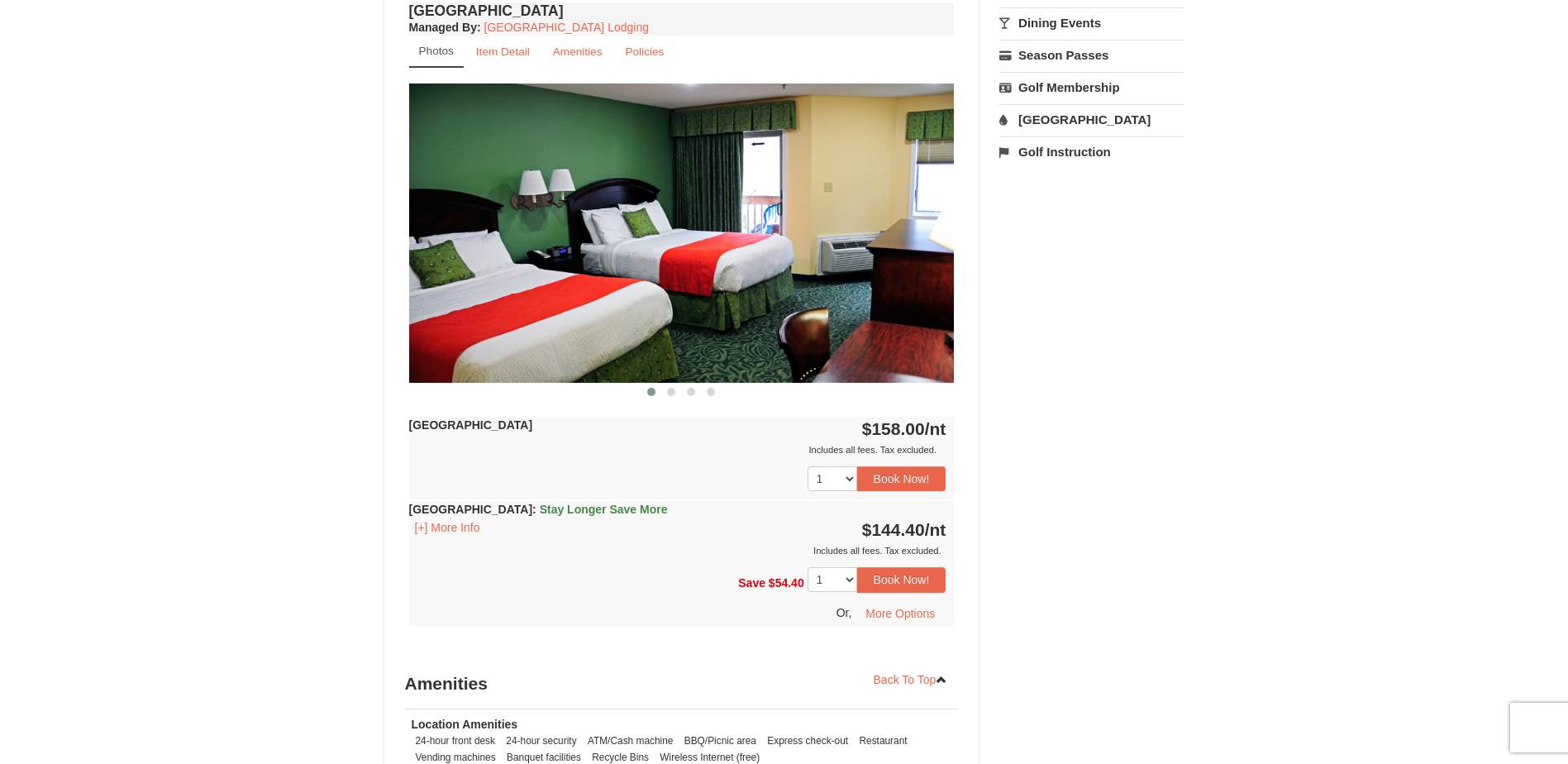
scroll to position [284, 0]
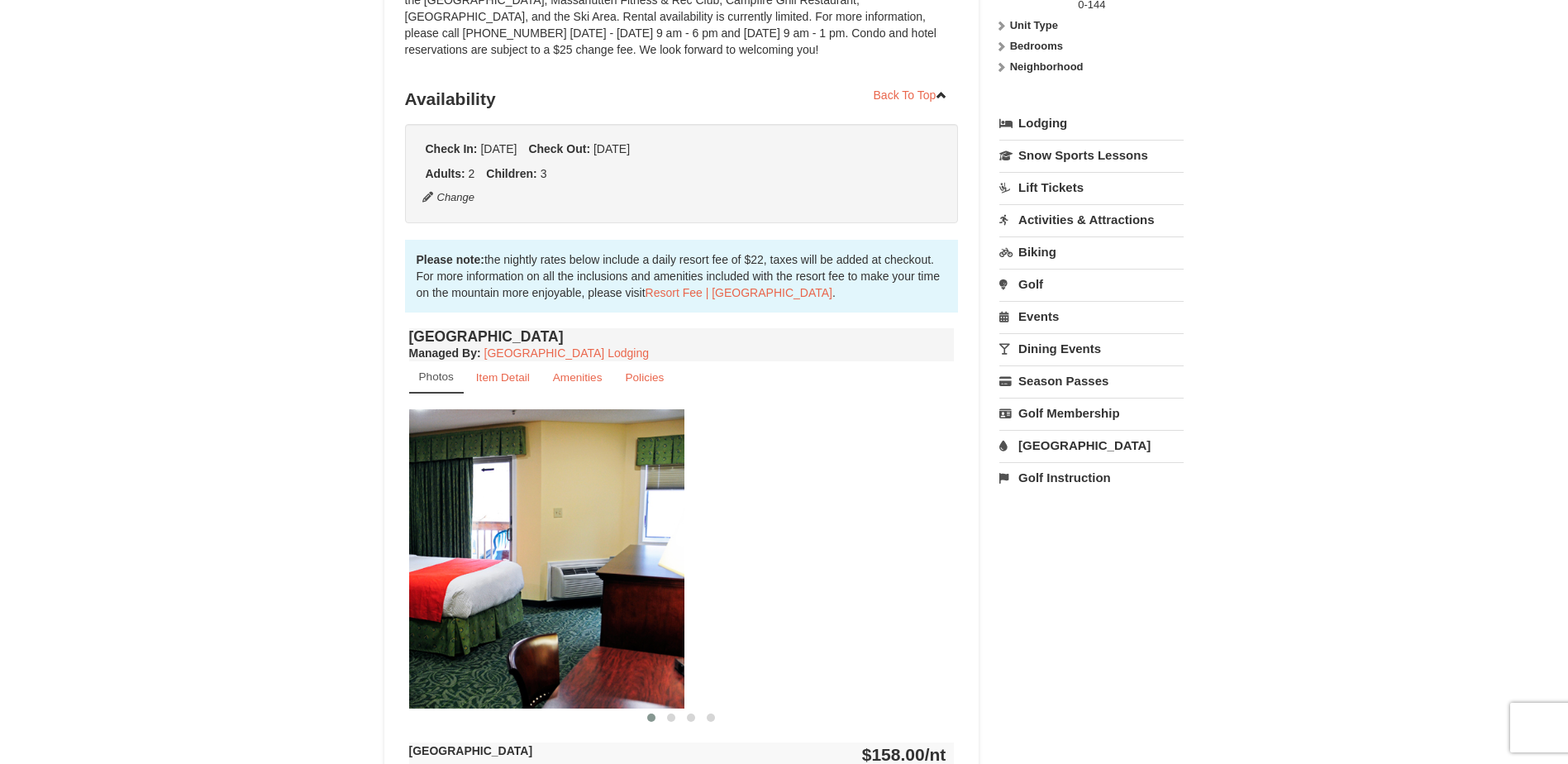
drag, startPoint x: 811, startPoint y: 550, endPoint x: 397, endPoint y: 600, distance: 417.0
click at [397, 600] on div "Book from $144! 1822 Resort Drive, Massanutten, VA Availability Amenities Polic…" at bounding box center [682, 579] width 595 height 1439
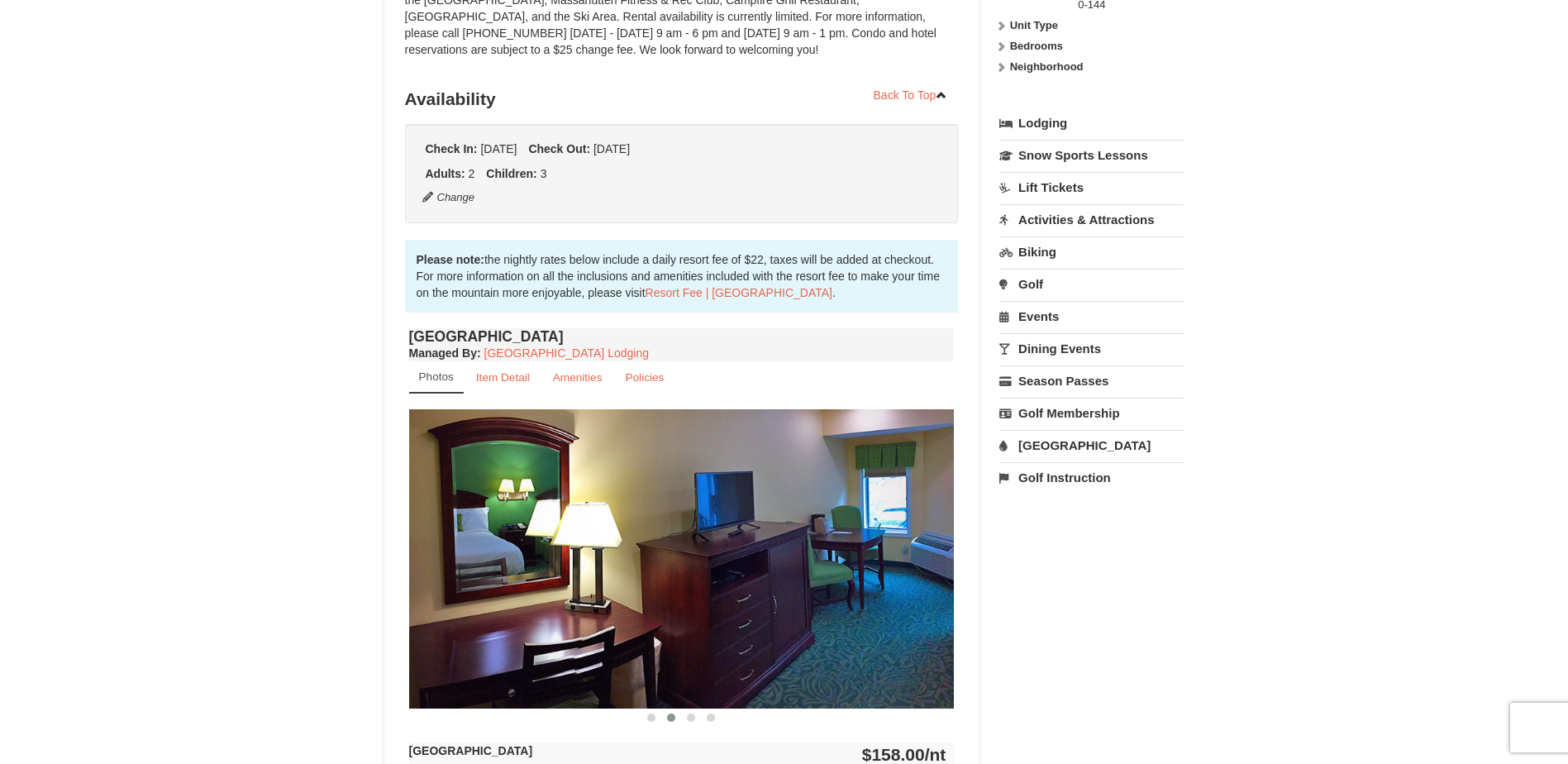
drag, startPoint x: 709, startPoint y: 645, endPoint x: 523, endPoint y: 621, distance: 187.5
click at [523, 621] on img at bounding box center [682, 559] width 546 height 299
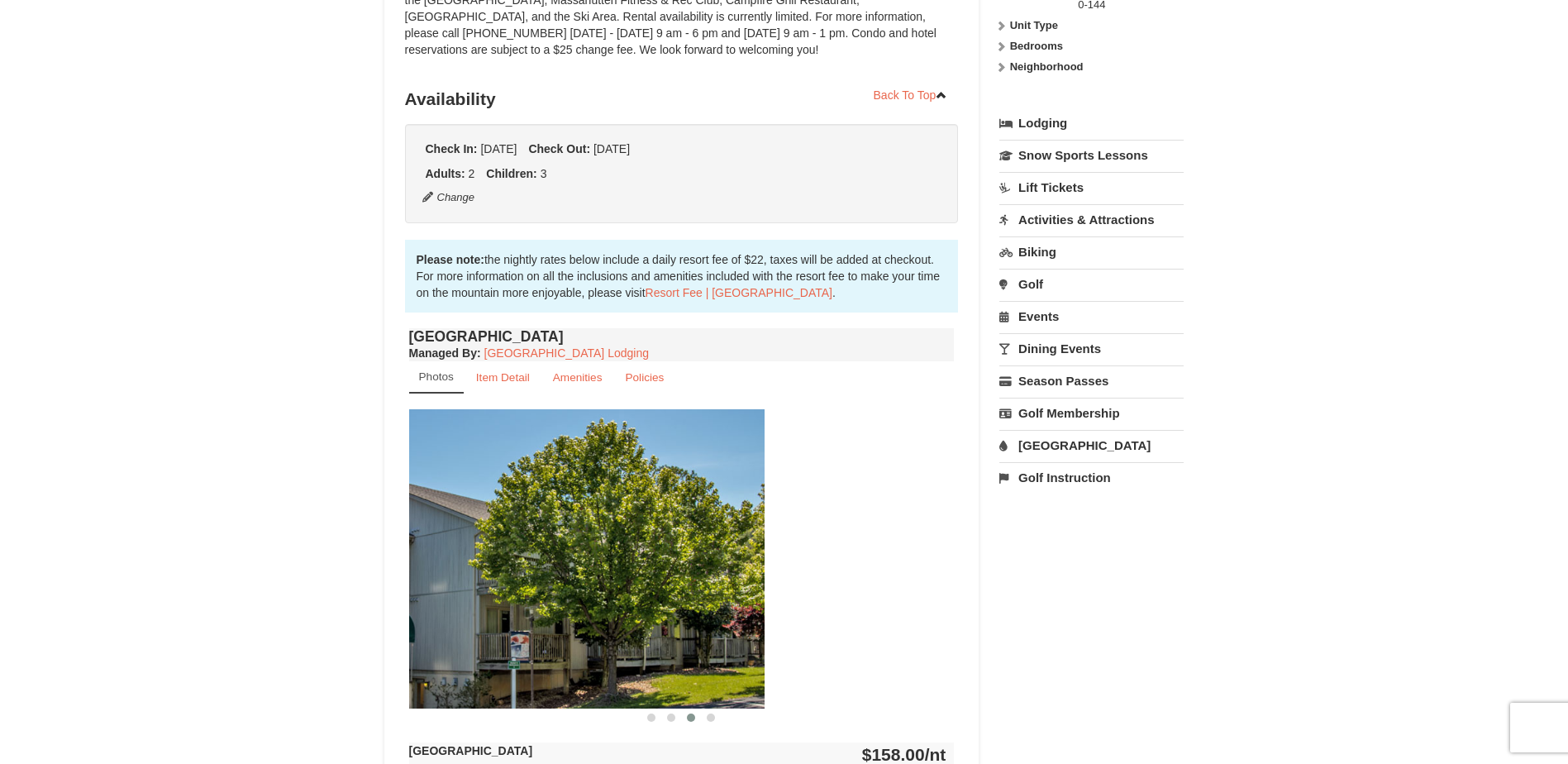
drag, startPoint x: 820, startPoint y: 626, endPoint x: 512, endPoint y: 626, distance: 308.0
click at [561, 622] on img at bounding box center [492, 559] width 546 height 299
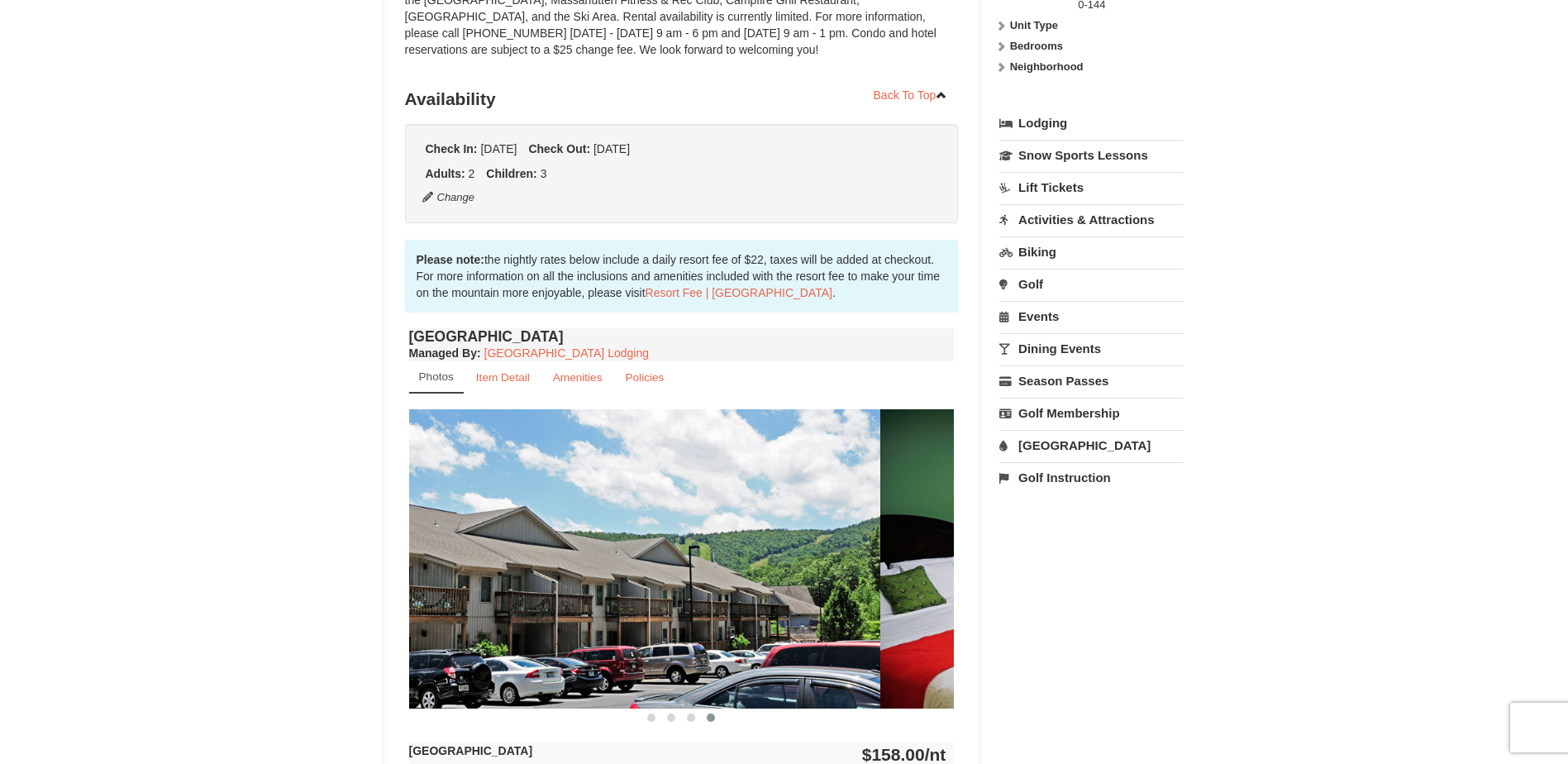
drag, startPoint x: 768, startPoint y: 606, endPoint x: 518, endPoint y: 589, distance: 250.6
click at [531, 594] on img at bounding box center [608, 559] width 546 height 299
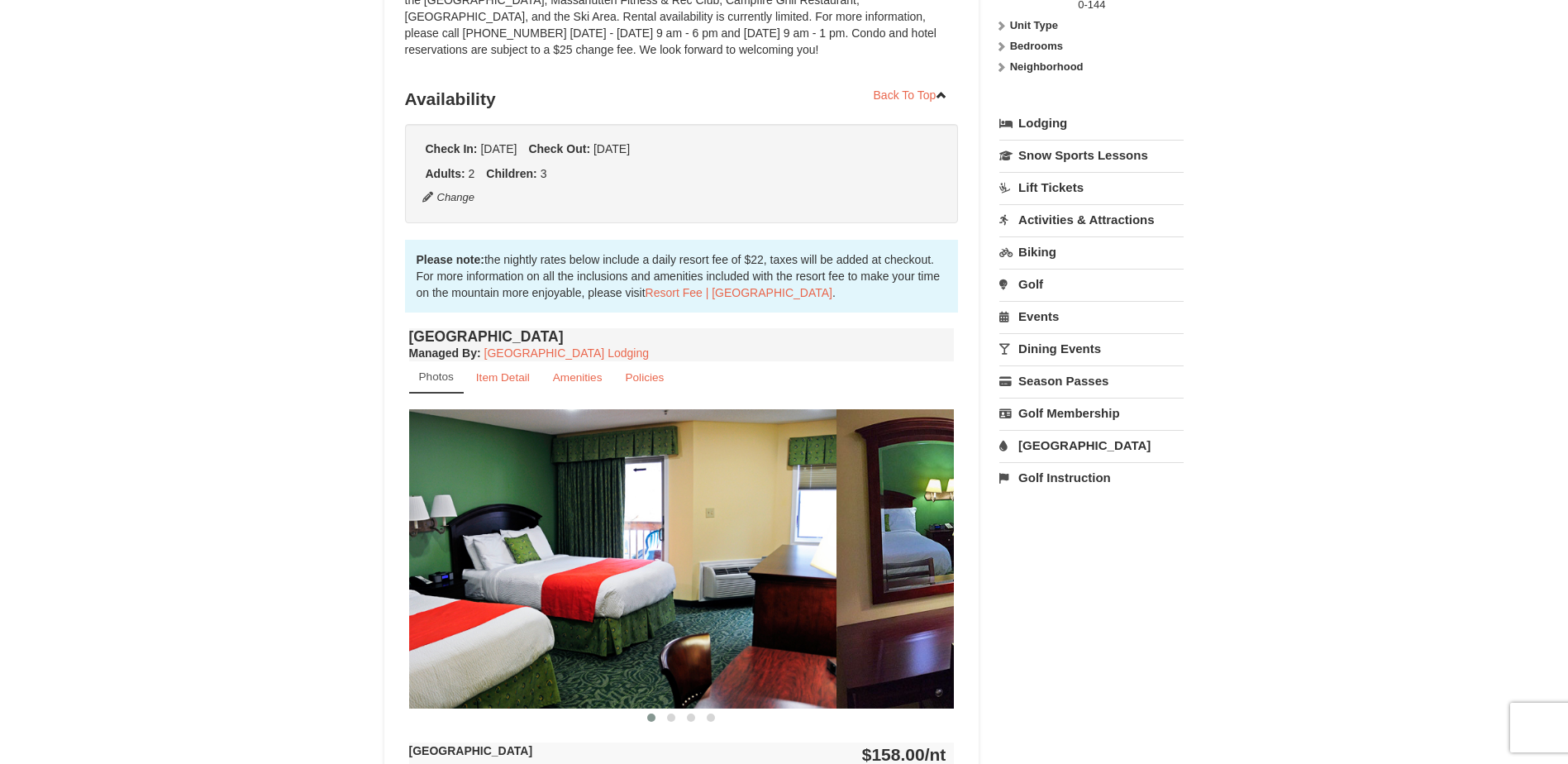
drag, startPoint x: 718, startPoint y: 589, endPoint x: 556, endPoint y: 585, distance: 162.0
click at [585, 588] on div at bounding box center [1381, 559] width 4364 height 299
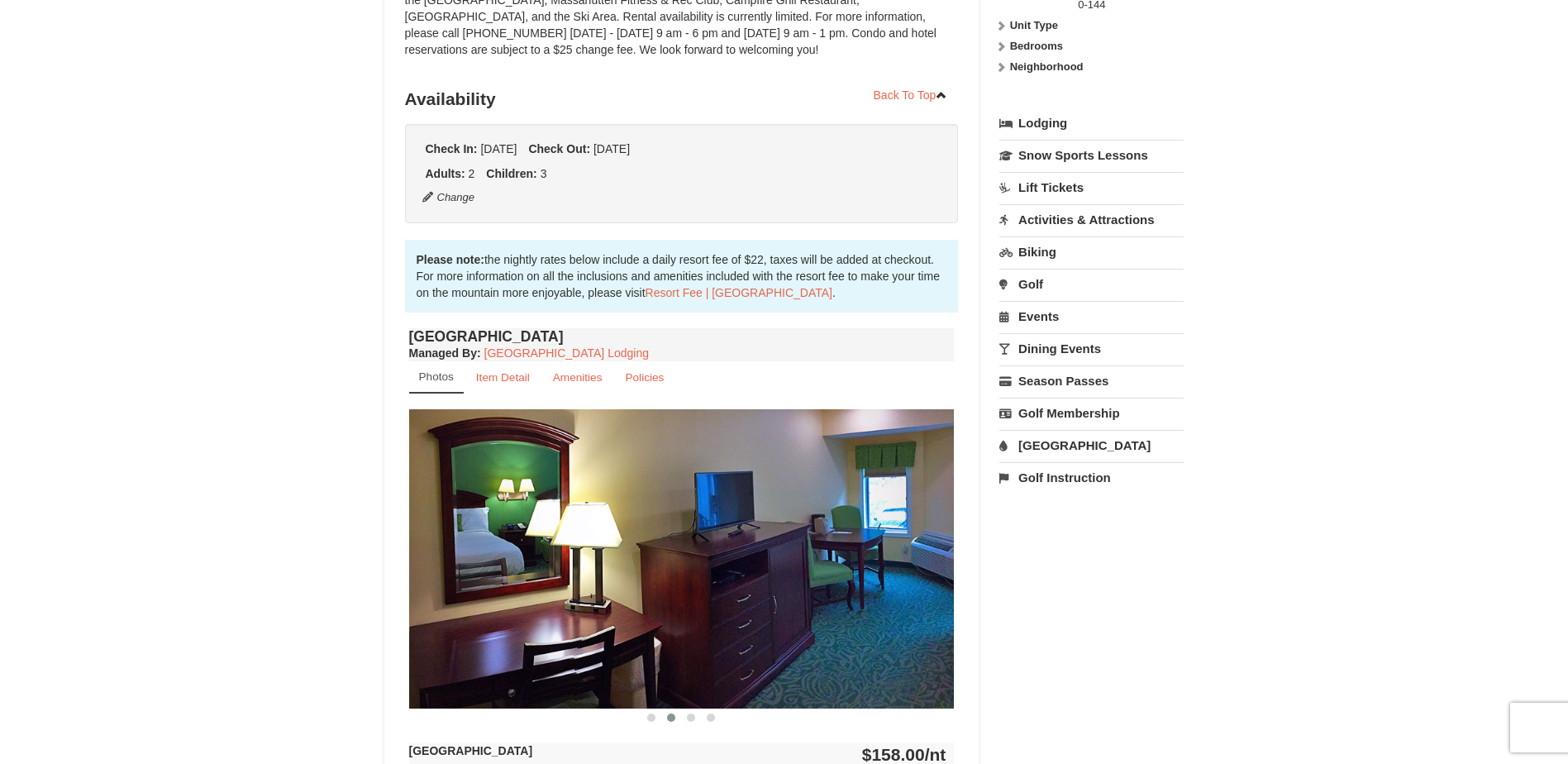
drag, startPoint x: 763, startPoint y: 588, endPoint x: 605, endPoint y: 582, distance: 158.1
click at [613, 582] on img at bounding box center [682, 559] width 546 height 299
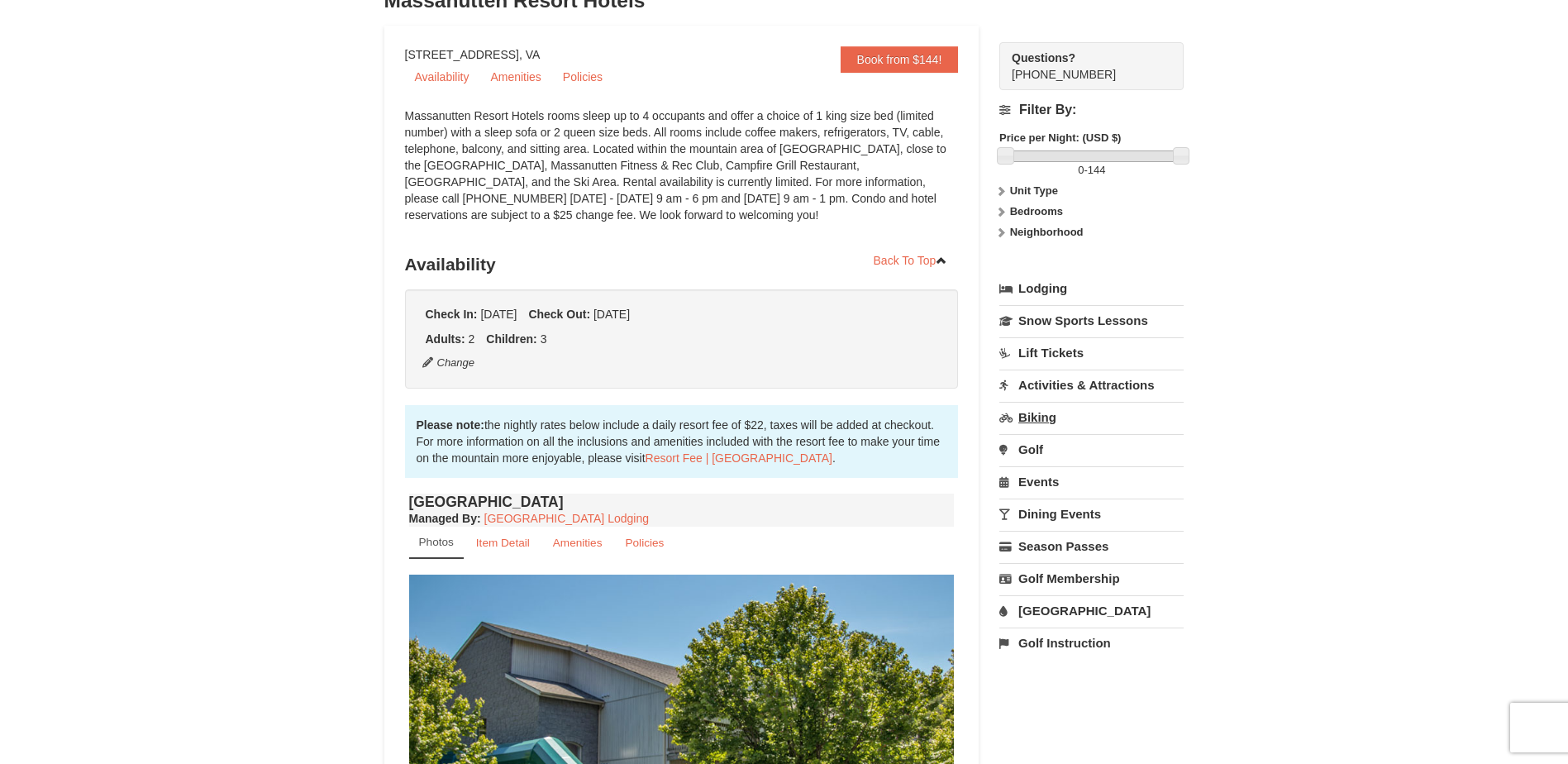
scroll to position [37, 0]
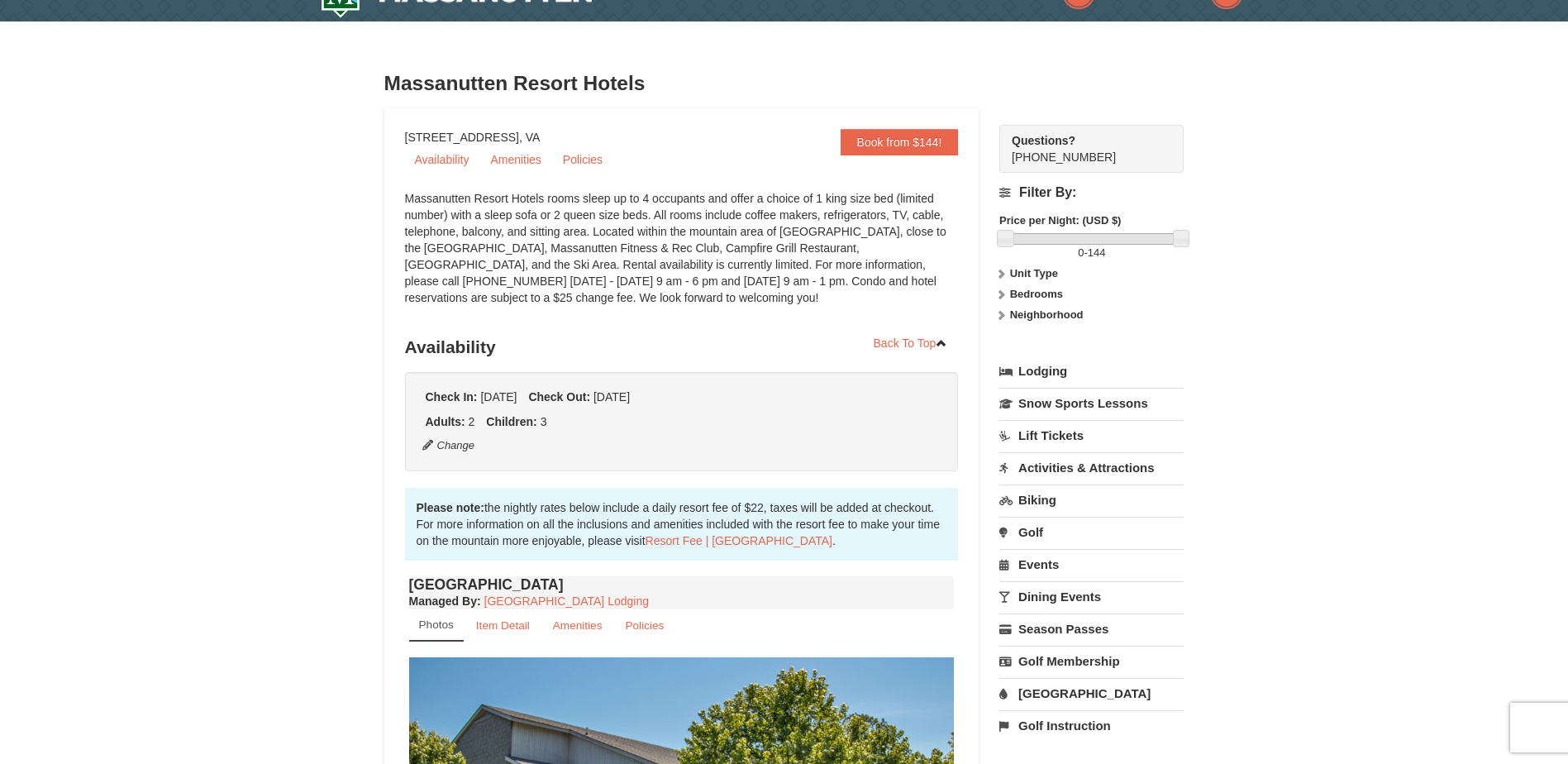
click at [1043, 290] on strong "Bedrooms" at bounding box center [1037, 294] width 53 height 13
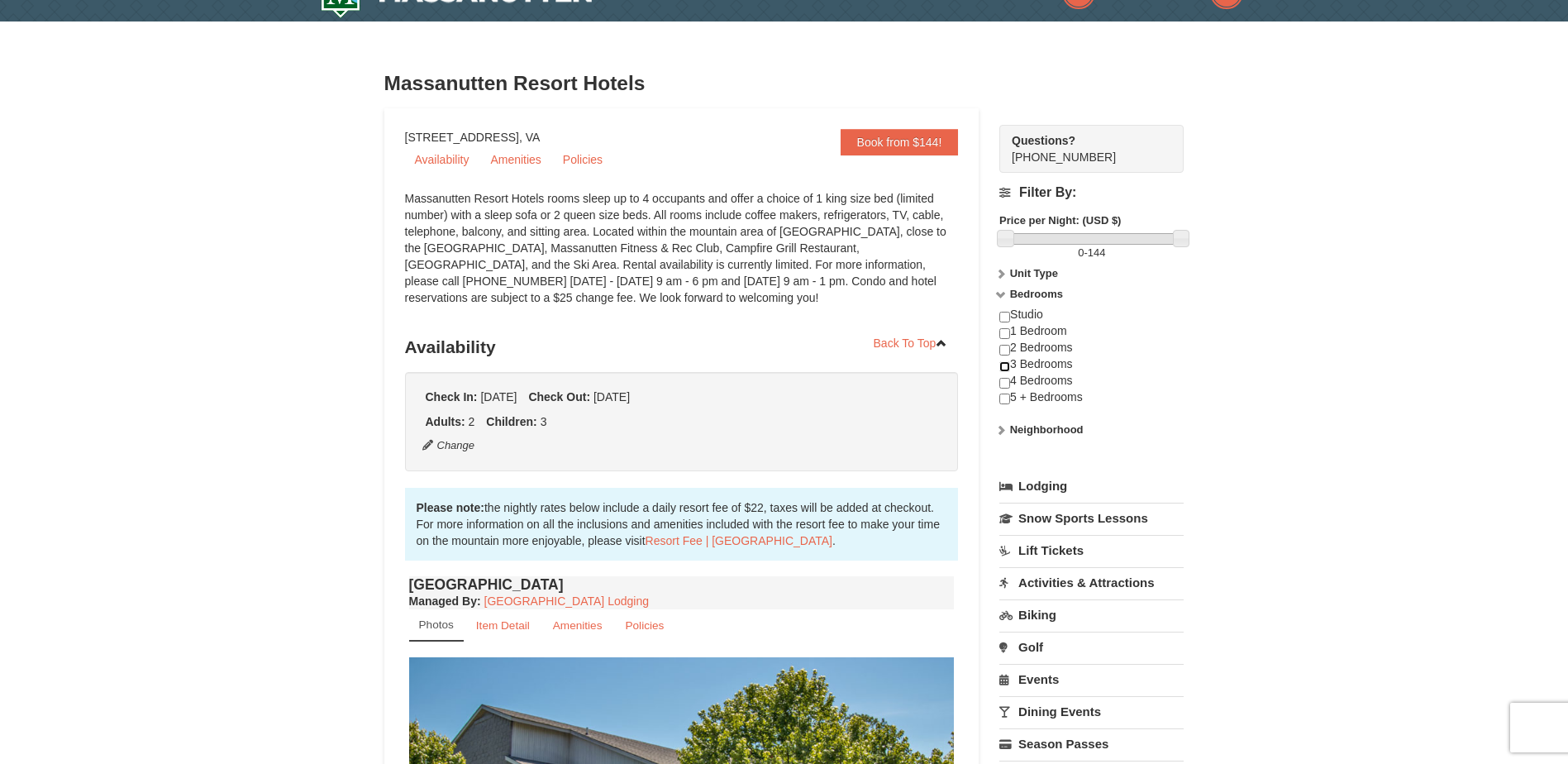
click at [1007, 363] on input "checkbox" at bounding box center [1005, 366] width 11 height 11
checkbox input "true"
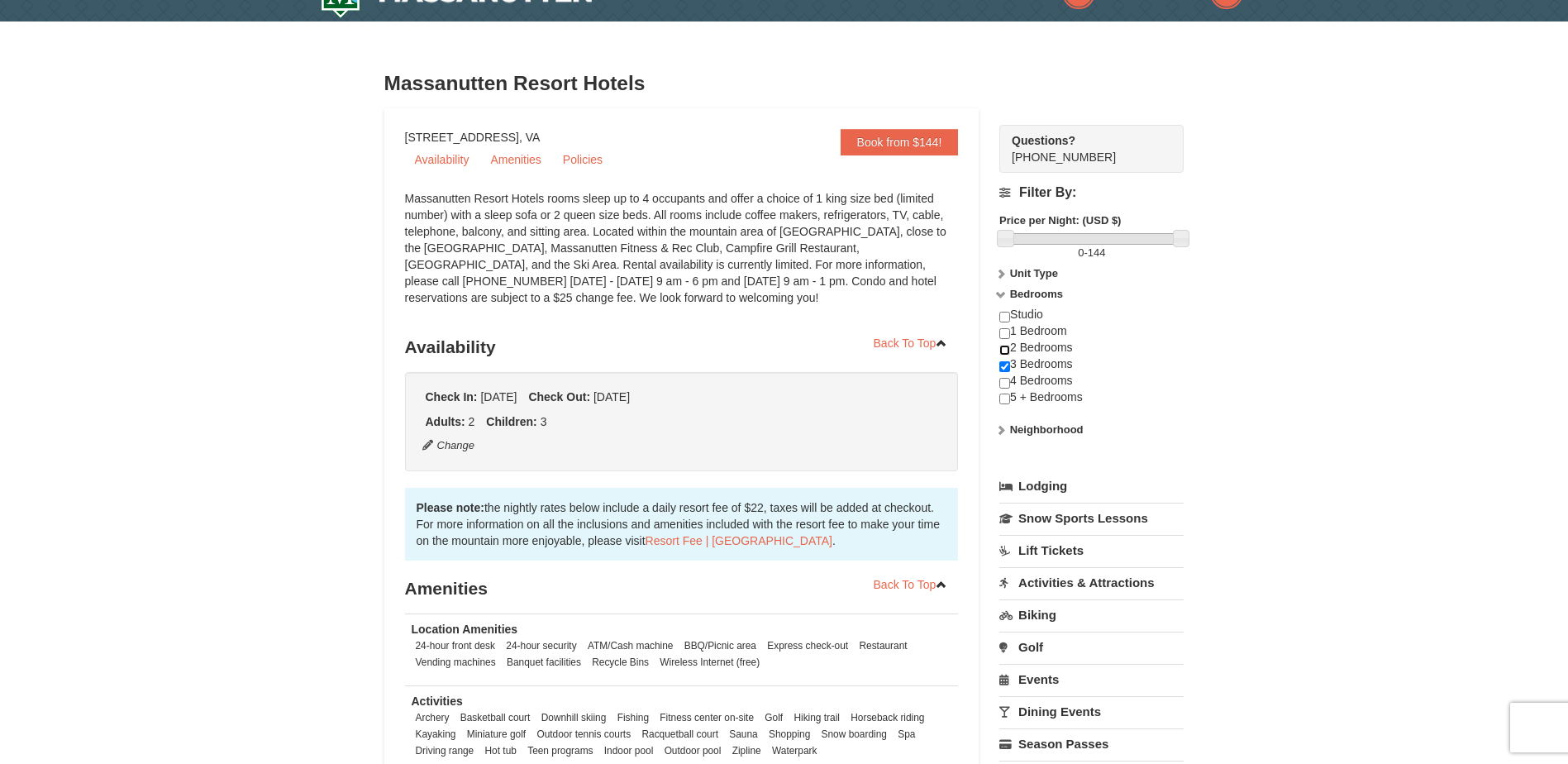
click at [1002, 347] on input "checkbox" at bounding box center [1005, 350] width 11 height 11
checkbox input "true"
click at [1006, 363] on input "checkbox" at bounding box center [1005, 366] width 11 height 11
checkbox input "false"
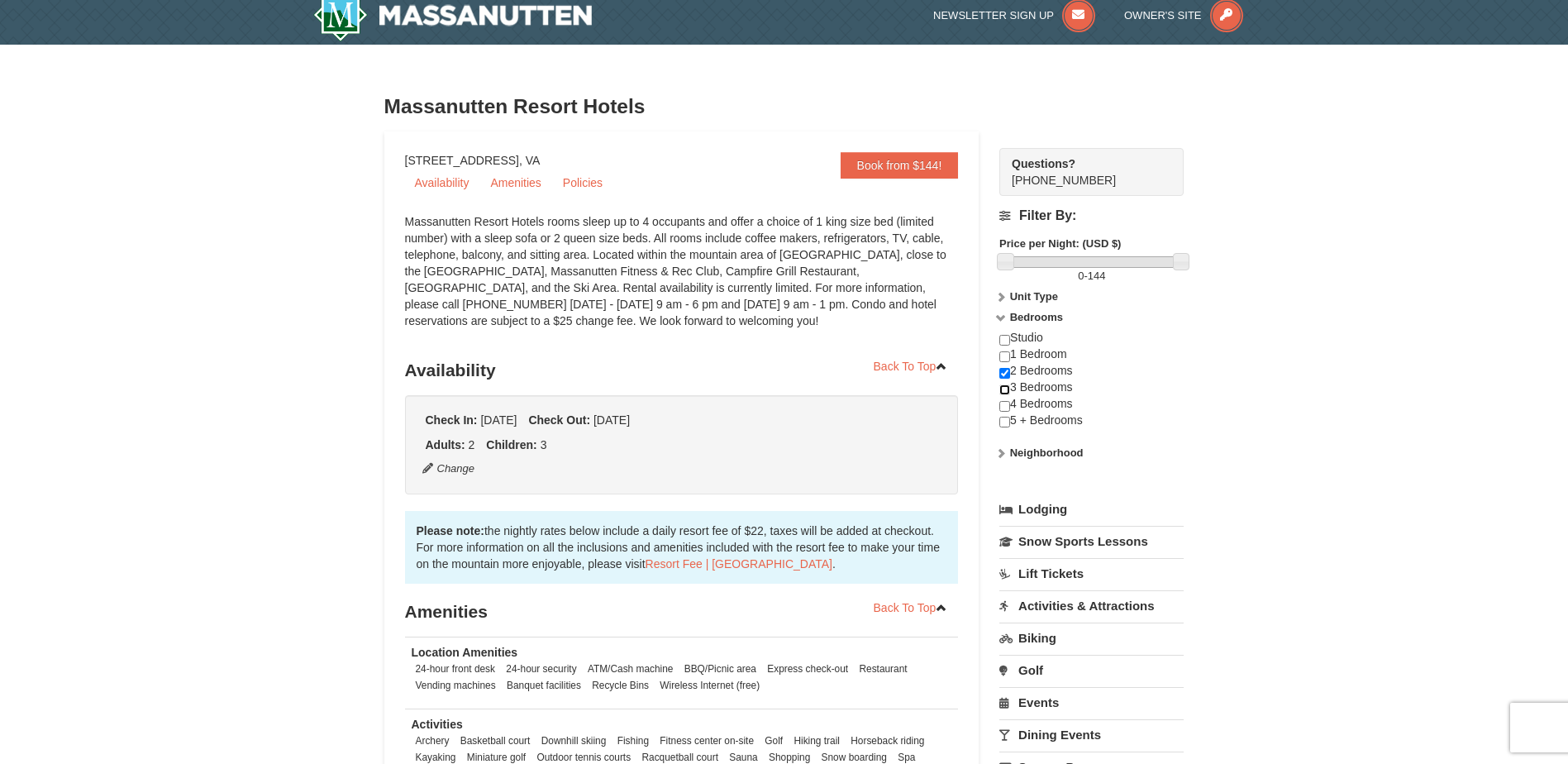
scroll to position [0, 0]
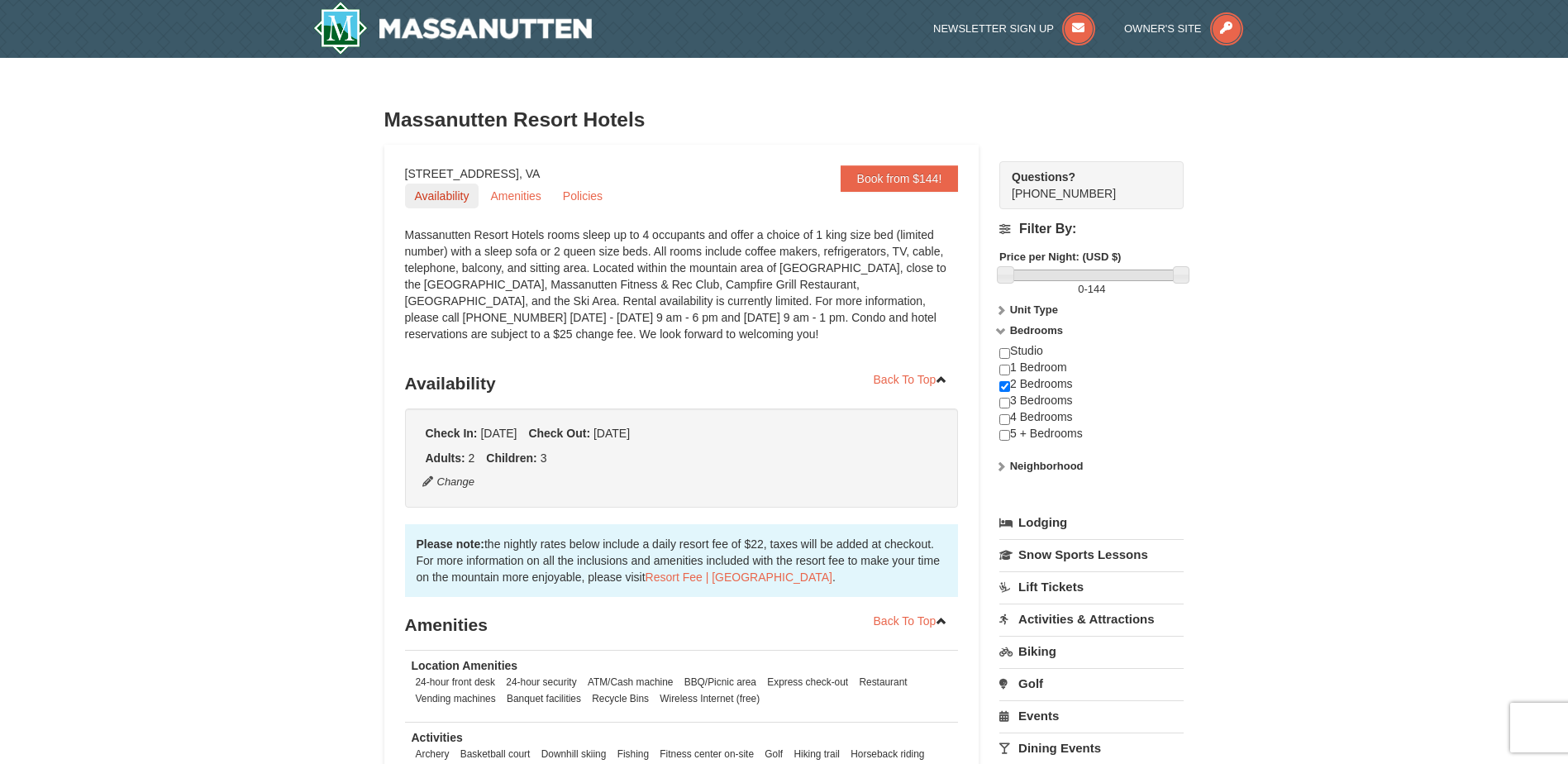
click at [442, 200] on link "Availability" at bounding box center [441, 195] width 74 height 25
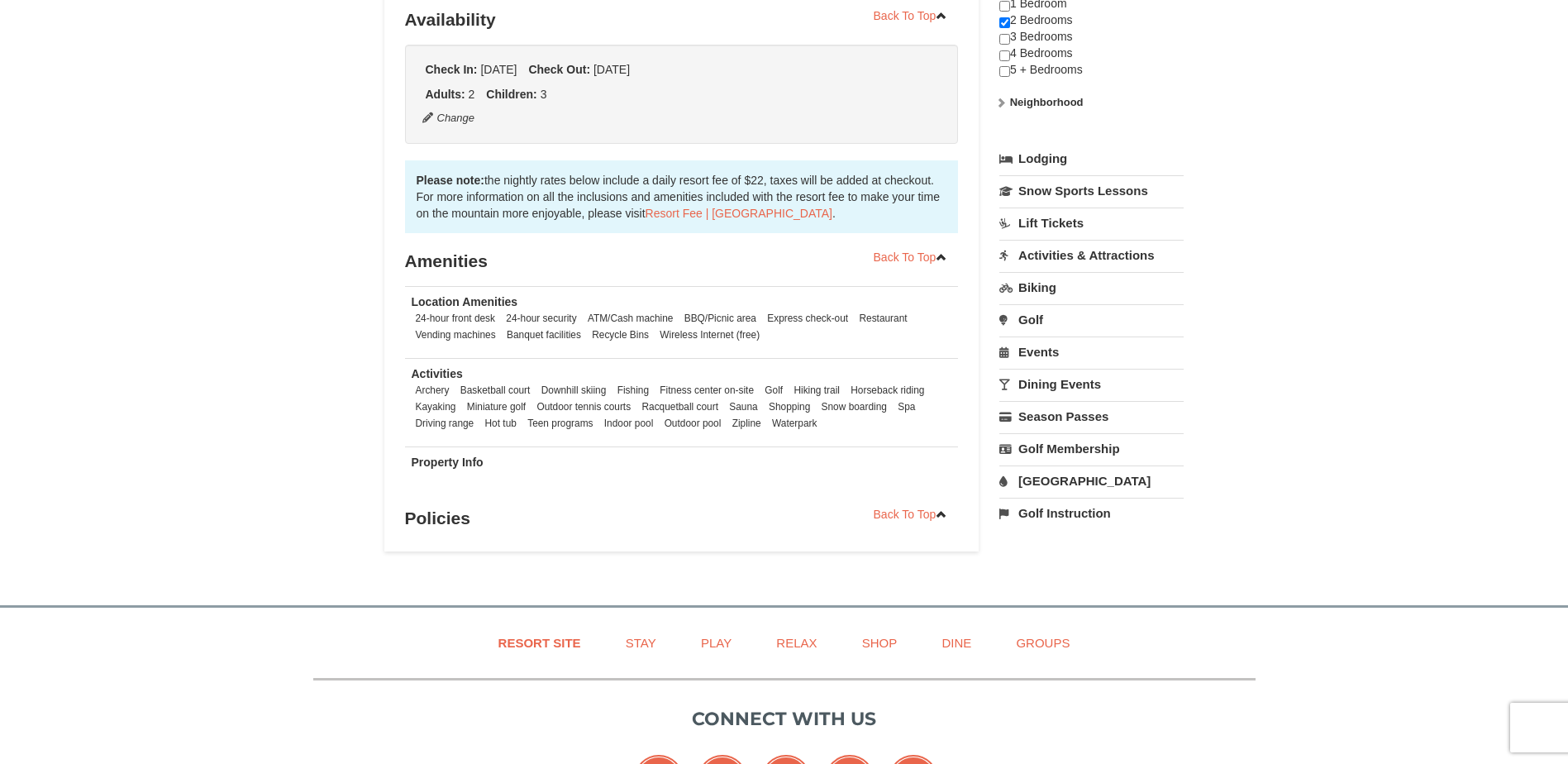
scroll to position [367, 0]
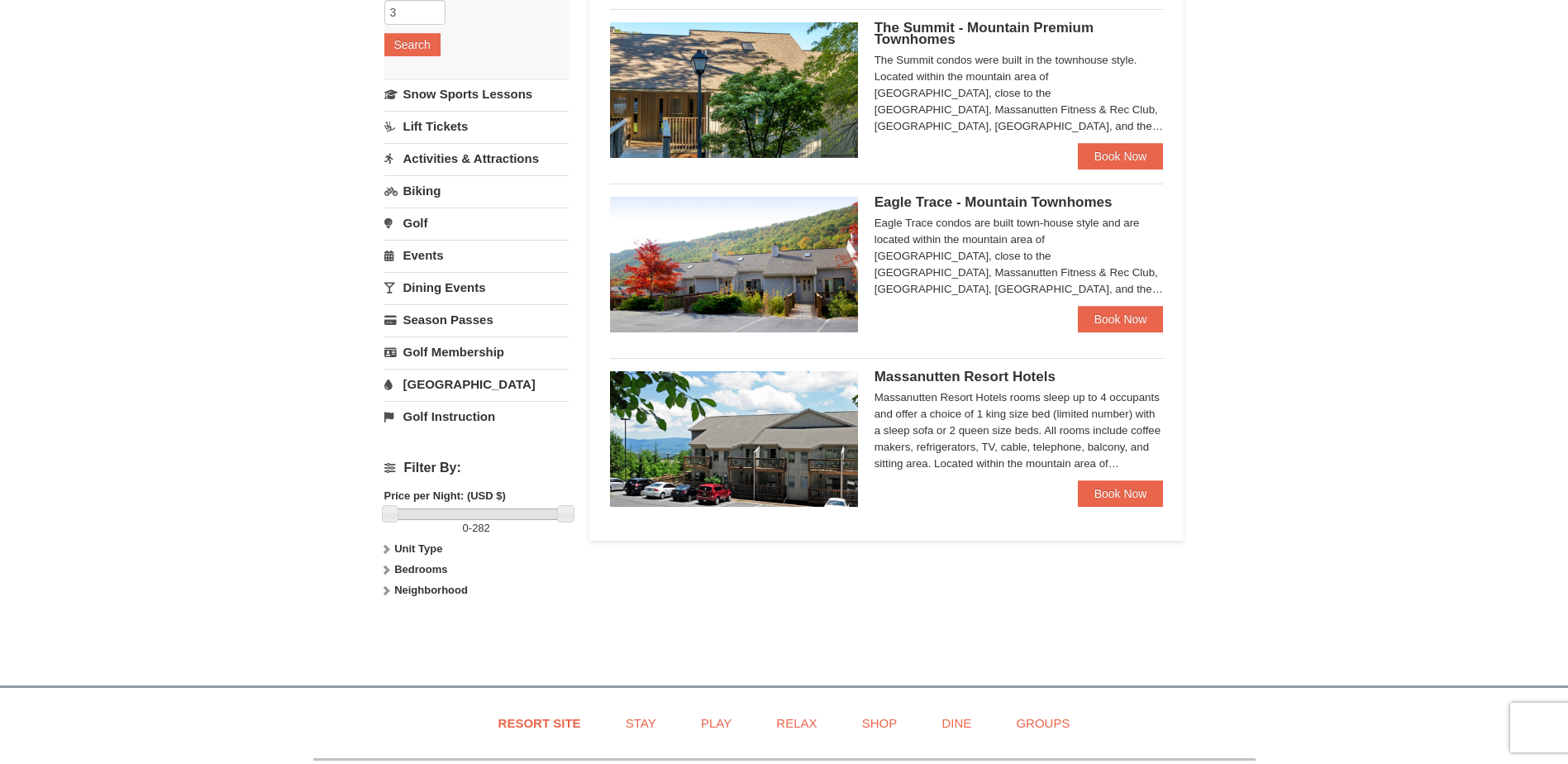
scroll to position [248, 0]
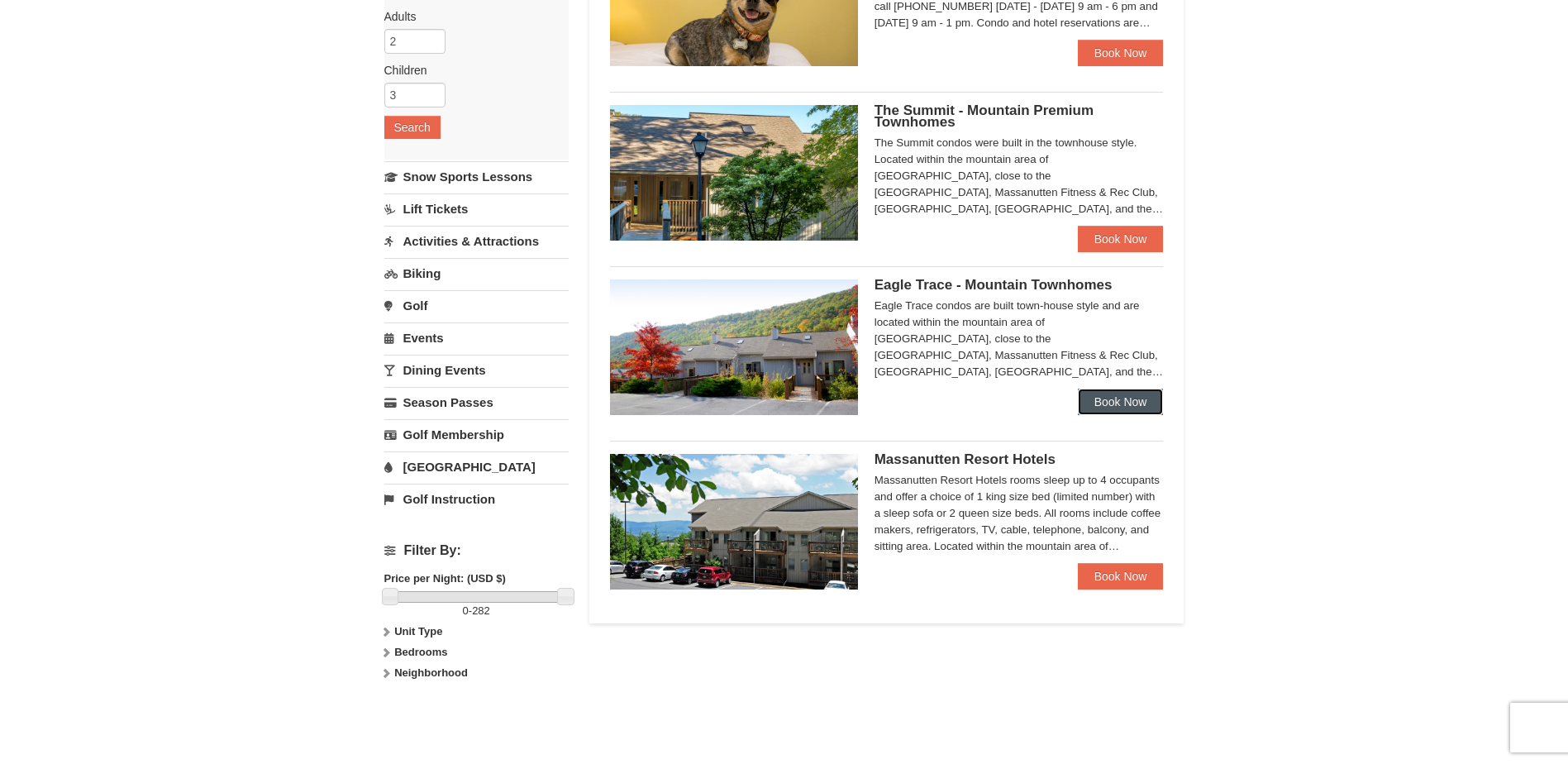
click at [1131, 398] on link "Book Now" at bounding box center [1121, 401] width 86 height 27
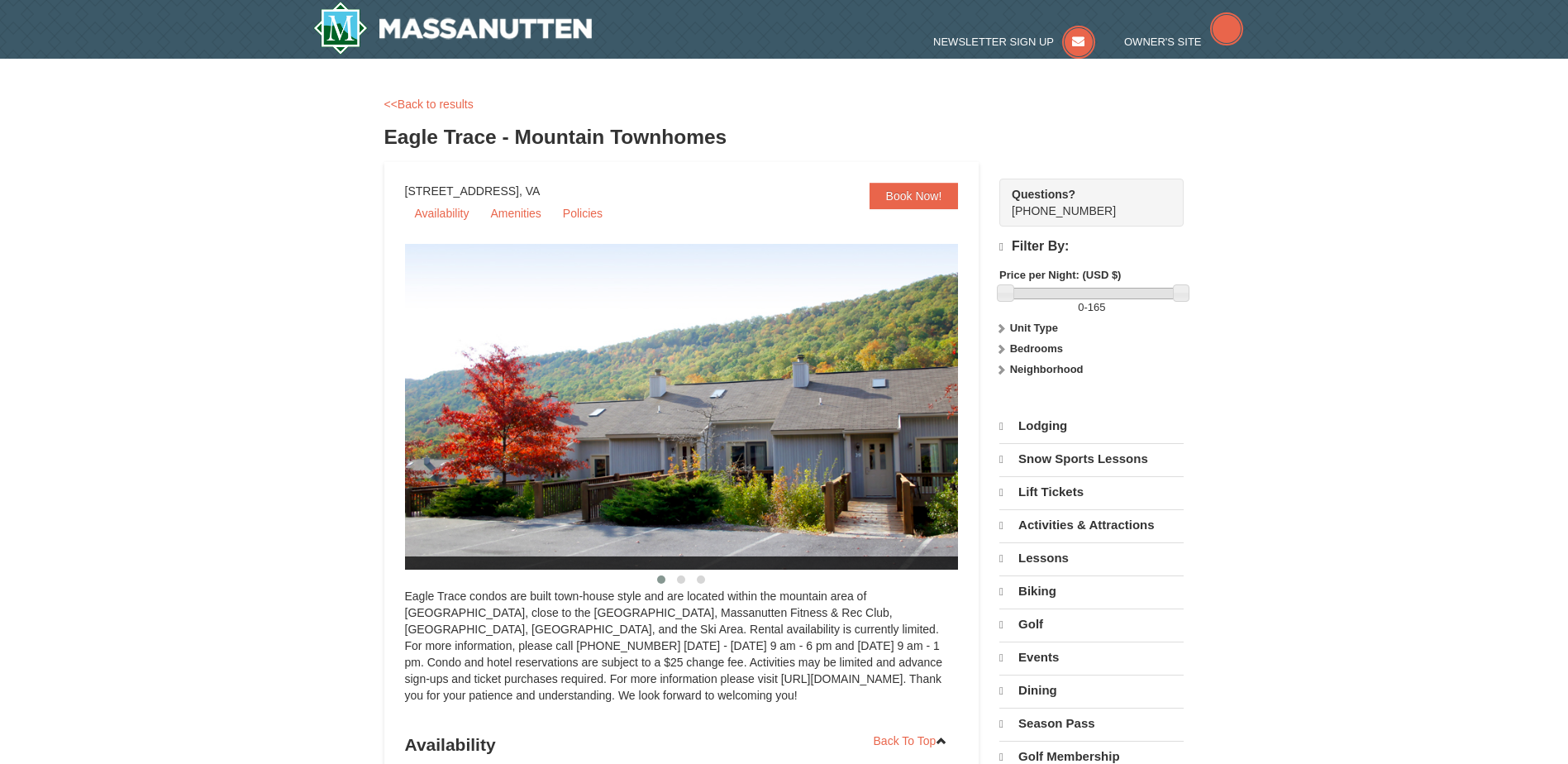
select select "10"
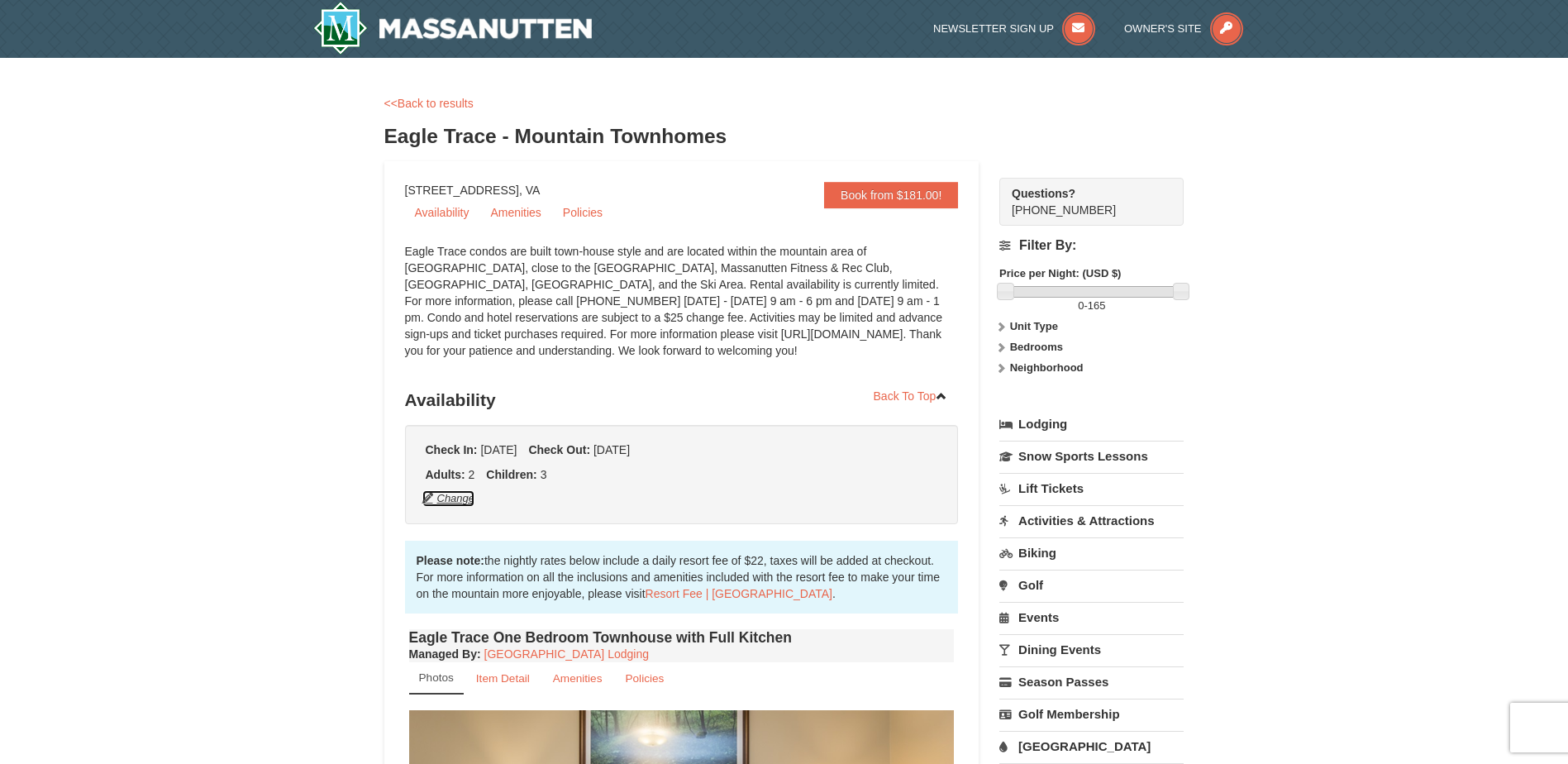
click at [452, 497] on button "Change" at bounding box center [449, 498] width 55 height 18
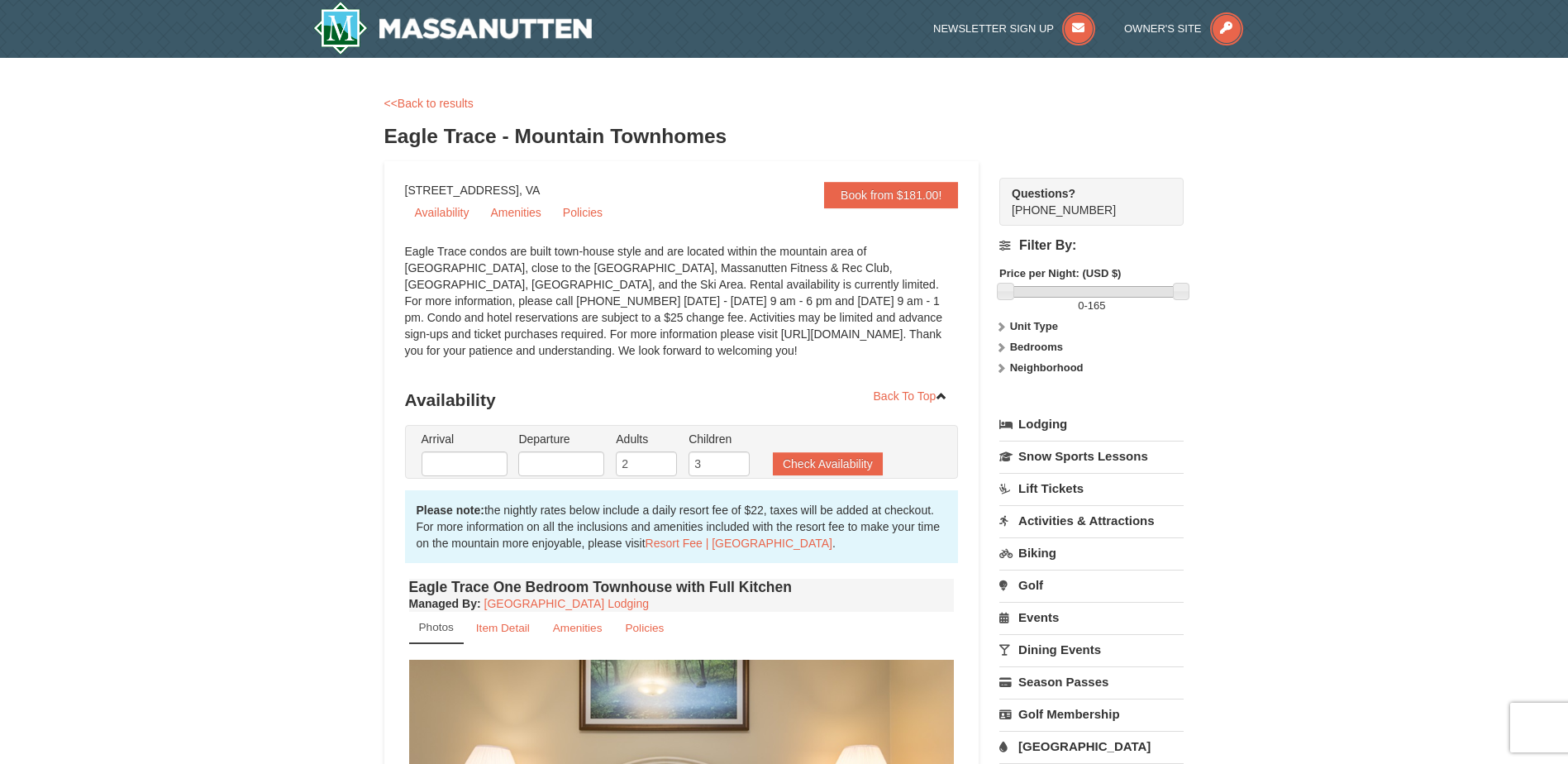
type input "[DATE]"
type input "01/23/2026"
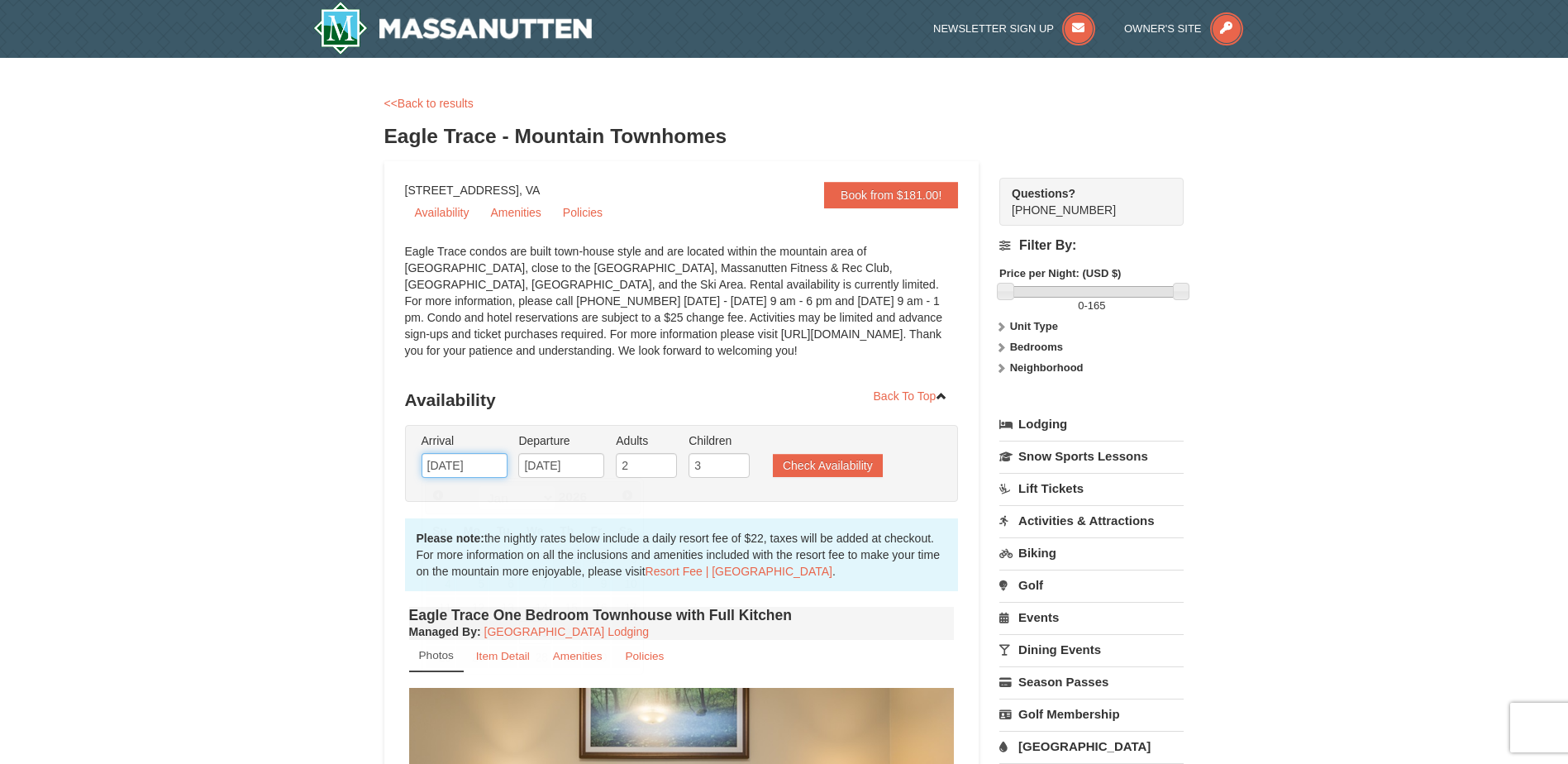
click at [486, 472] on input "[DATE]" at bounding box center [464, 465] width 86 height 25
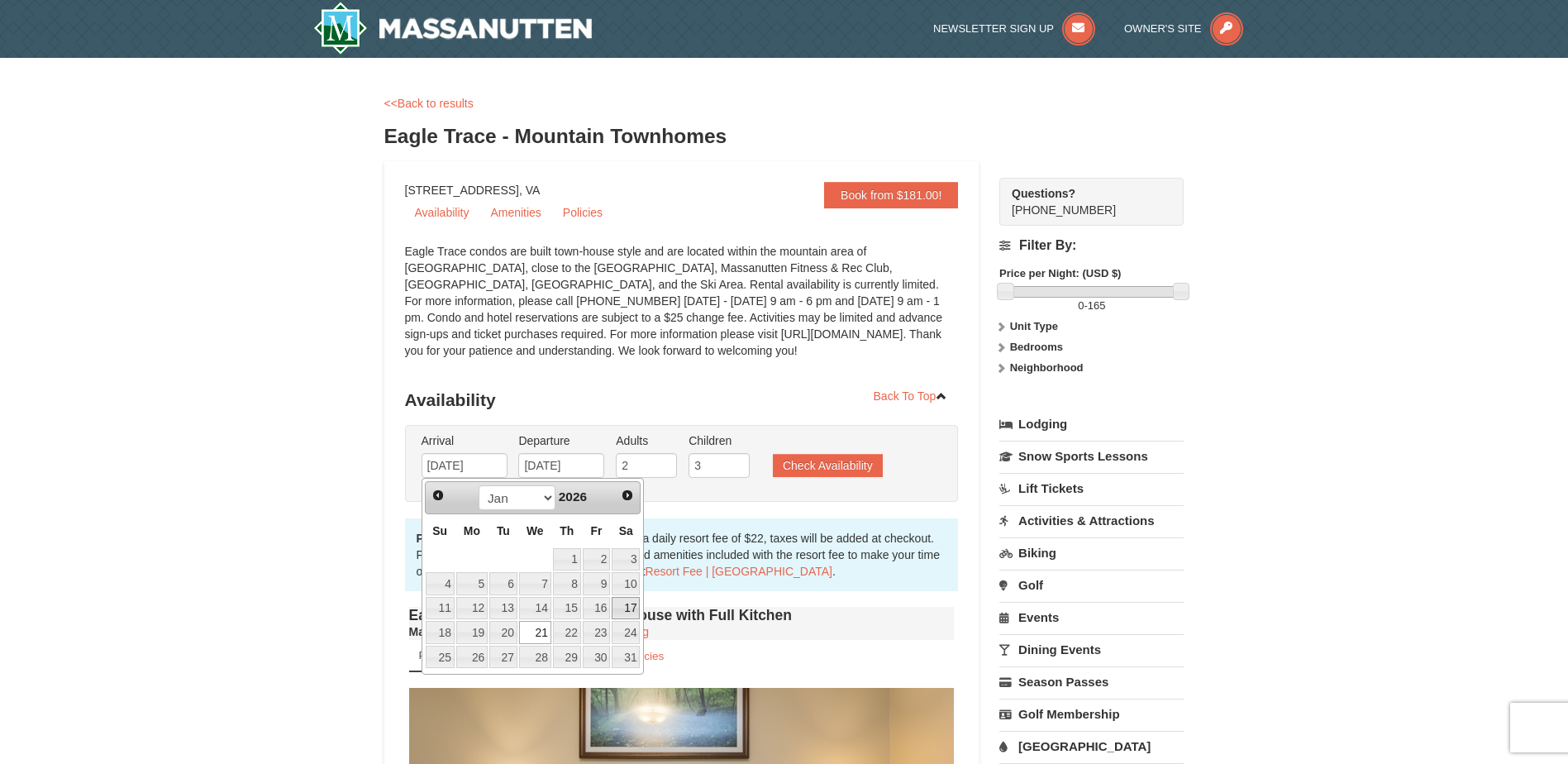
click at [631, 611] on link "17" at bounding box center [626, 608] width 28 height 23
type input "[DATE]"
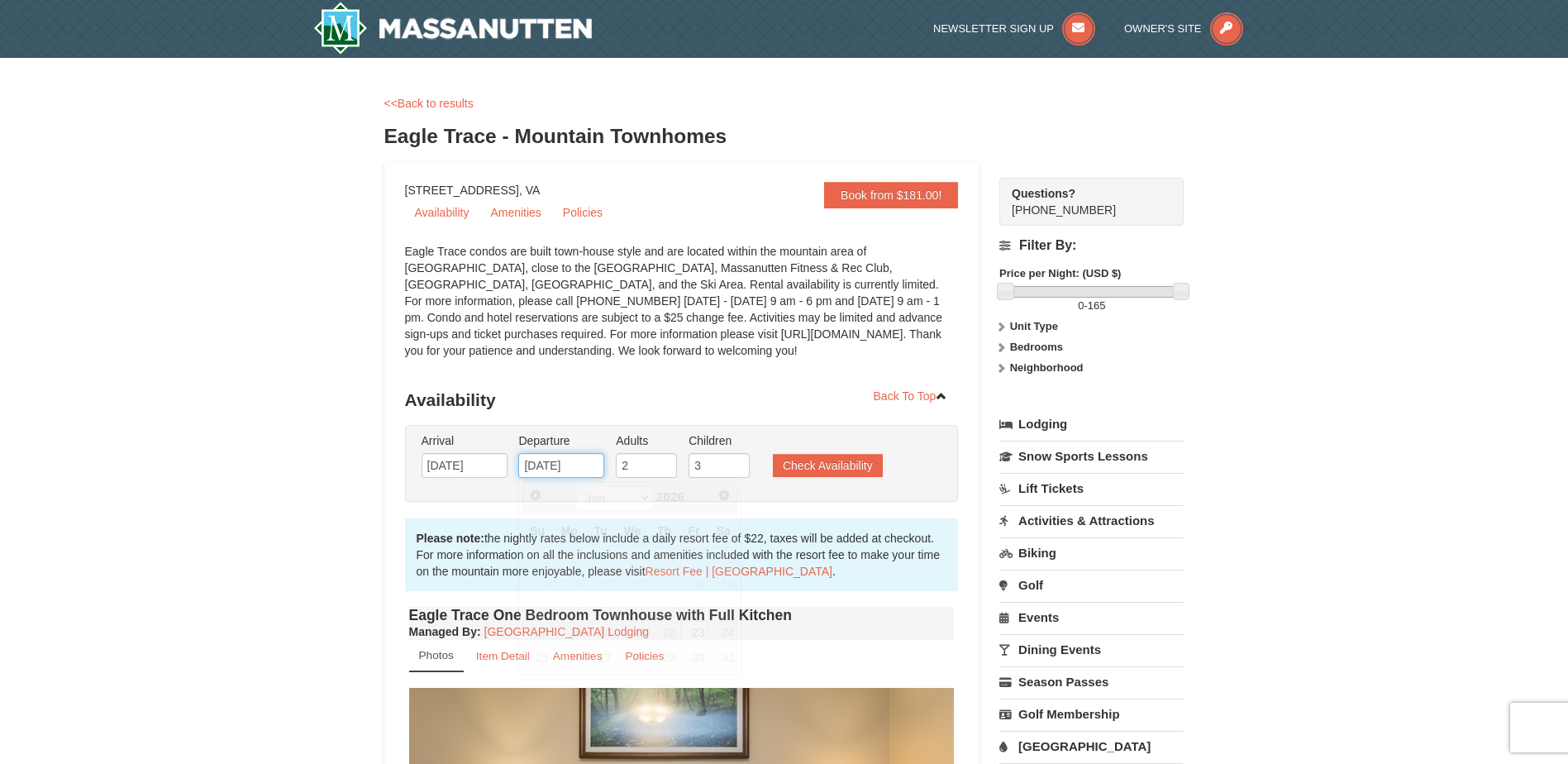
drag, startPoint x: 577, startPoint y: 461, endPoint x: 583, endPoint y: 468, distance: 9.2
click at [577, 461] on input "01/23/2026" at bounding box center [561, 465] width 86 height 25
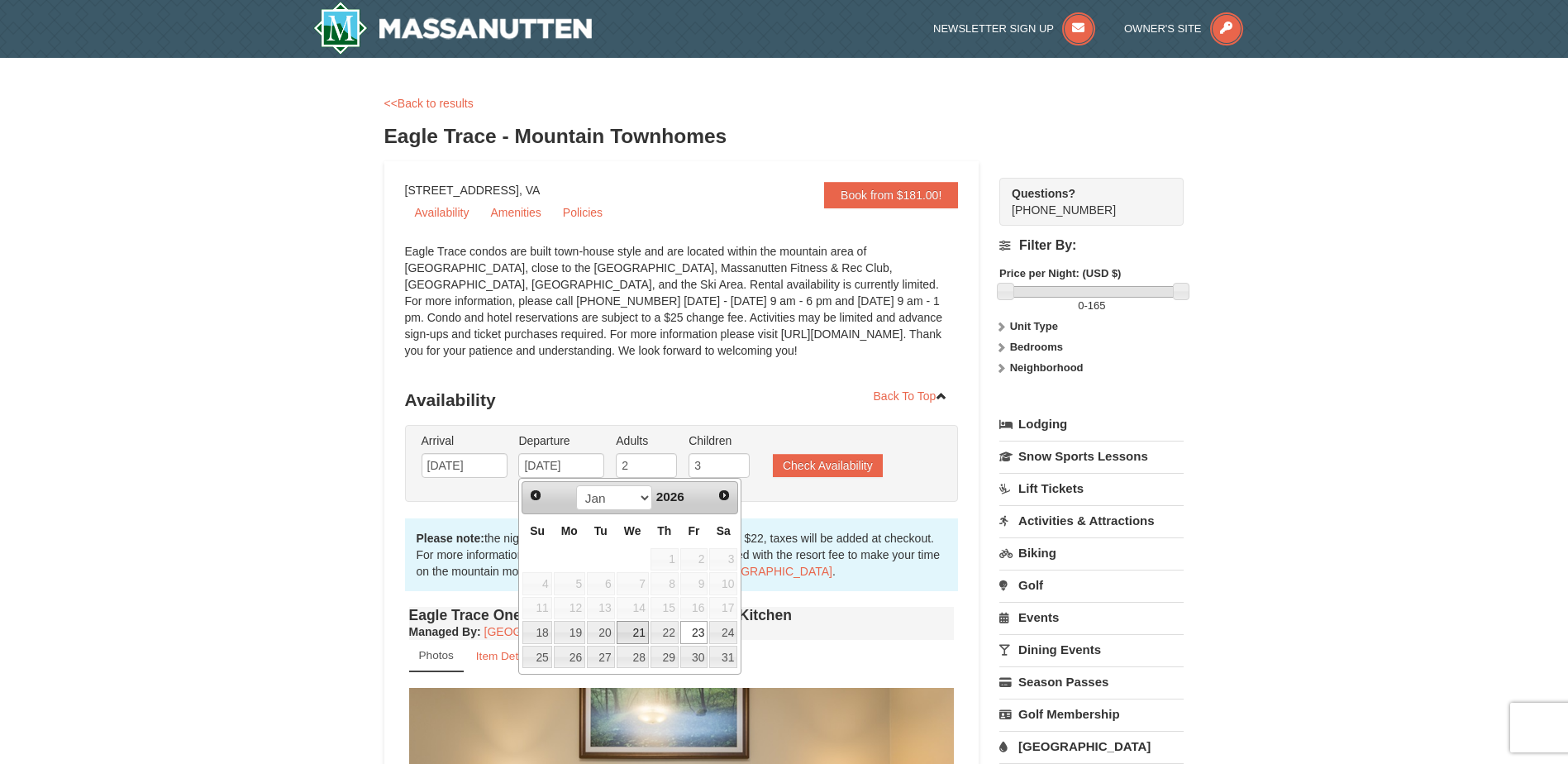
click at [637, 635] on link "21" at bounding box center [632, 632] width 32 height 23
type input "[DATE]"
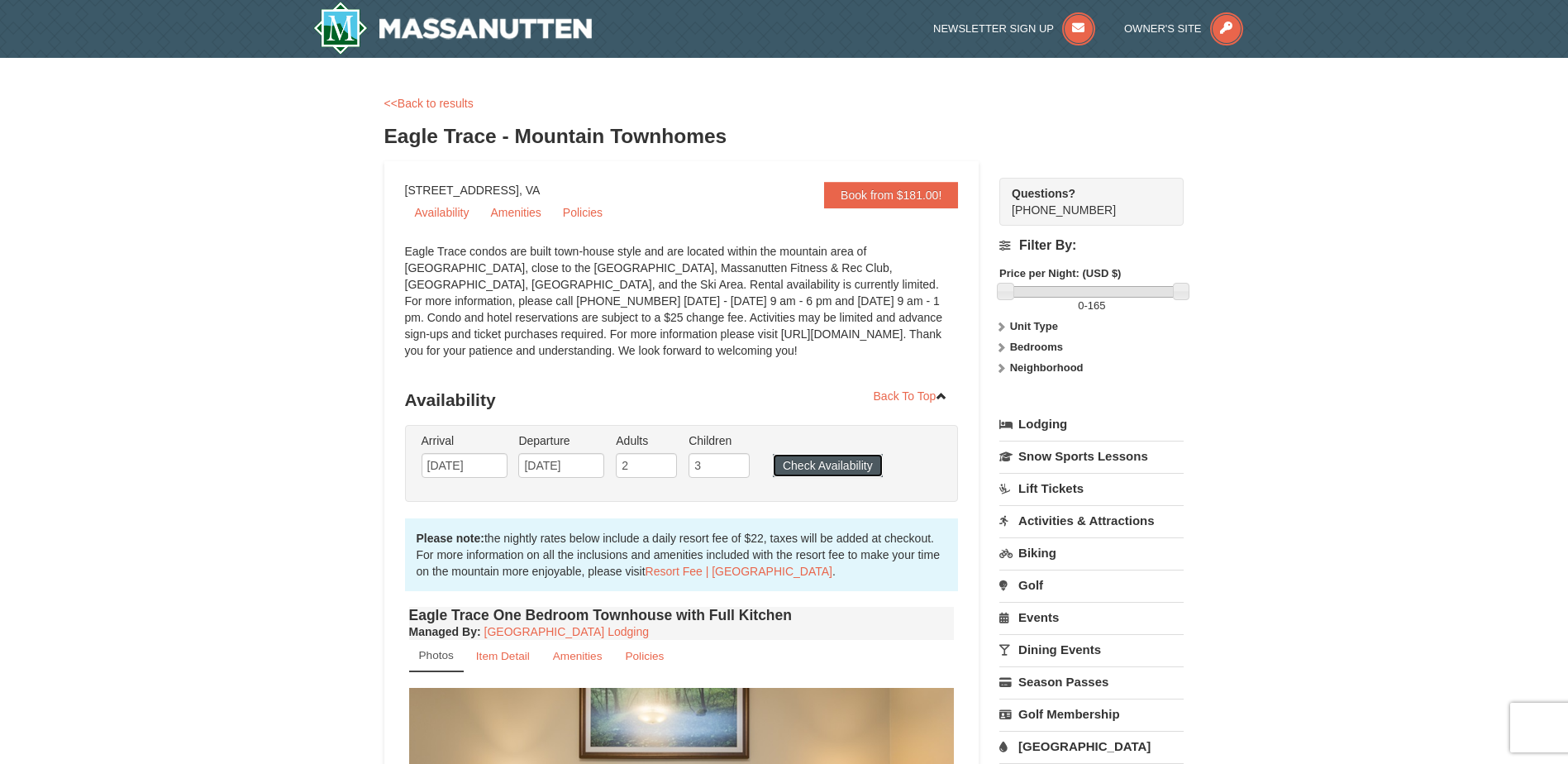
click at [837, 469] on button "Check Availability" at bounding box center [828, 464] width 110 height 23
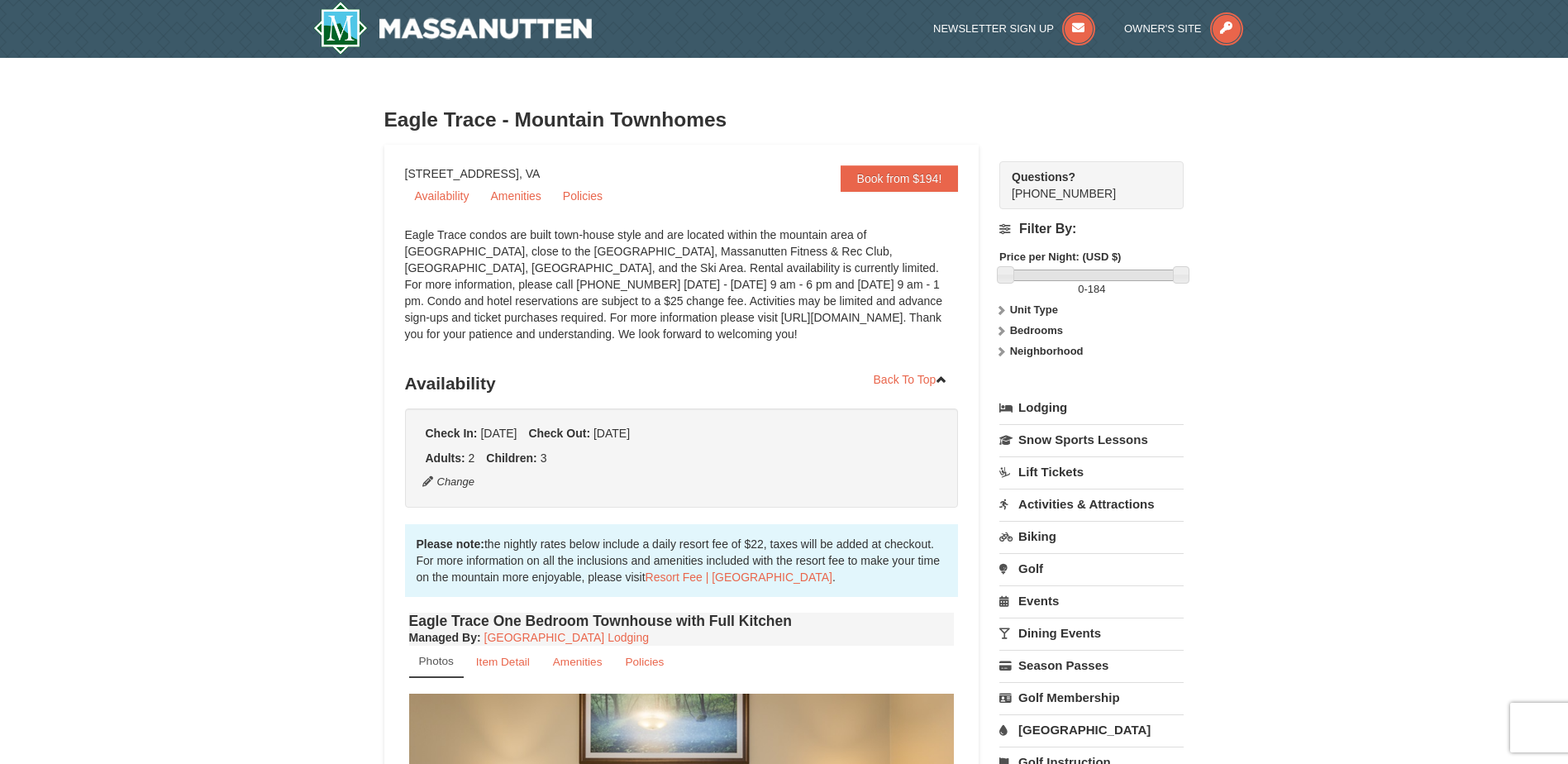
click at [1048, 324] on strong "Bedrooms" at bounding box center [1037, 331] width 53 height 13
